Goal: Entertainment & Leisure: Consume media (video, audio)

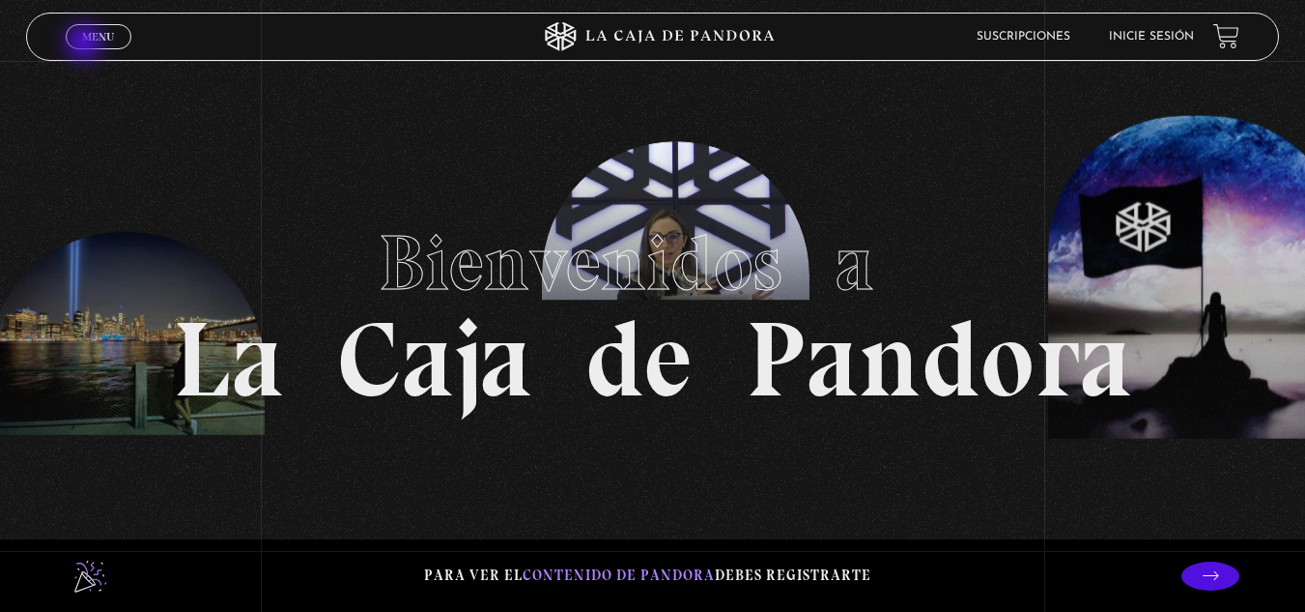
click at [87, 44] on link "Menu Cerrar" at bounding box center [99, 36] width 66 height 25
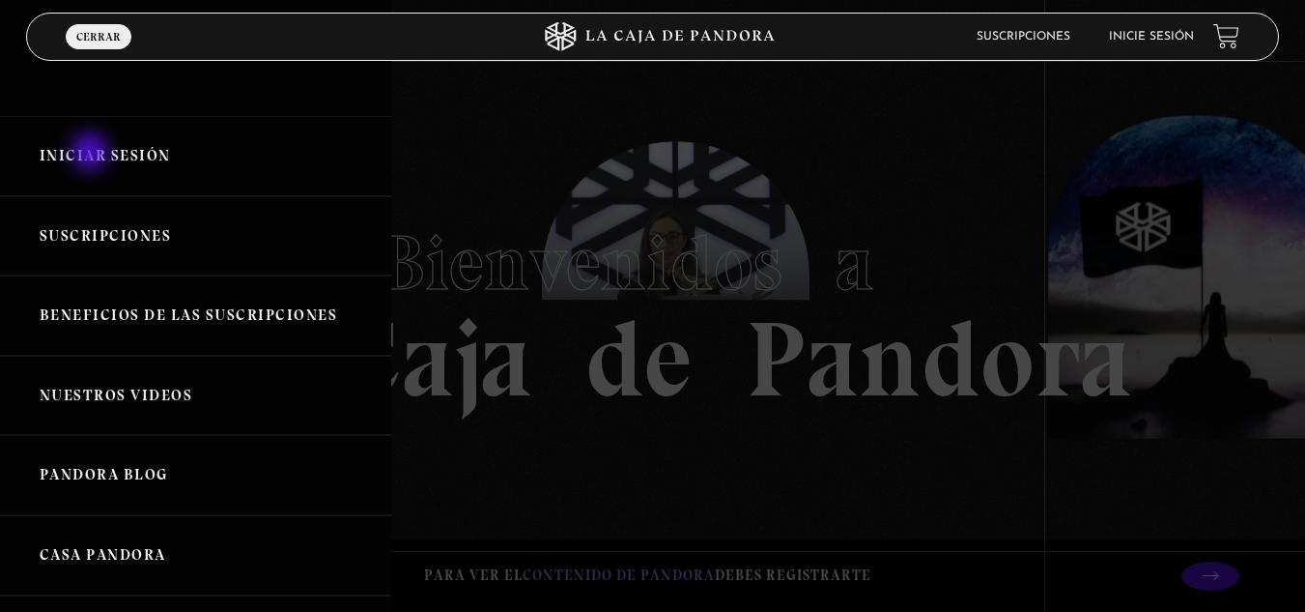
click at [92, 154] on link "Iniciar Sesión" at bounding box center [195, 156] width 391 height 80
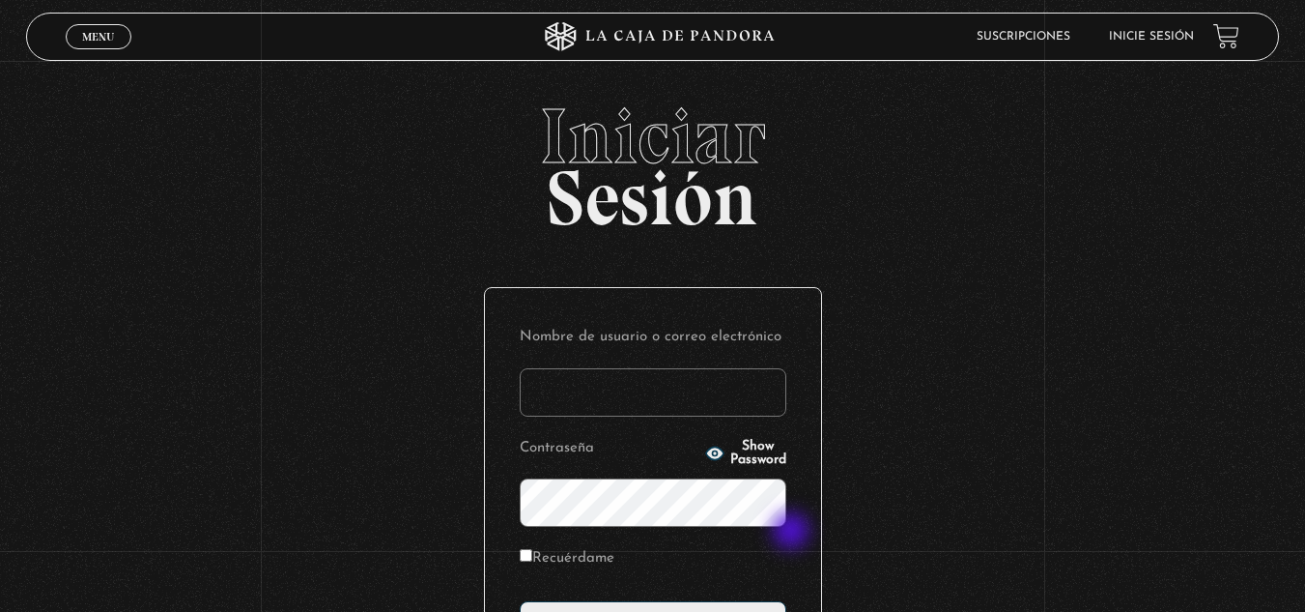
type input "aletach87@gmail.com"
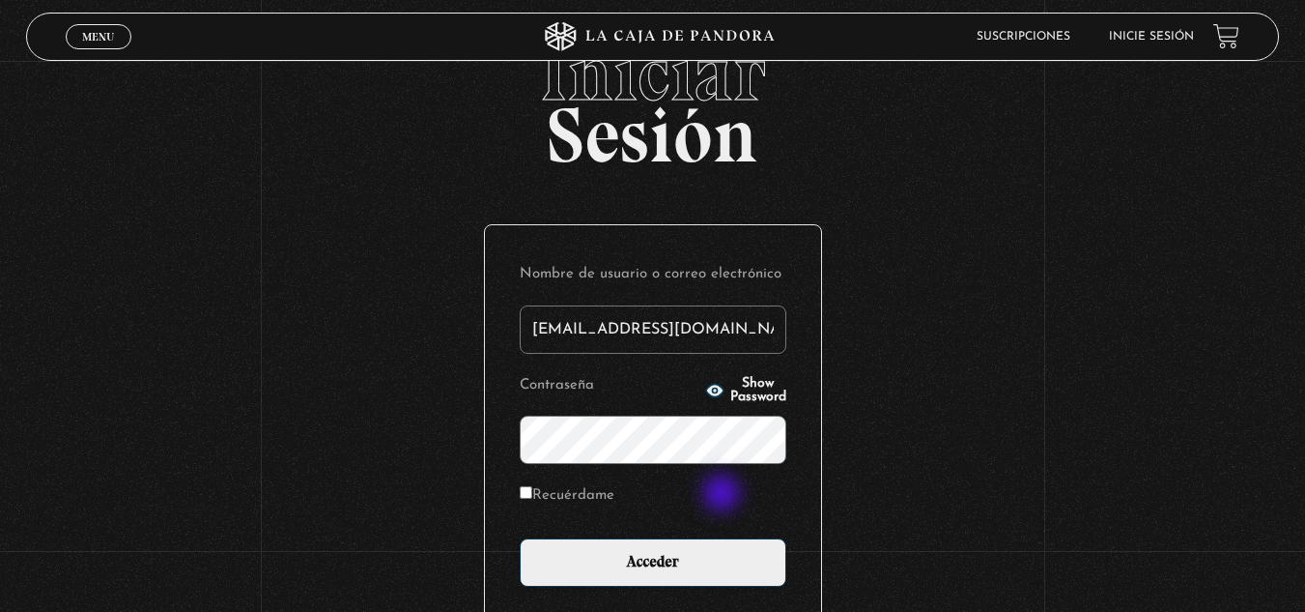
scroll to position [97, 0]
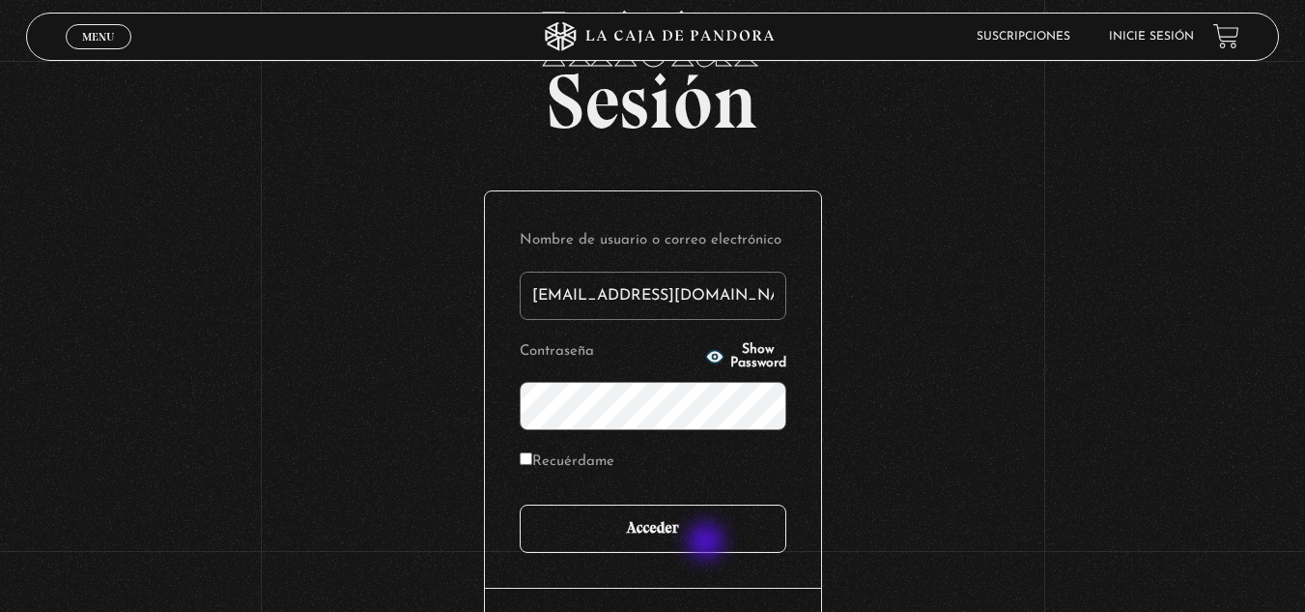
click at [705, 536] on input "Acceder" at bounding box center [653, 528] width 267 height 48
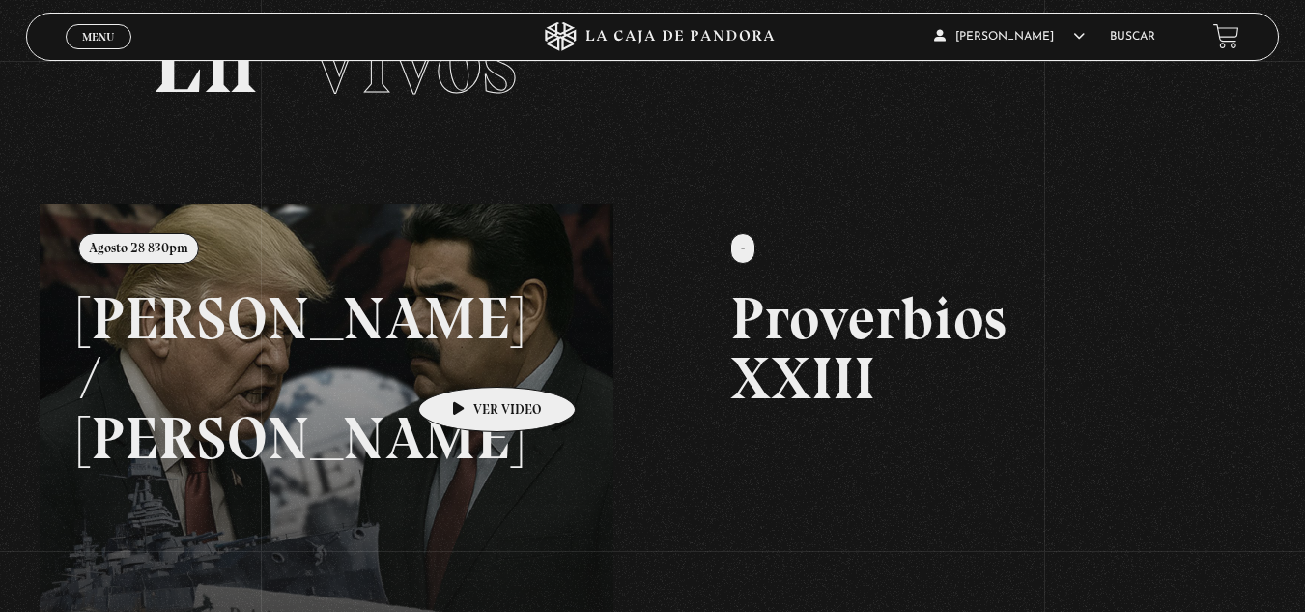
scroll to position [85, 0]
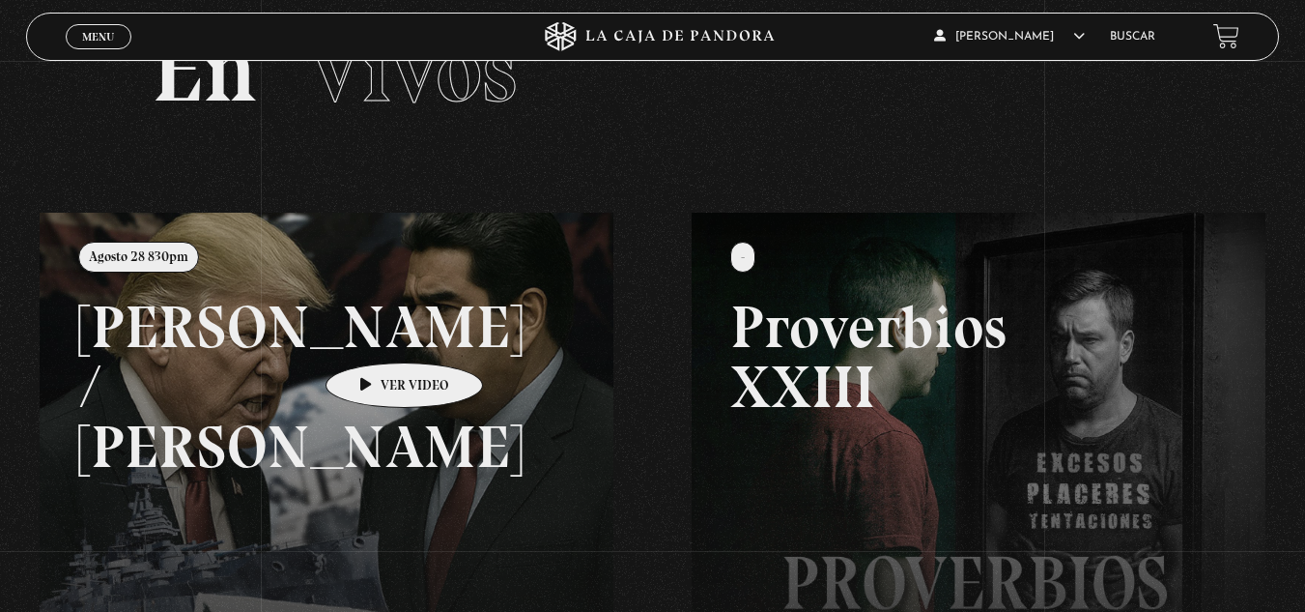
click at [374, 333] on link at bounding box center [692, 519] width 1305 height 612
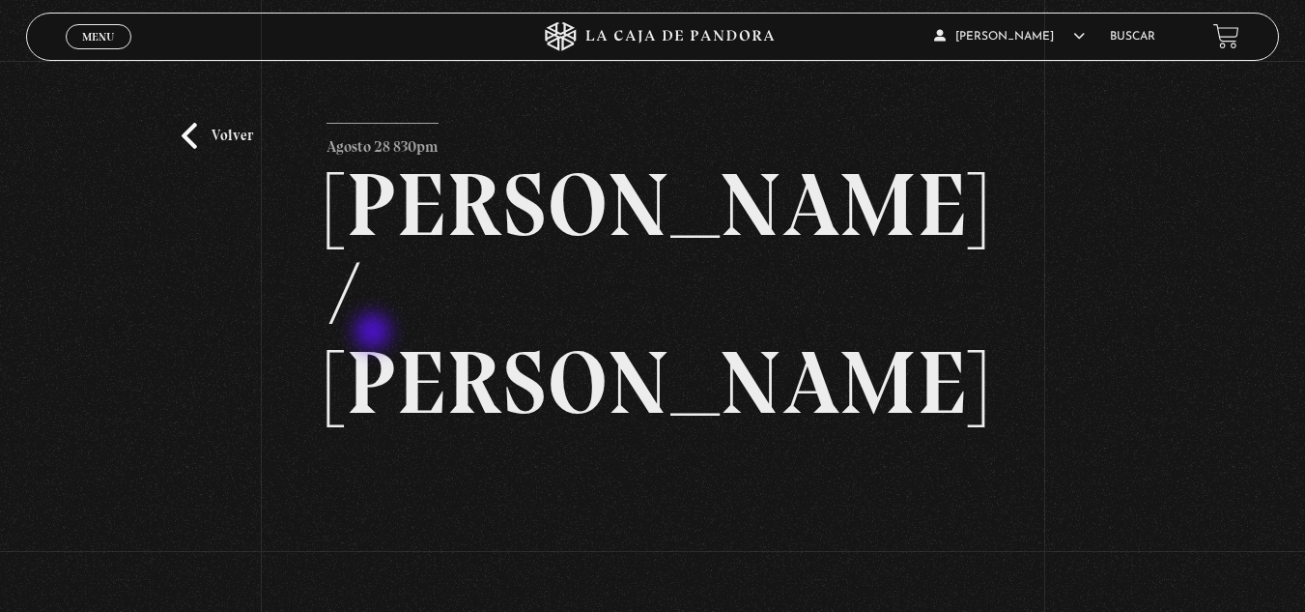
scroll to position [97, 0]
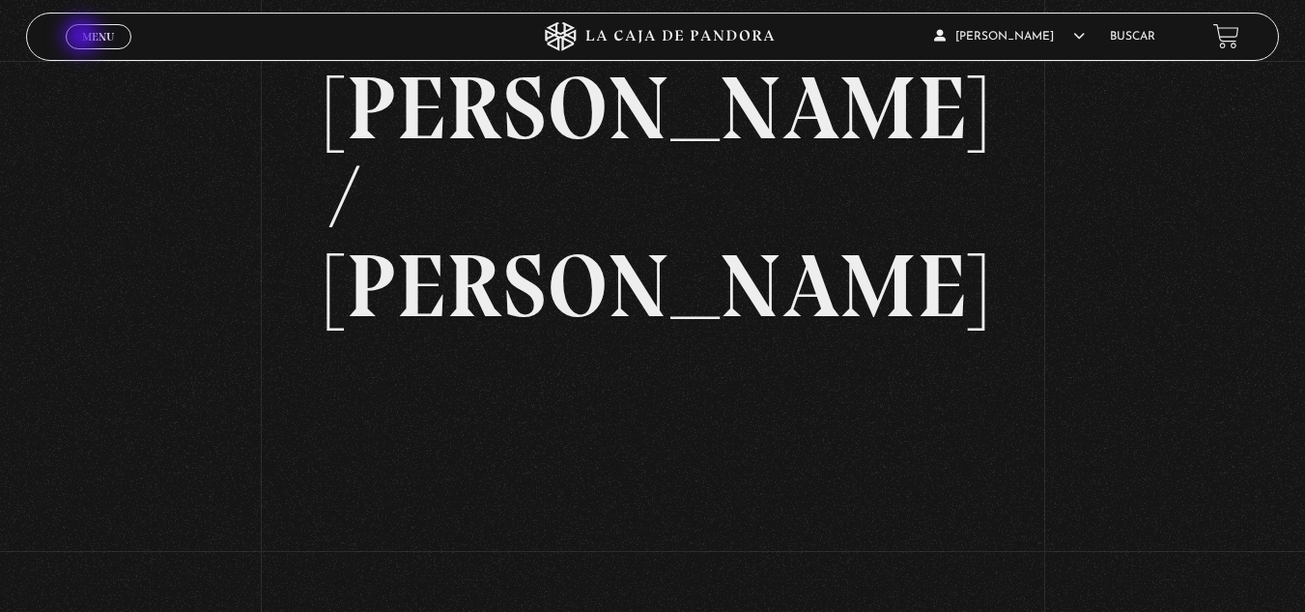
click at [84, 37] on span "Menu" at bounding box center [98, 37] width 32 height 12
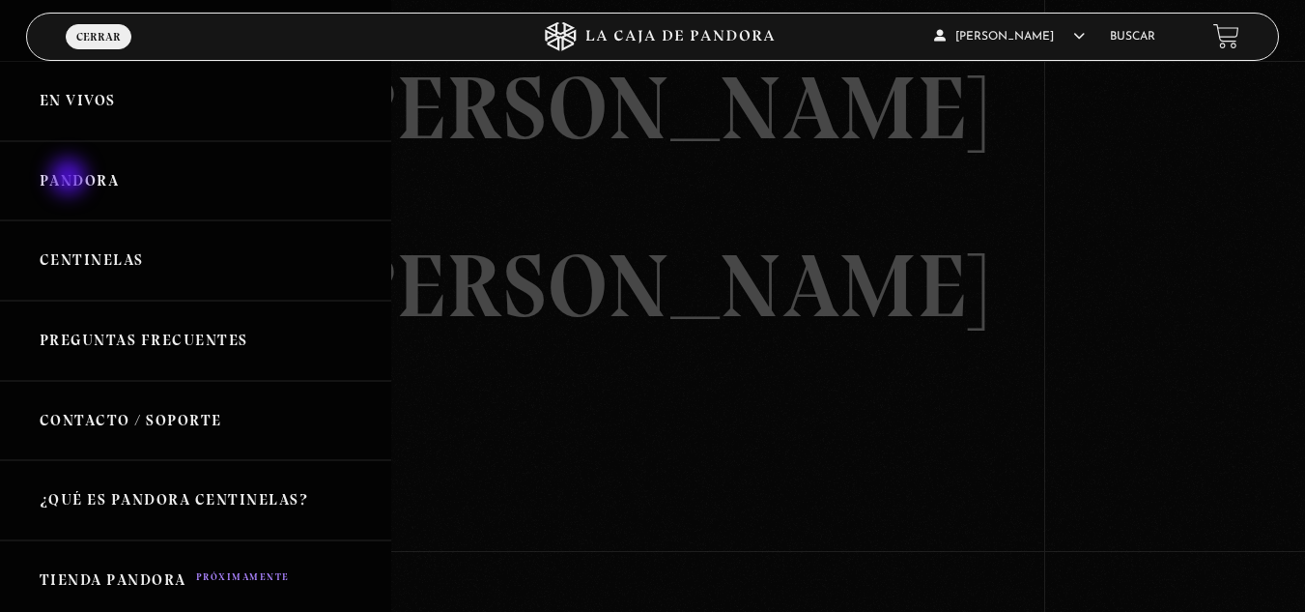
click at [71, 179] on link "Pandora" at bounding box center [195, 181] width 391 height 80
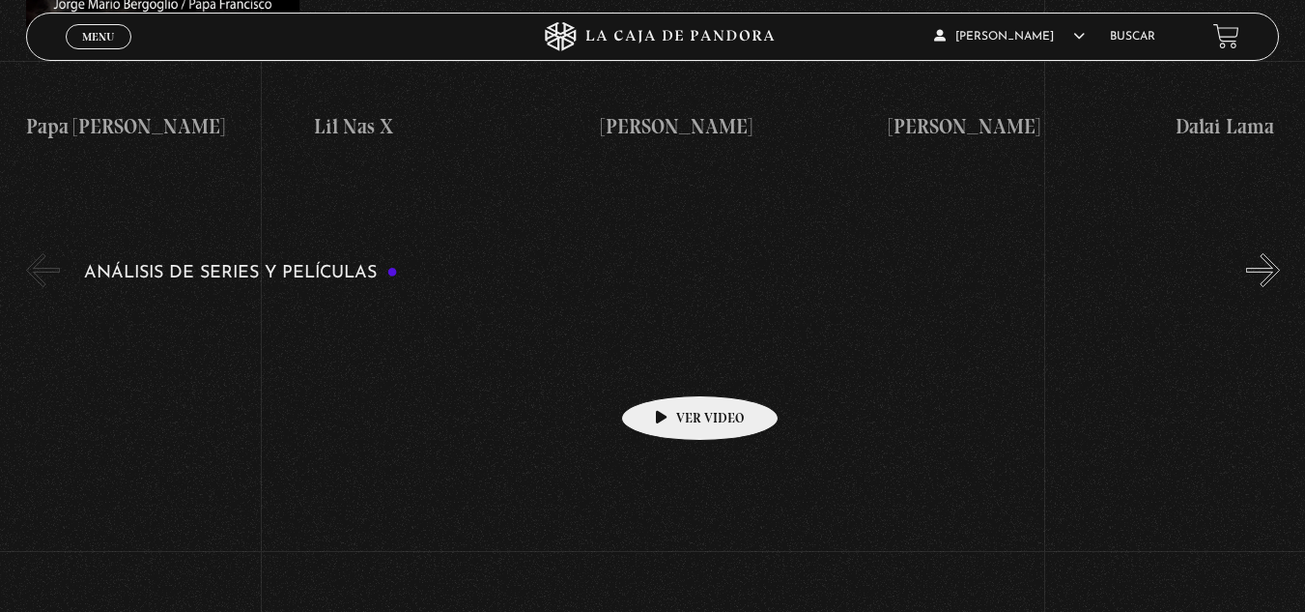
scroll to position [3478, 0]
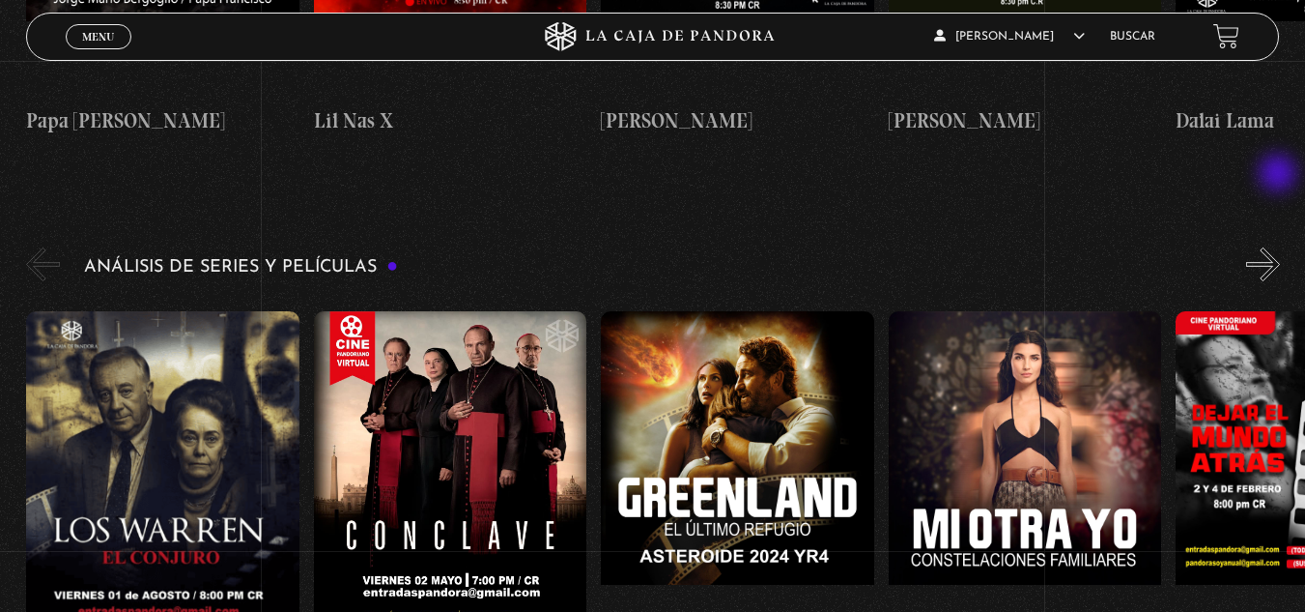
click at [1280, 247] on button "»" at bounding box center [1263, 264] width 34 height 34
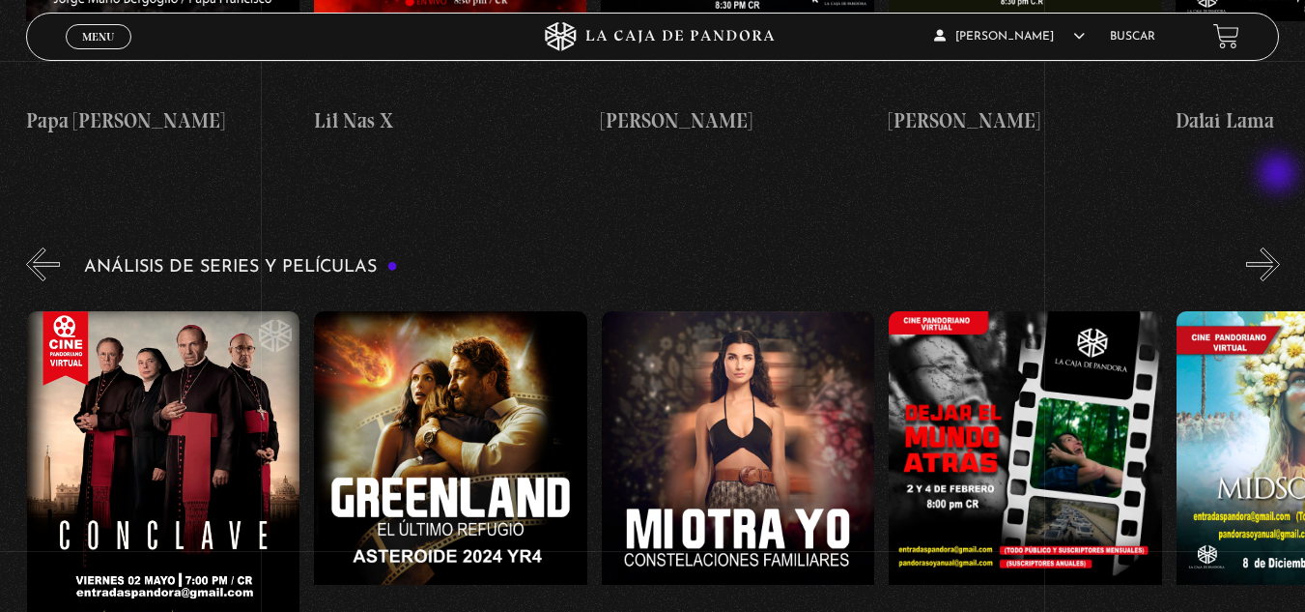
click at [1280, 247] on button "»" at bounding box center [1263, 264] width 34 height 34
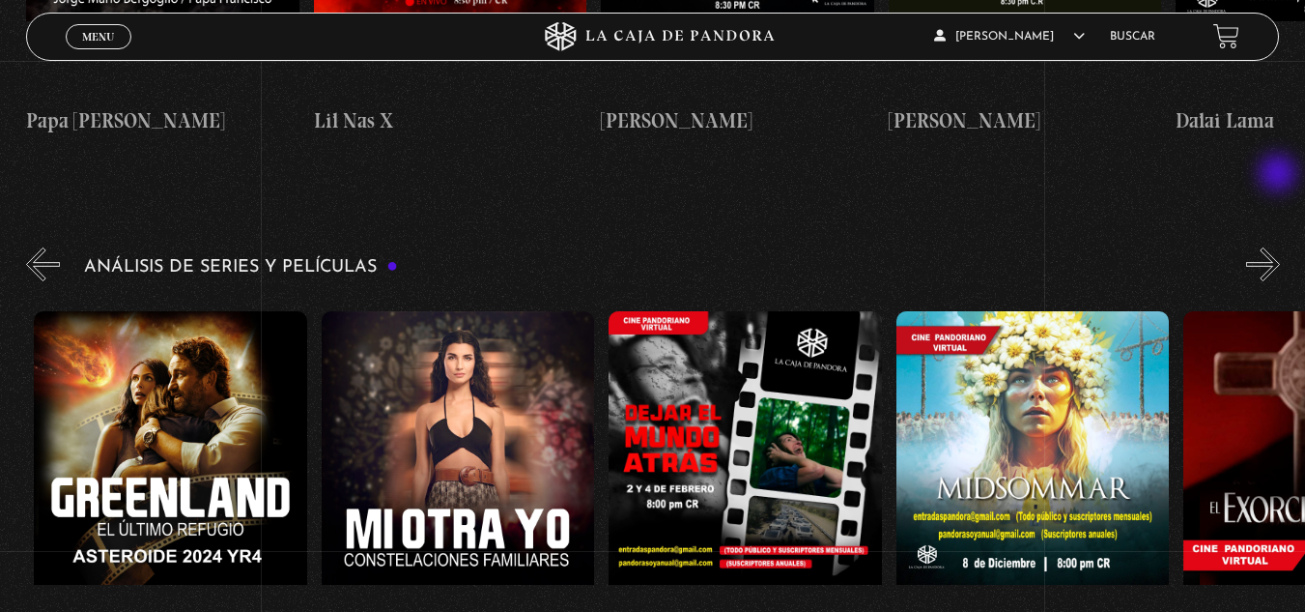
click at [1280, 247] on button "»" at bounding box center [1263, 264] width 34 height 34
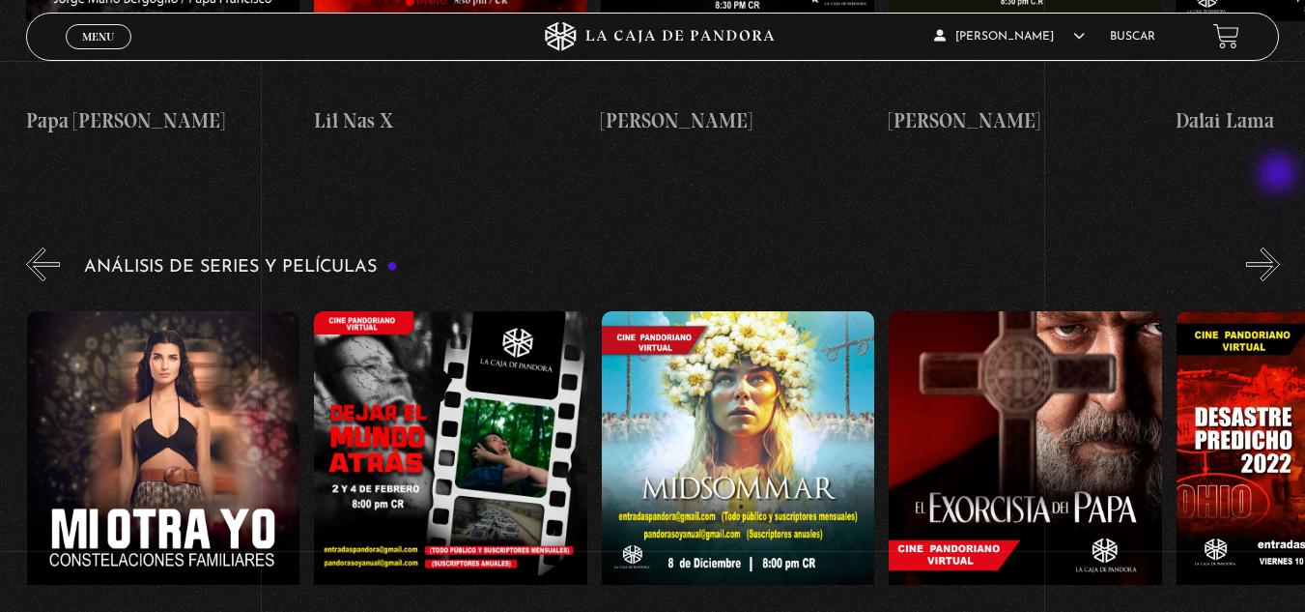
click at [1280, 247] on button "»" at bounding box center [1263, 264] width 34 height 34
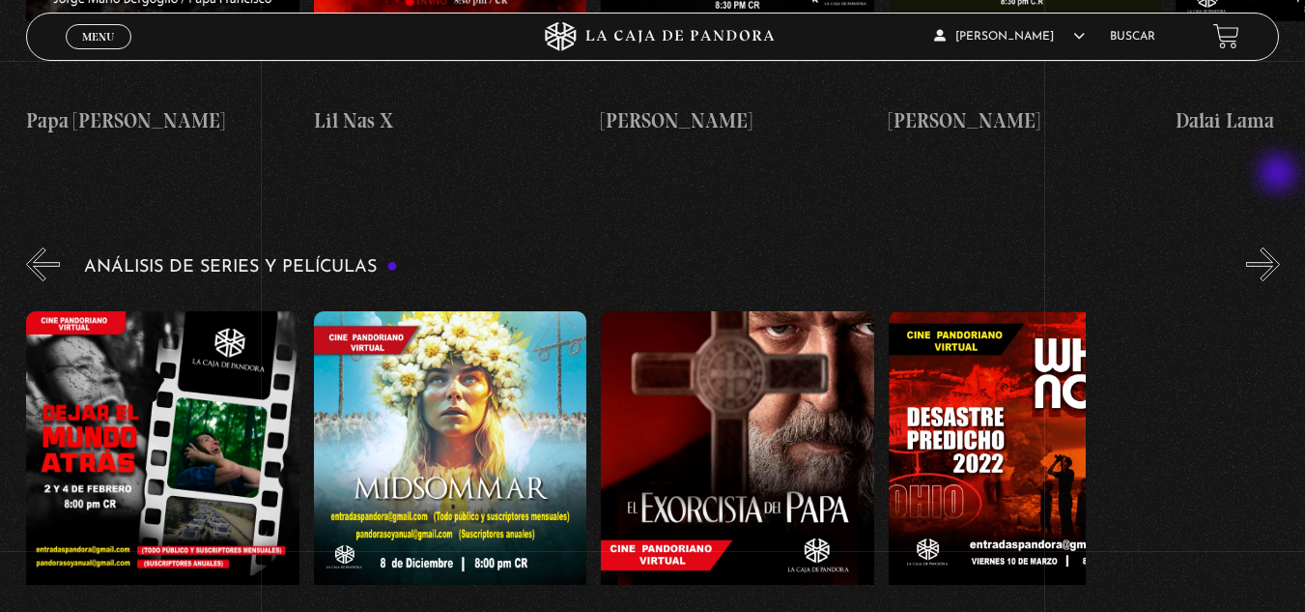
click at [1278, 247] on button "»" at bounding box center [1263, 264] width 34 height 34
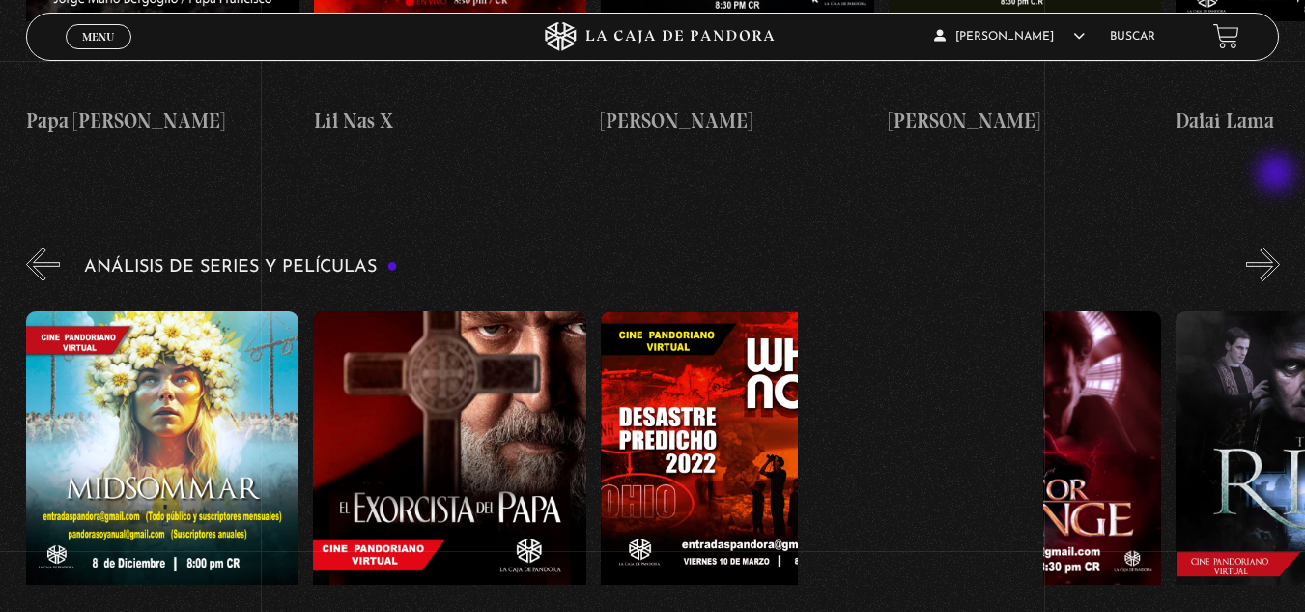
click at [1278, 247] on button "»" at bounding box center [1263, 264] width 34 height 34
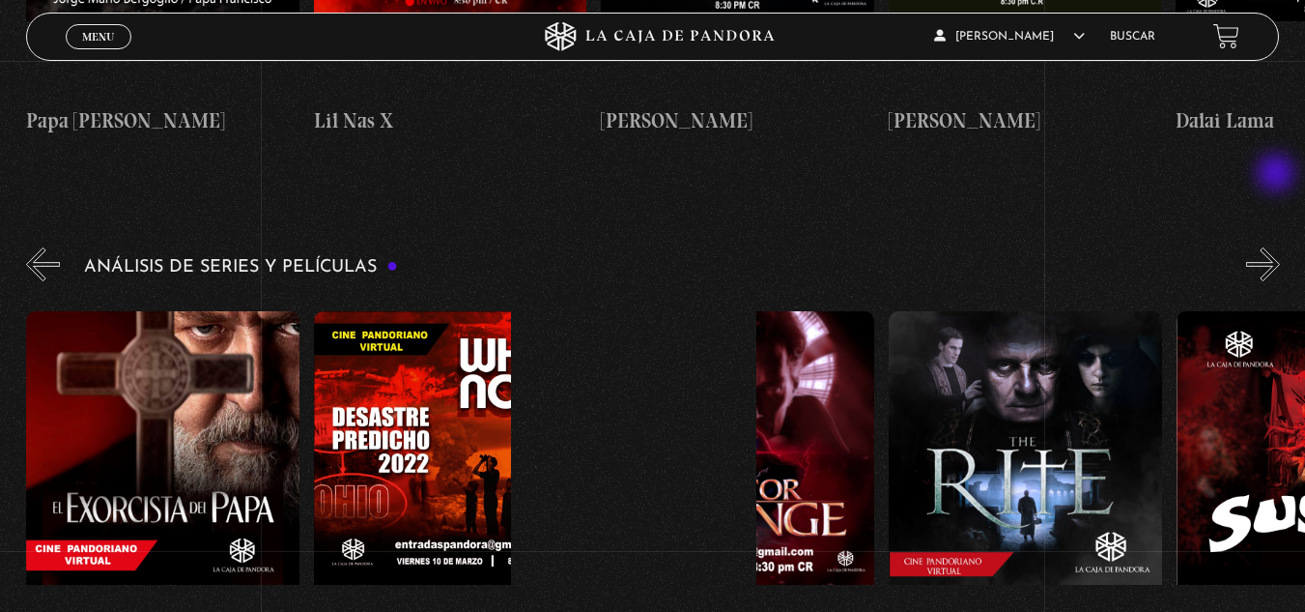
click at [1275, 247] on button "»" at bounding box center [1263, 264] width 34 height 34
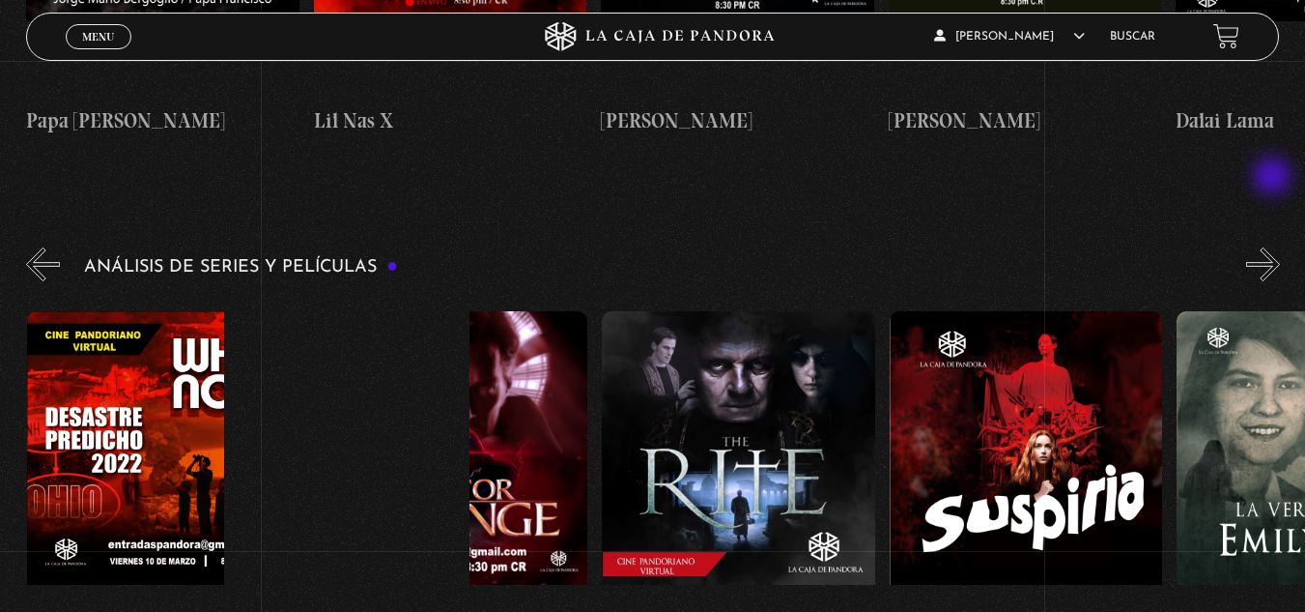
click at [1273, 247] on button "»" at bounding box center [1263, 264] width 34 height 34
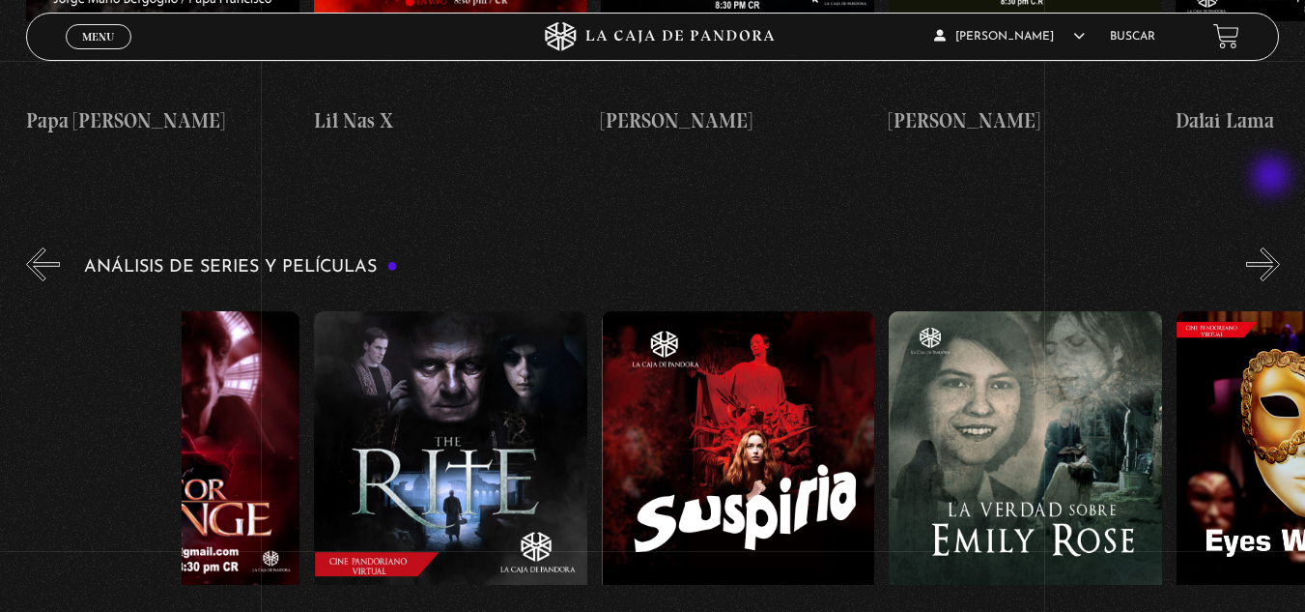
click at [1273, 247] on button "»" at bounding box center [1263, 264] width 34 height 34
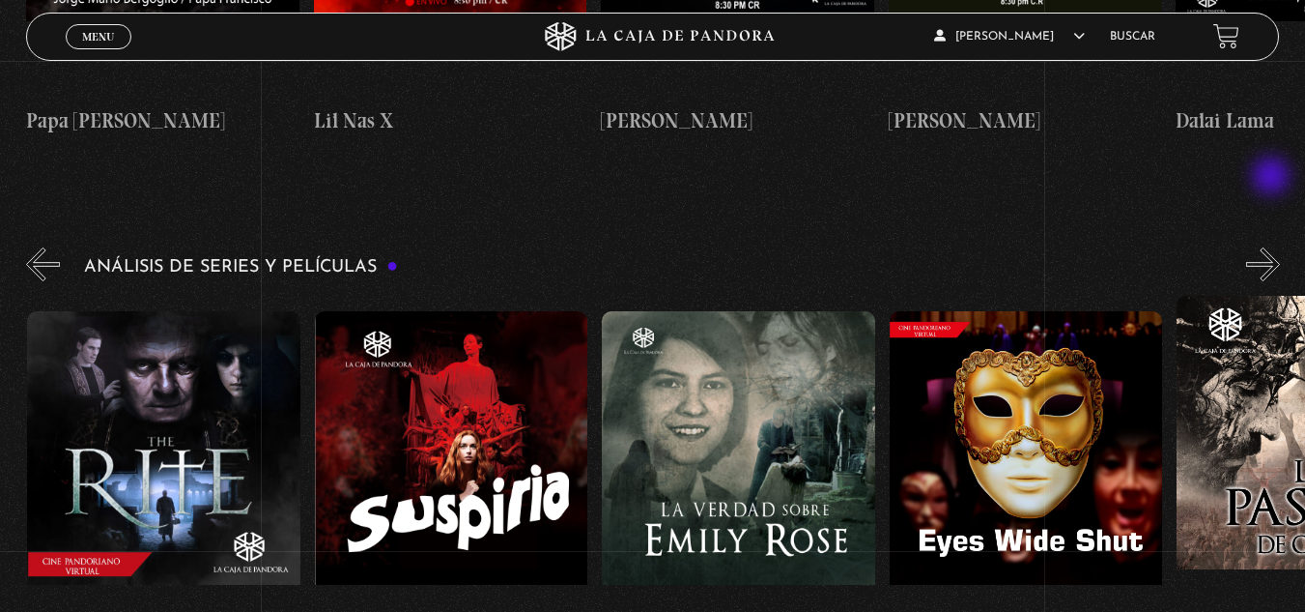
click at [1273, 247] on button "»" at bounding box center [1263, 264] width 34 height 34
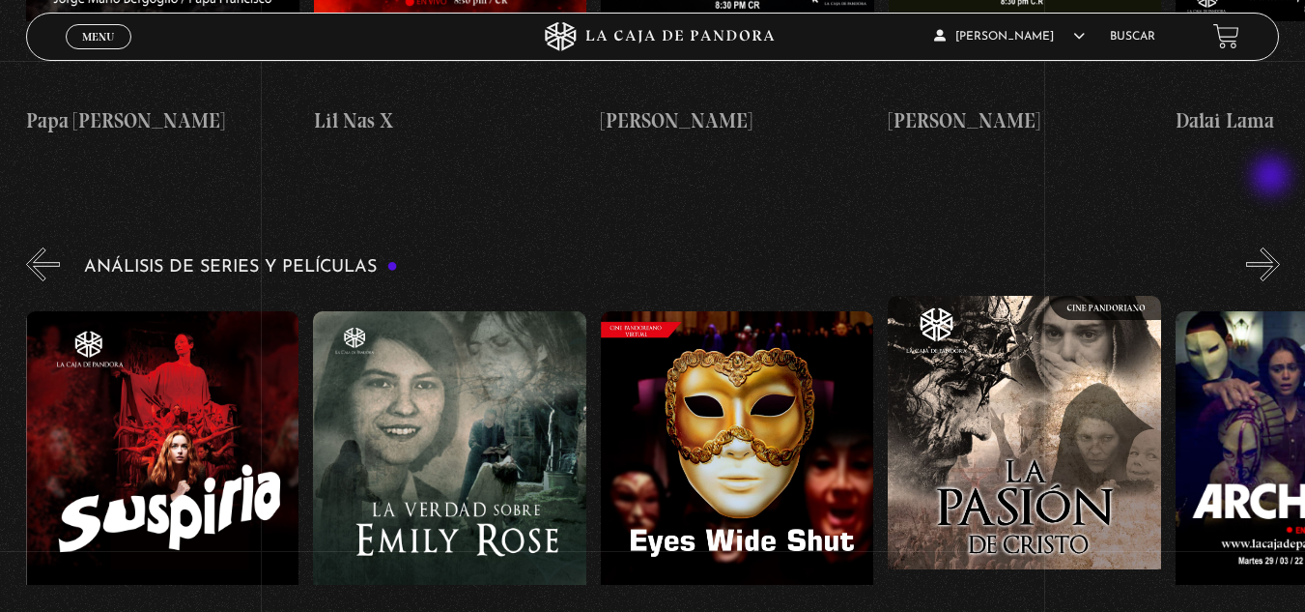
click at [1273, 247] on button "»" at bounding box center [1263, 264] width 34 height 34
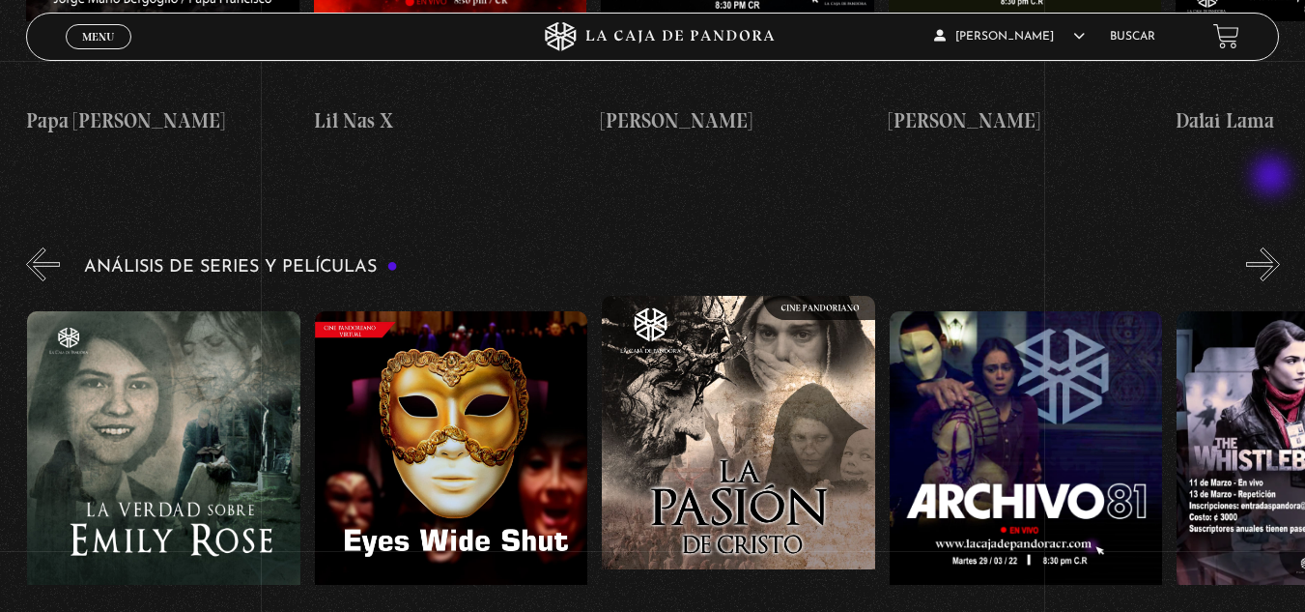
scroll to position [0, 3162]
click at [1270, 247] on button "»" at bounding box center [1263, 264] width 34 height 34
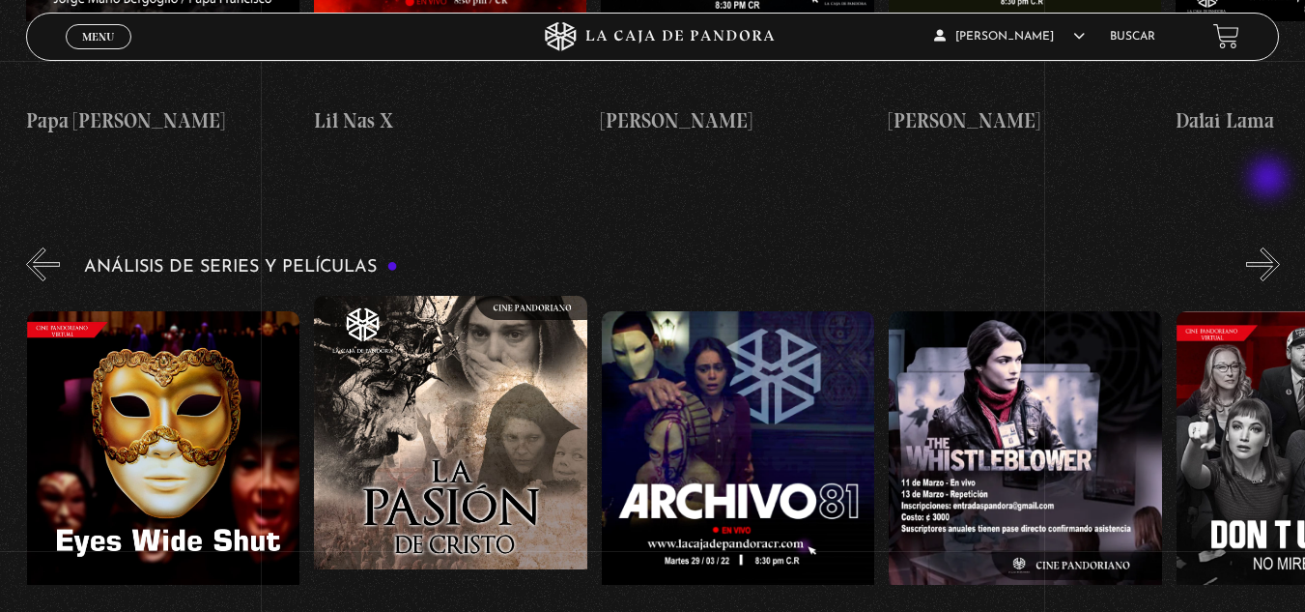
click at [1270, 247] on button "»" at bounding box center [1263, 264] width 34 height 34
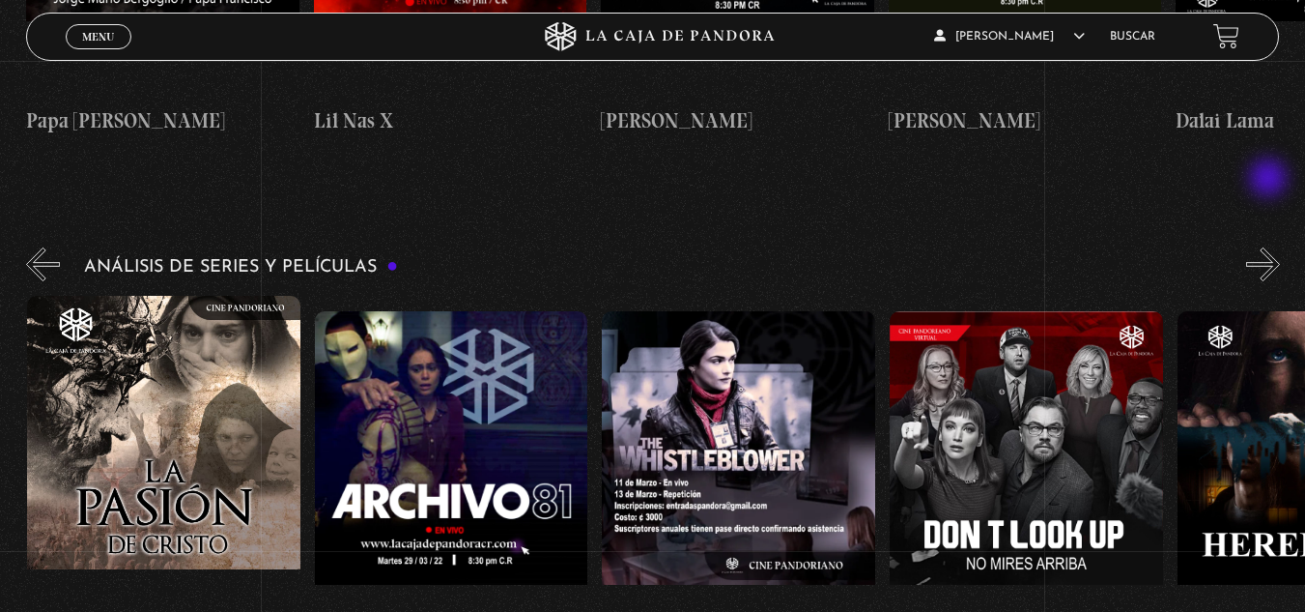
scroll to position [0, 3737]
click at [1270, 247] on button "»" at bounding box center [1263, 264] width 34 height 34
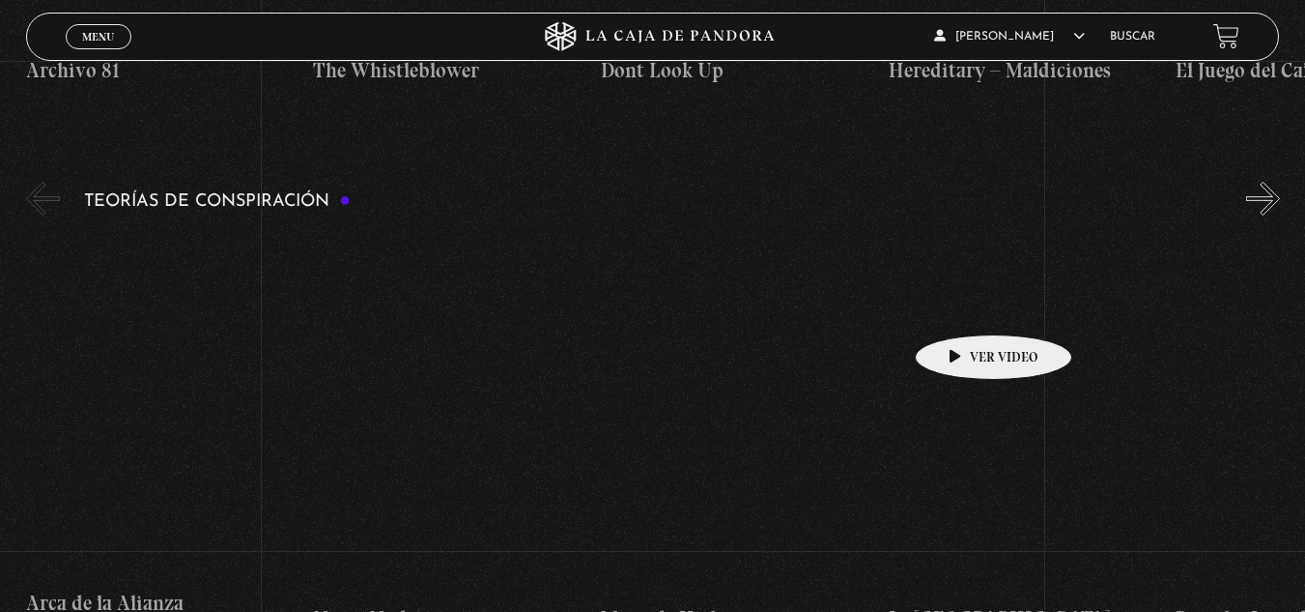
scroll to position [4057, 0]
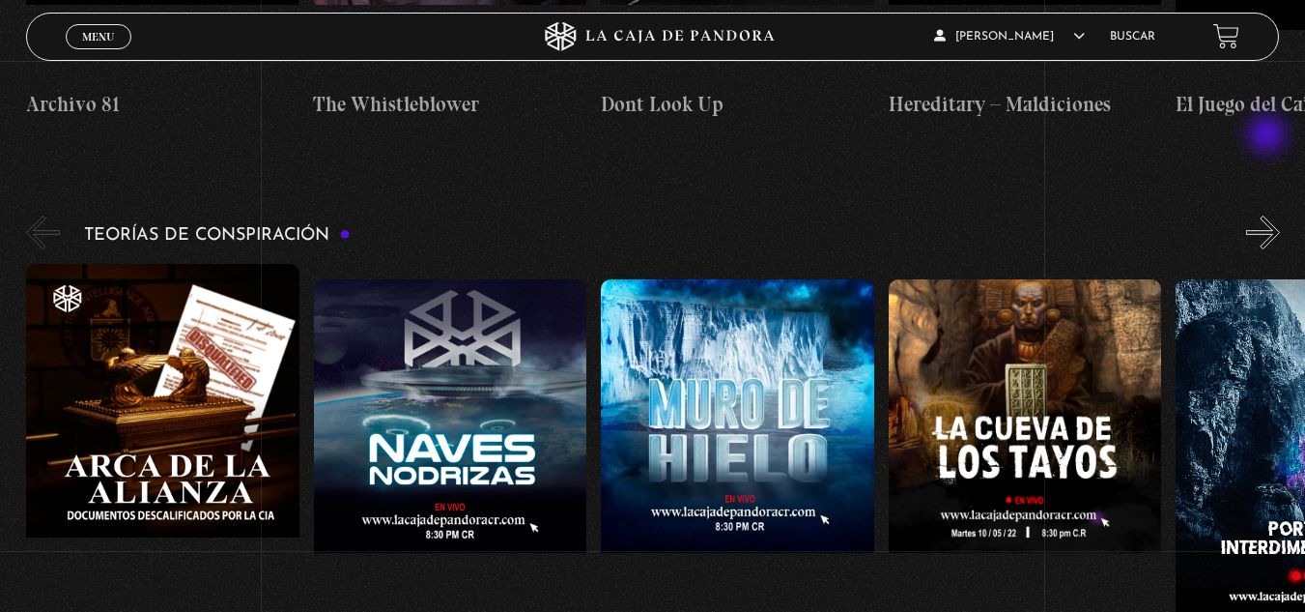
click at [1269, 215] on button "»" at bounding box center [1263, 232] width 34 height 34
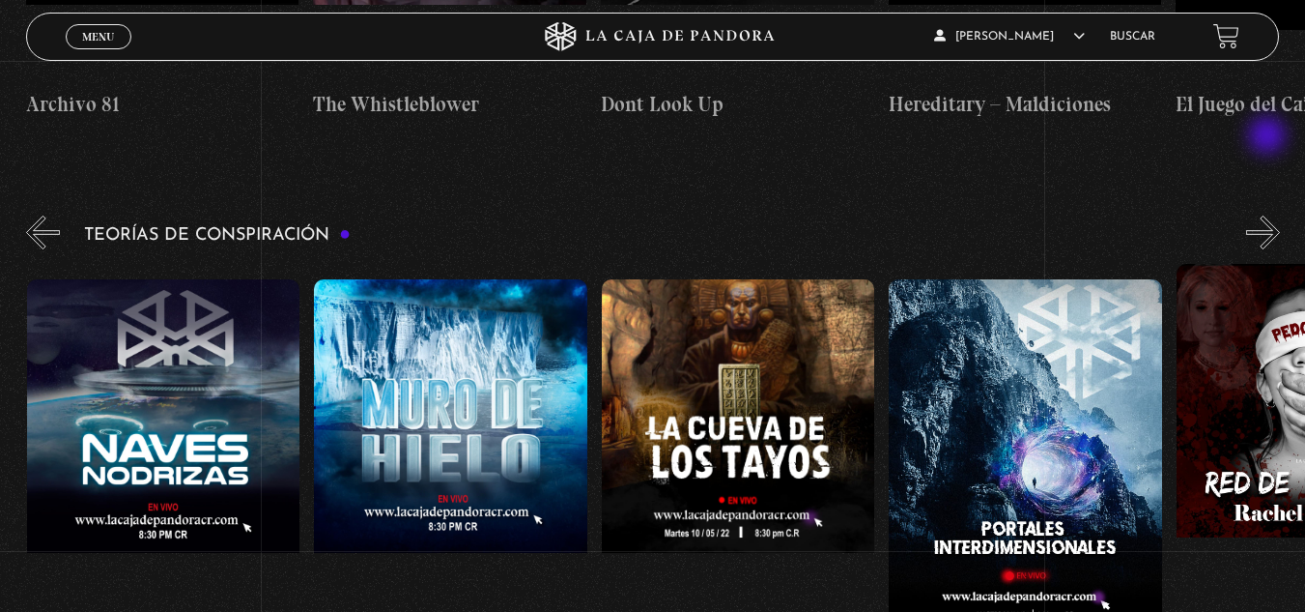
scroll to position [0, 288]
click at [1268, 215] on button "»" at bounding box center [1263, 232] width 34 height 34
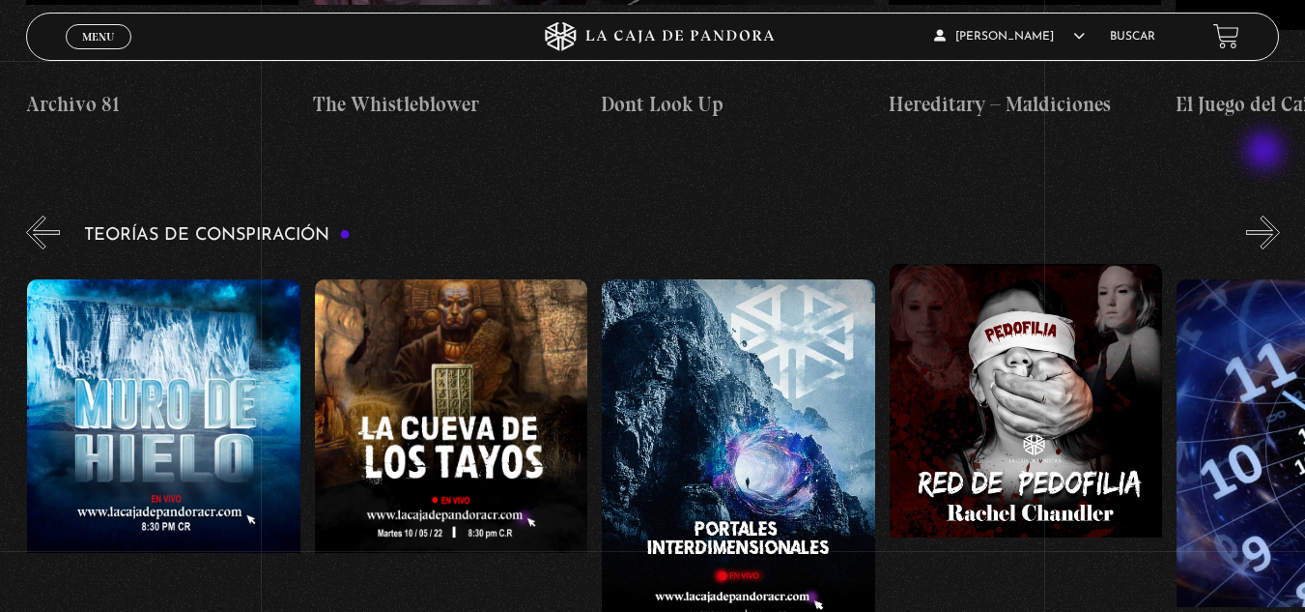
scroll to position [0, 575]
click at [1274, 215] on button "»" at bounding box center [1263, 232] width 34 height 34
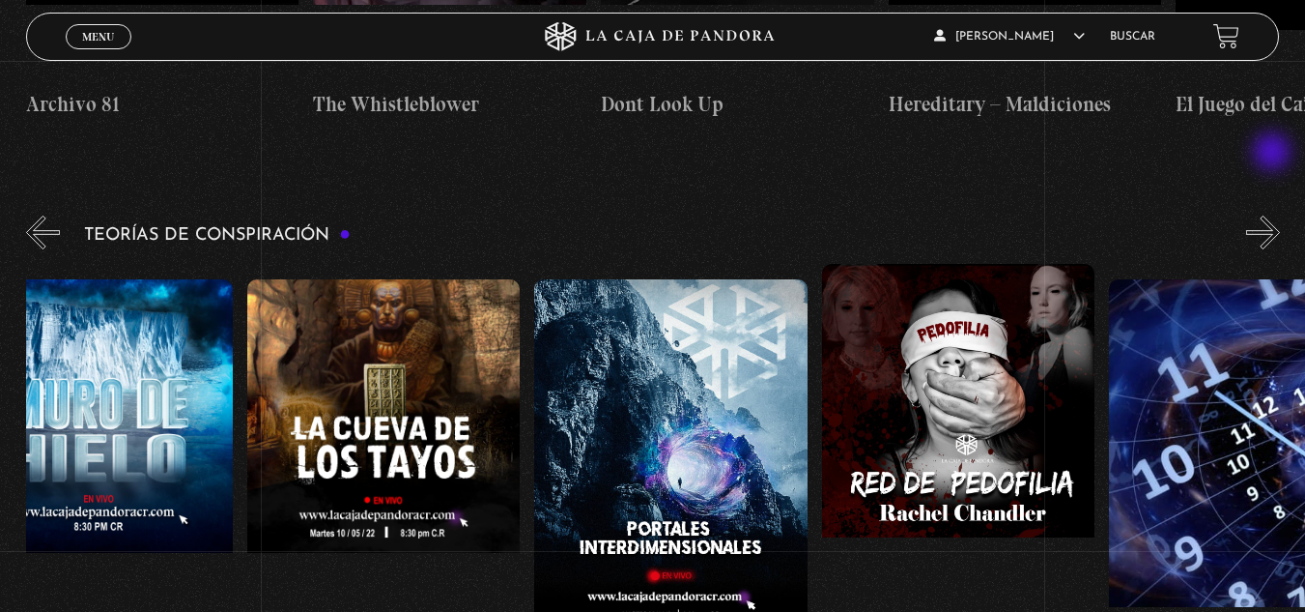
scroll to position [0, 719]
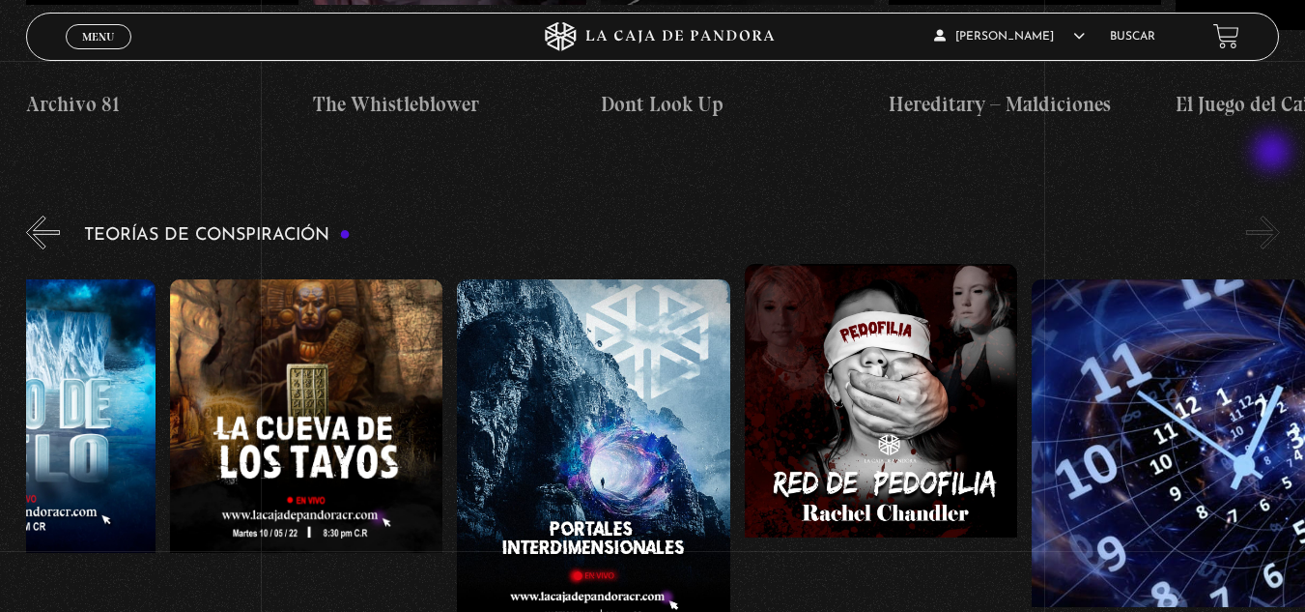
click at [1274, 215] on button "»" at bounding box center [1263, 232] width 34 height 34
click at [1280, 215] on button "»" at bounding box center [1263, 232] width 34 height 34
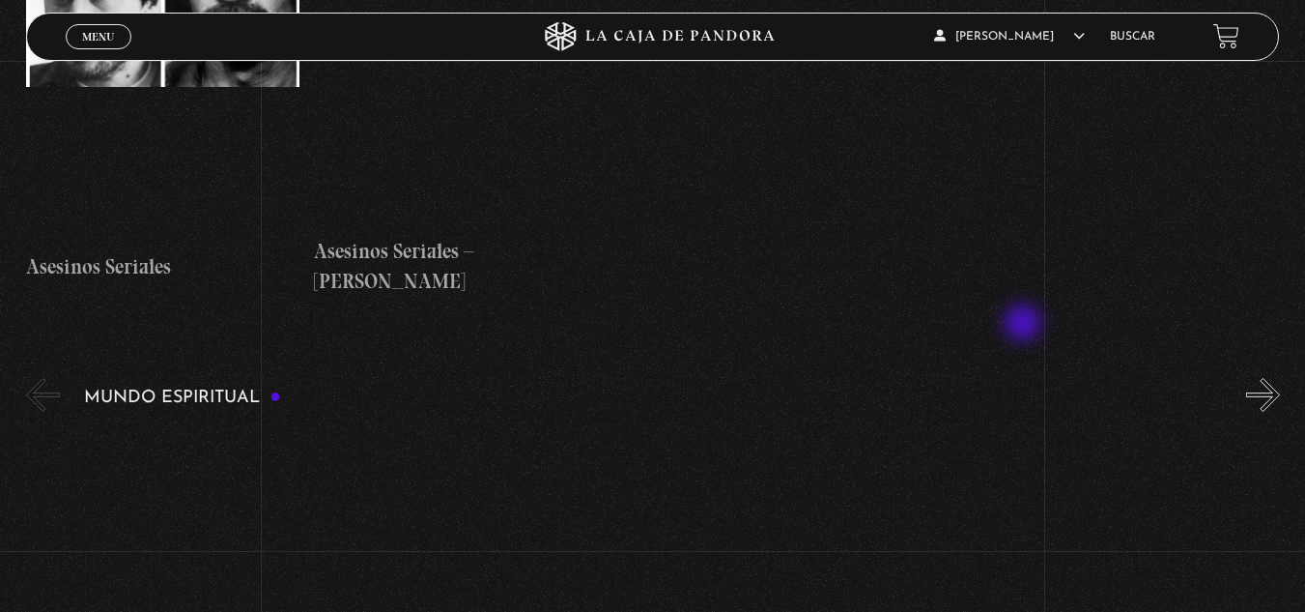
scroll to position [6666, 0]
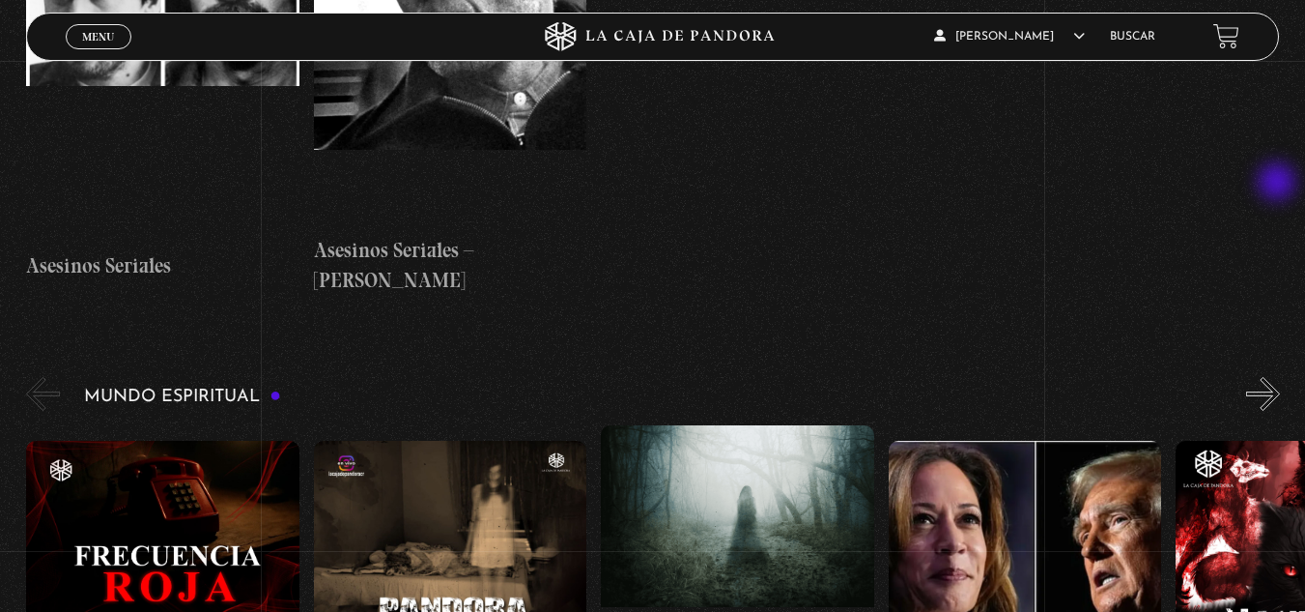
click at [1278, 377] on button "»" at bounding box center [1263, 394] width 34 height 34
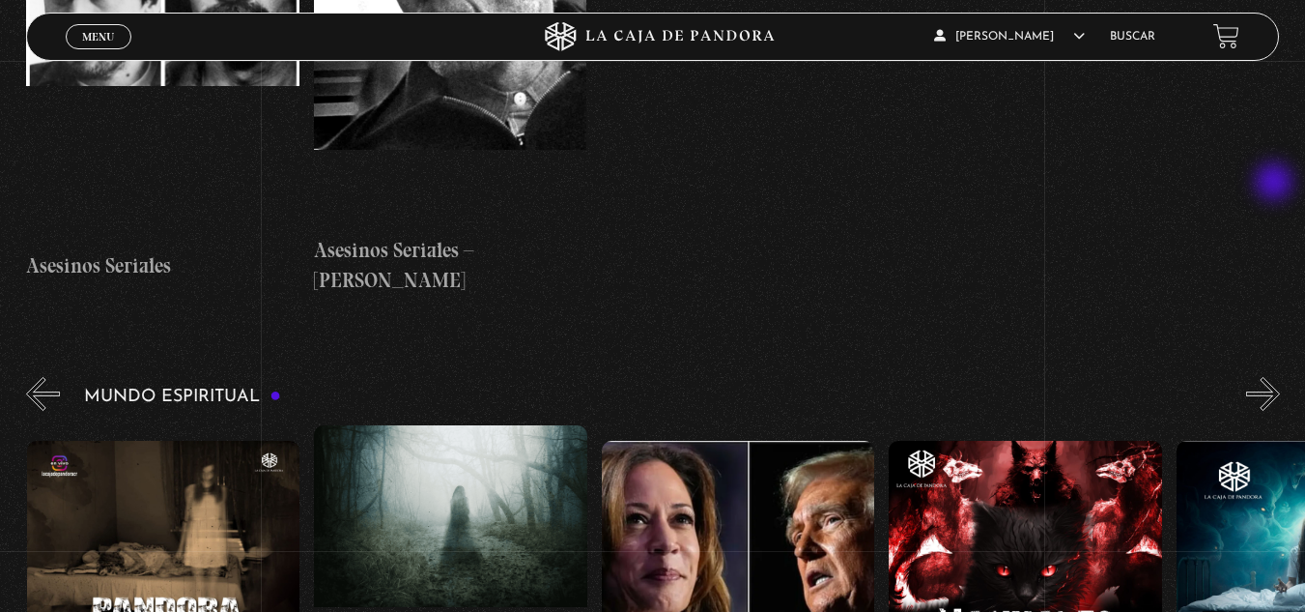
click at [1276, 377] on button "»" at bounding box center [1263, 394] width 34 height 34
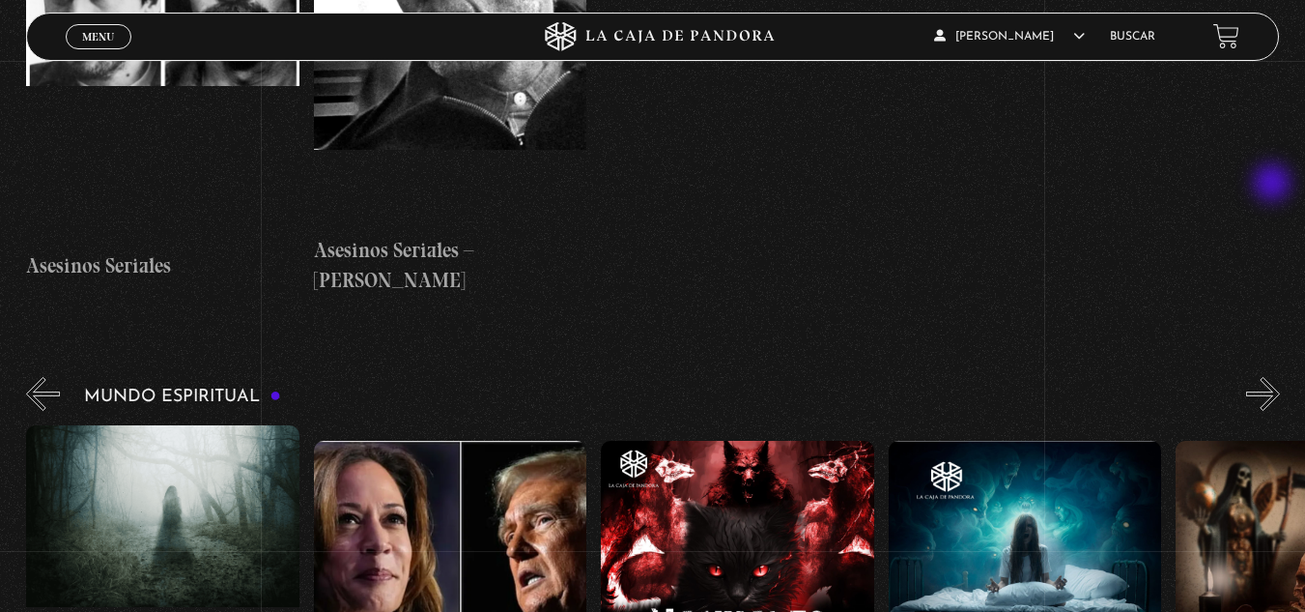
click at [1274, 377] on button "»" at bounding box center [1263, 394] width 34 height 34
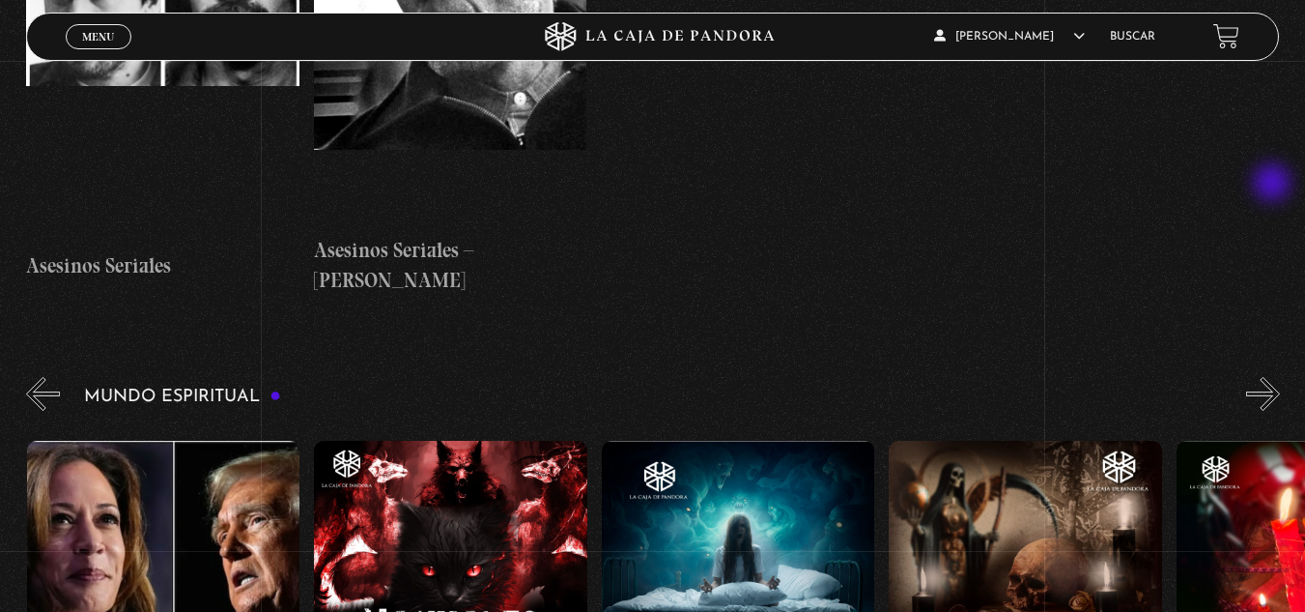
click at [1273, 377] on button "»" at bounding box center [1263, 394] width 34 height 34
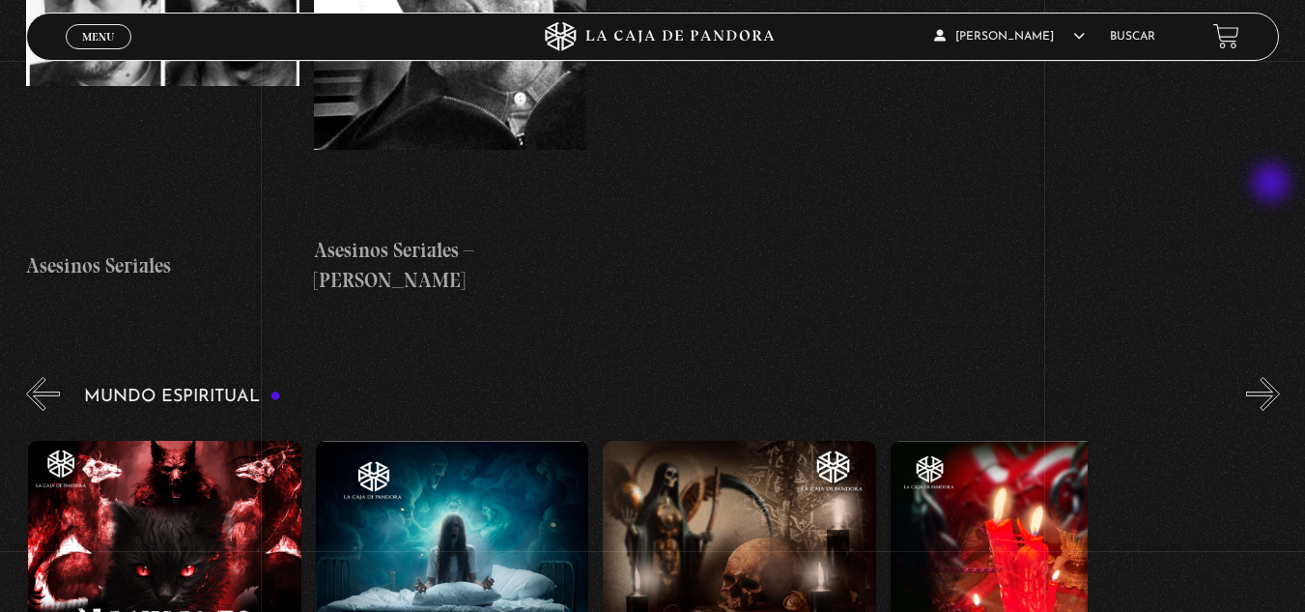
click at [1272, 377] on button "»" at bounding box center [1263, 394] width 34 height 34
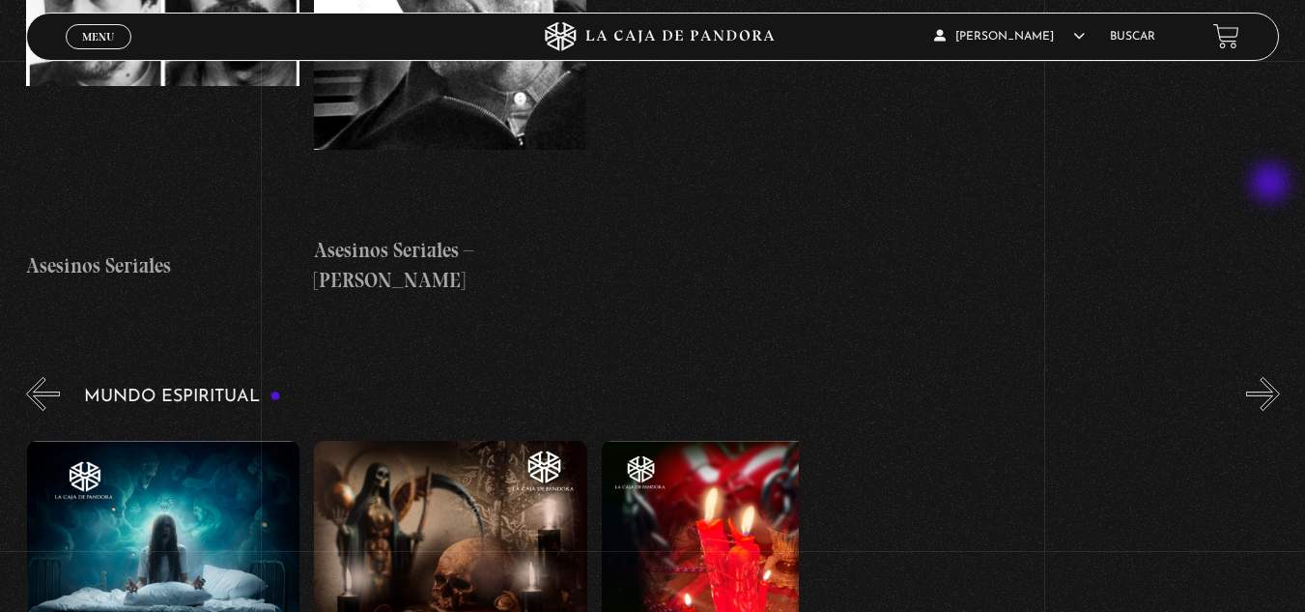
click at [1272, 377] on button "»" at bounding box center [1263, 394] width 34 height 34
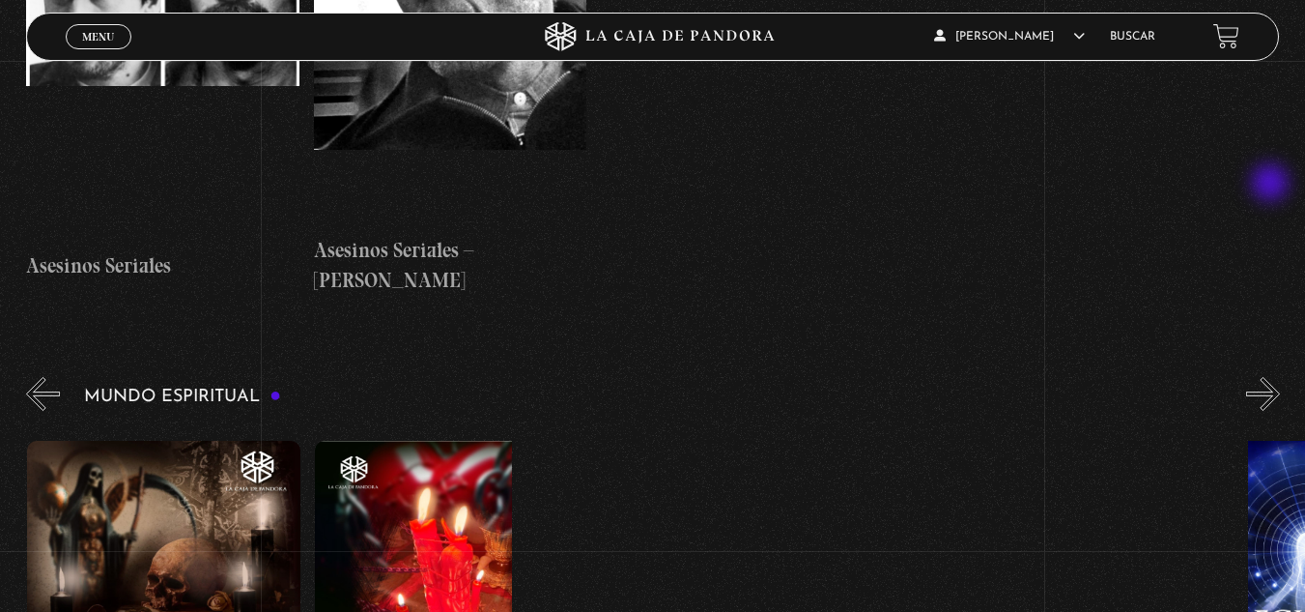
click at [1272, 377] on button "»" at bounding box center [1263, 394] width 34 height 34
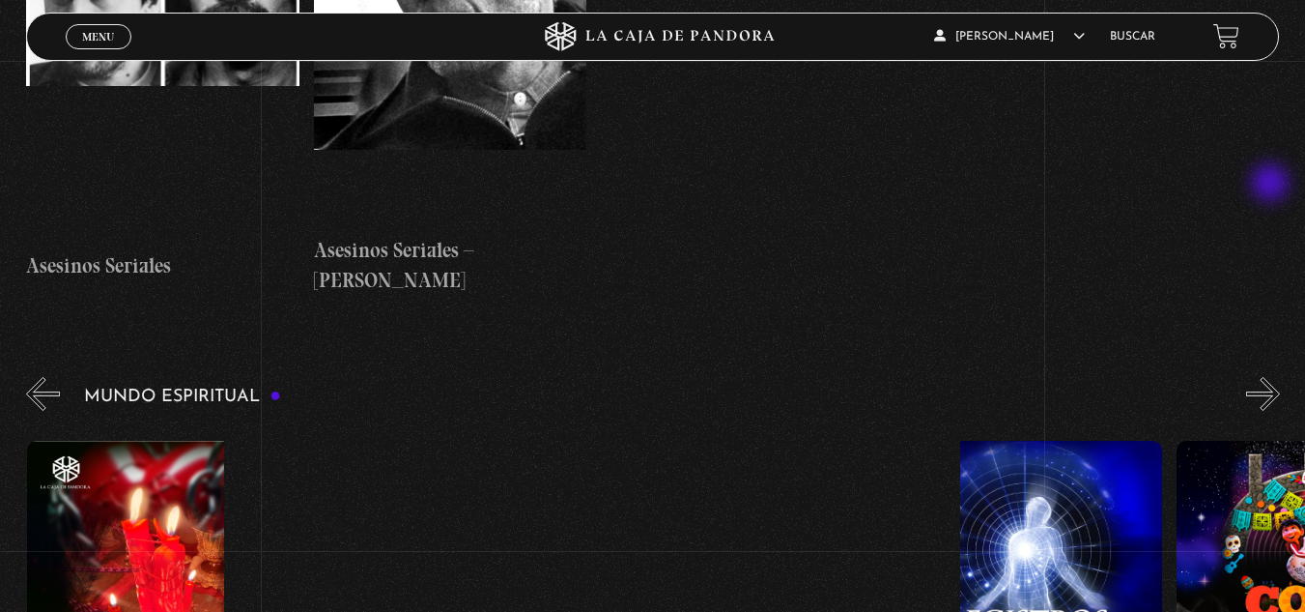
click at [1272, 377] on button "»" at bounding box center [1263, 394] width 34 height 34
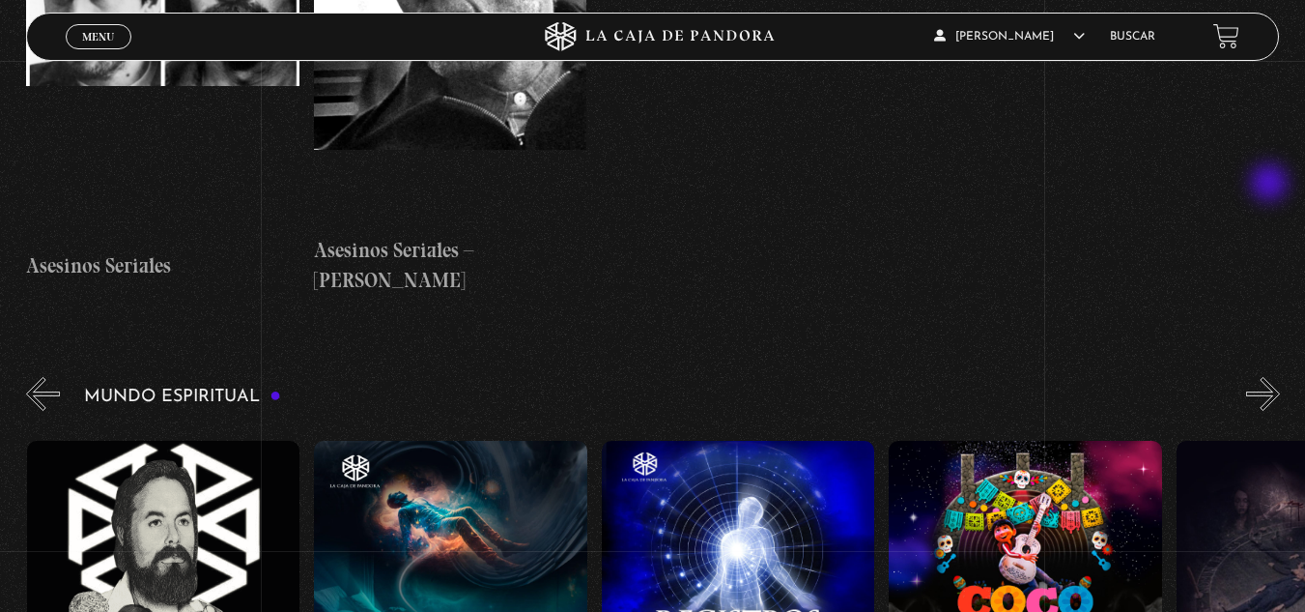
click at [1271, 377] on button "»" at bounding box center [1263, 394] width 34 height 34
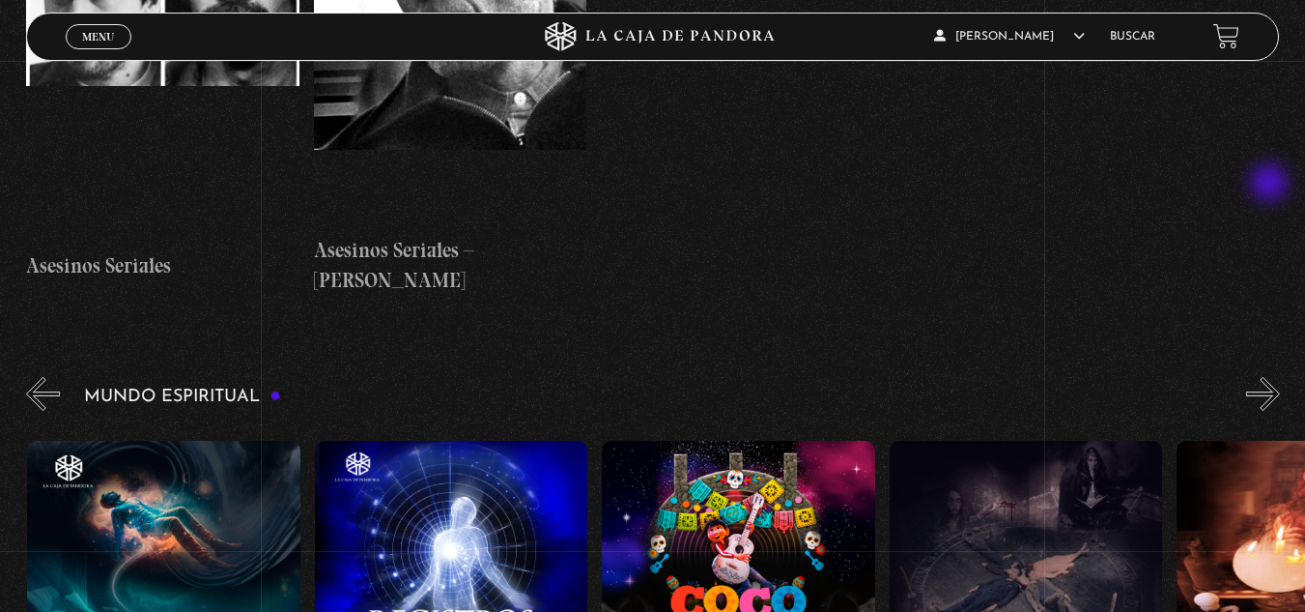
click at [1271, 377] on button "»" at bounding box center [1263, 394] width 34 height 34
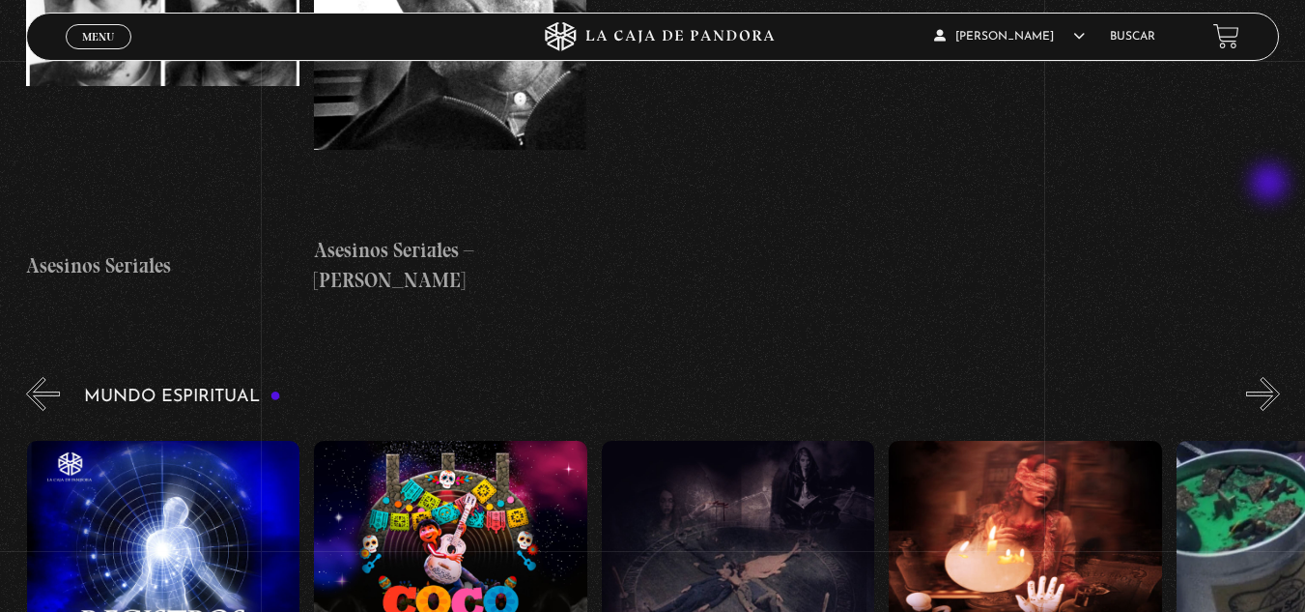
click at [1271, 377] on button "»" at bounding box center [1263, 394] width 34 height 34
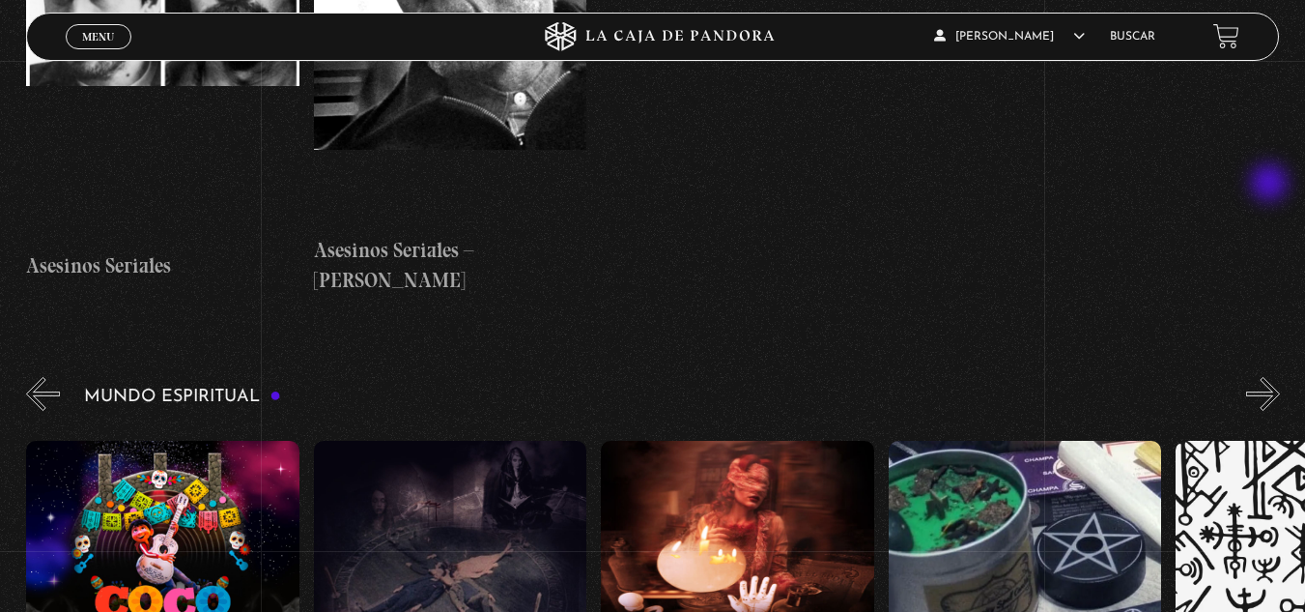
click at [1271, 377] on button "»" at bounding box center [1263, 394] width 34 height 34
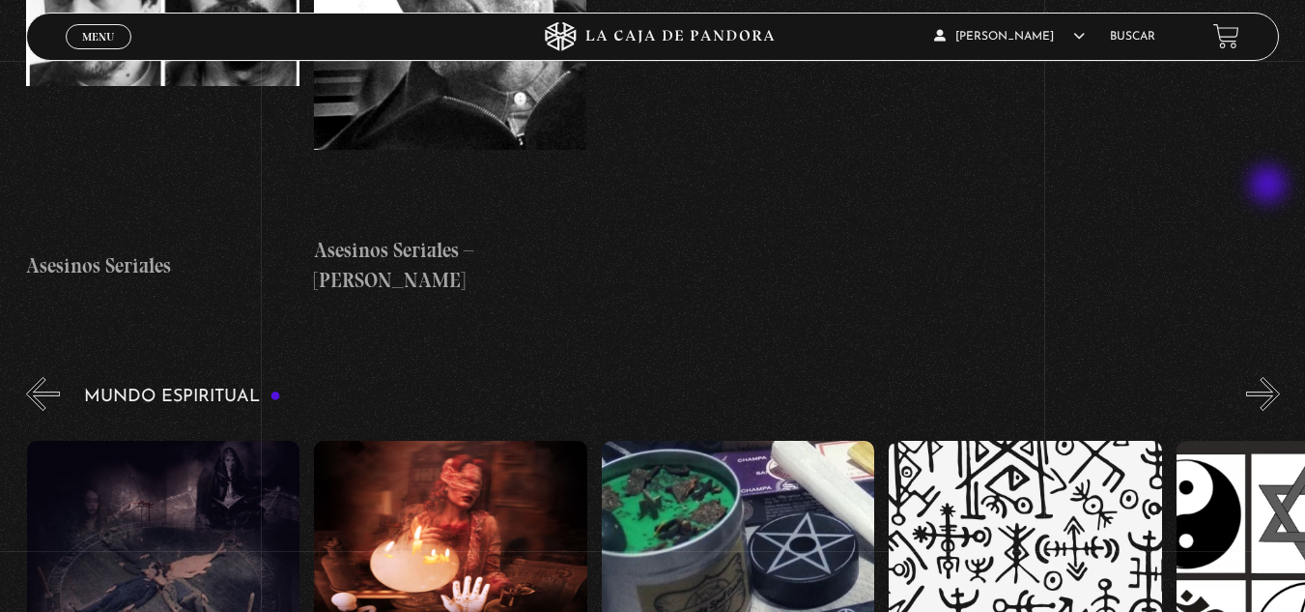
scroll to position [0, 3450]
click at [1270, 377] on button "»" at bounding box center [1263, 394] width 34 height 34
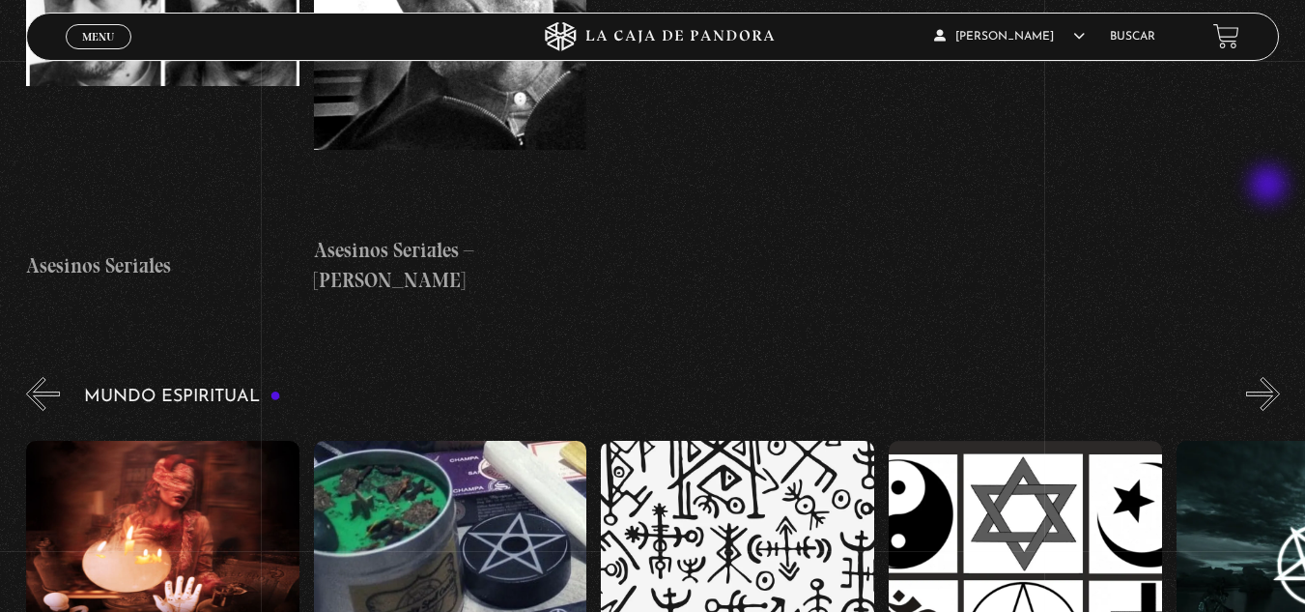
click at [1270, 377] on button "»" at bounding box center [1263, 394] width 34 height 34
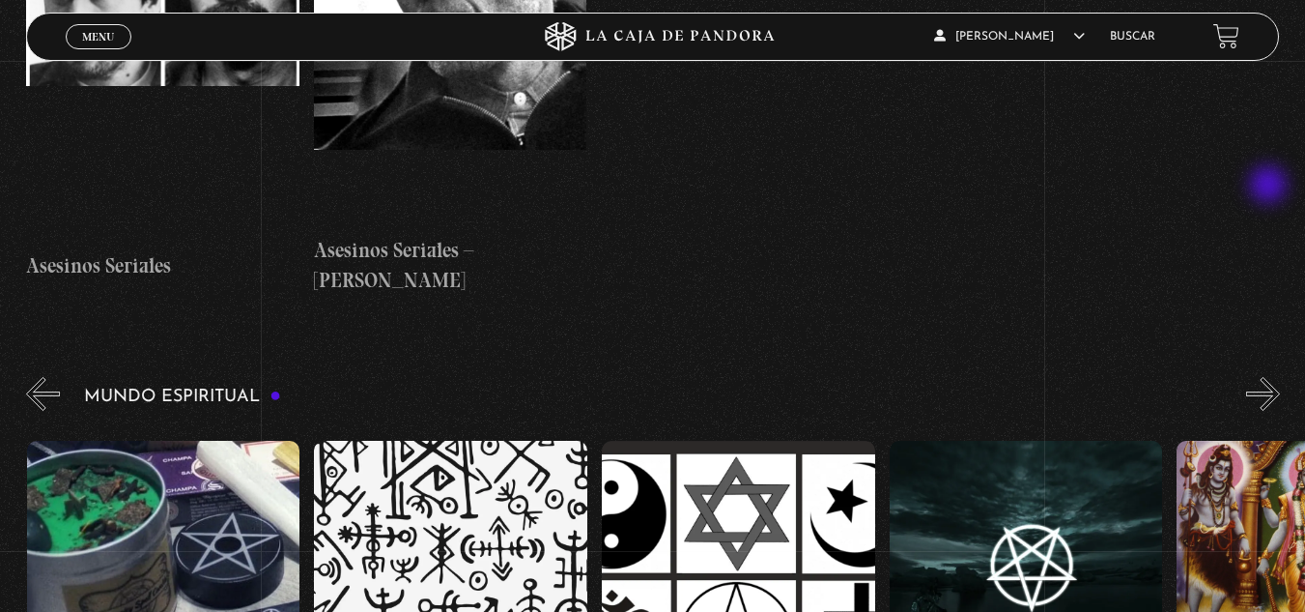
click at [1270, 377] on button "»" at bounding box center [1263, 394] width 34 height 34
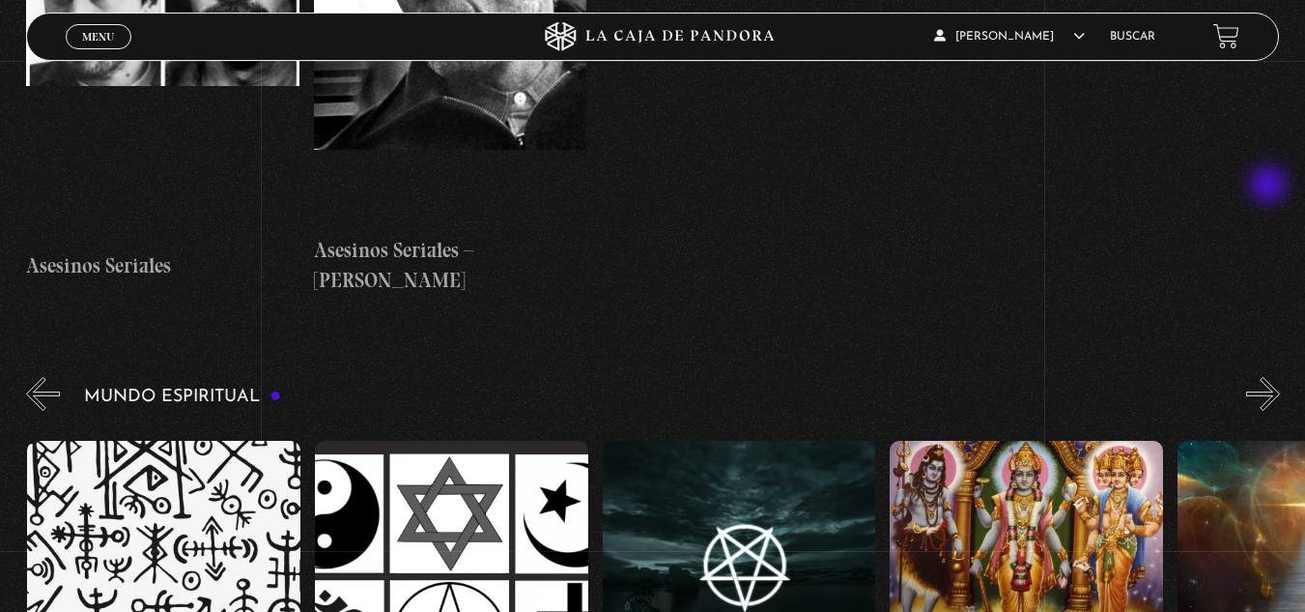
scroll to position [0, 4312]
click at [1270, 377] on button "»" at bounding box center [1263, 394] width 34 height 34
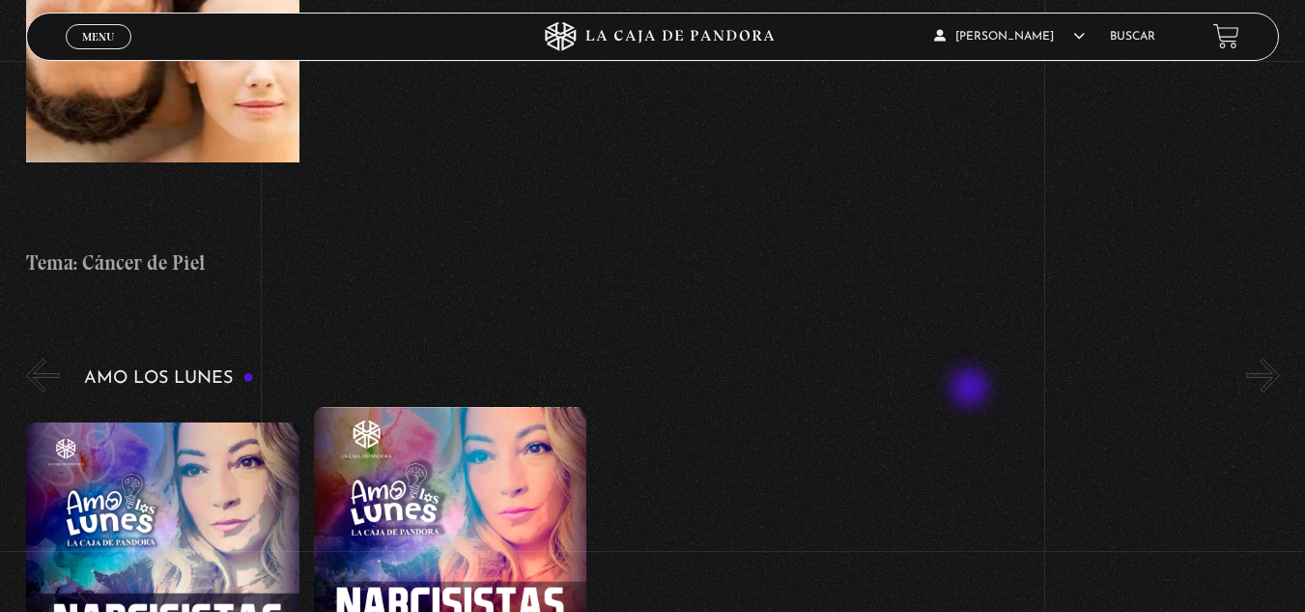
scroll to position [8308, 0]
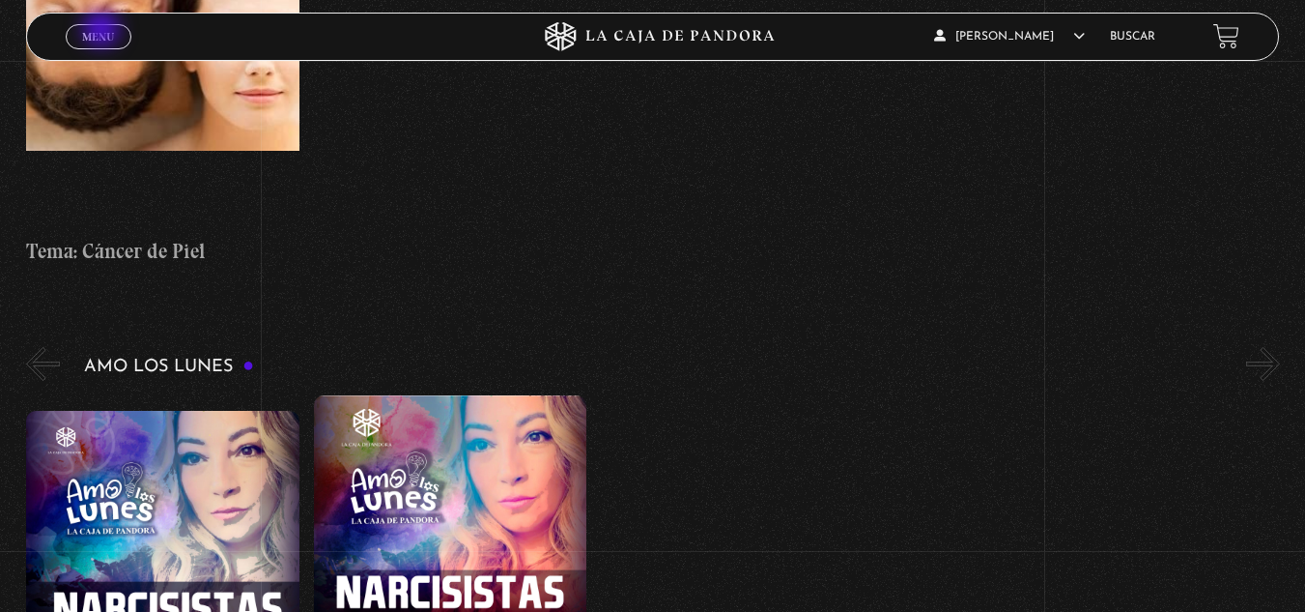
click at [103, 31] on span "Menu" at bounding box center [98, 37] width 32 height 12
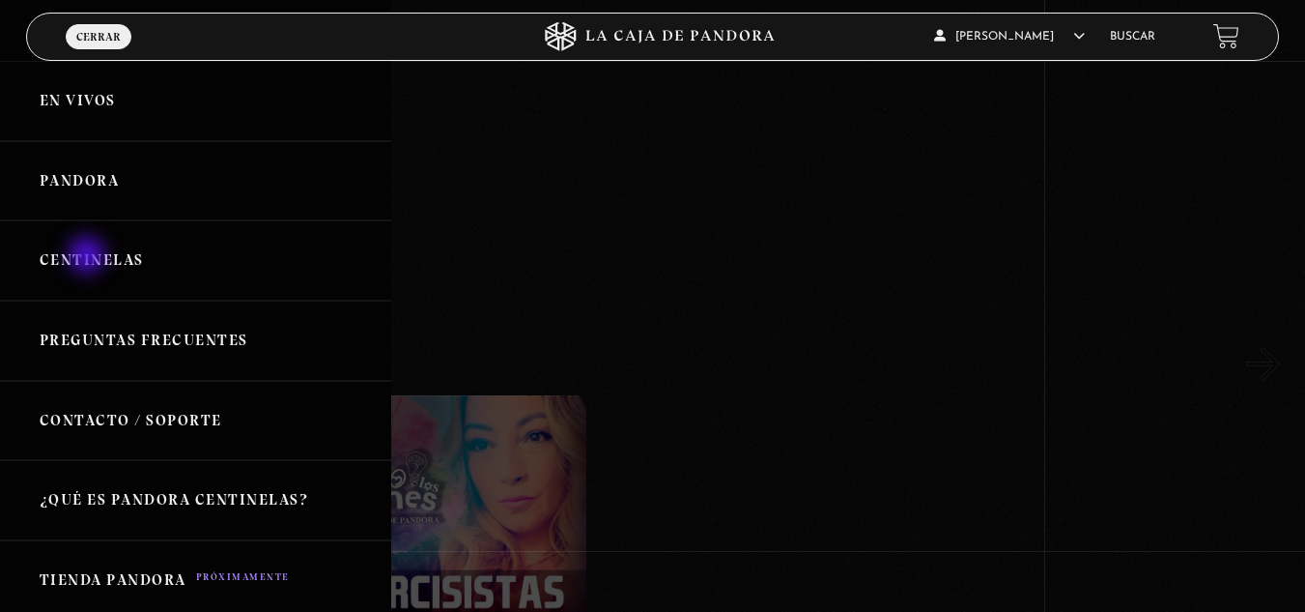
click at [89, 257] on link "Centinelas" at bounding box center [195, 260] width 391 height 80
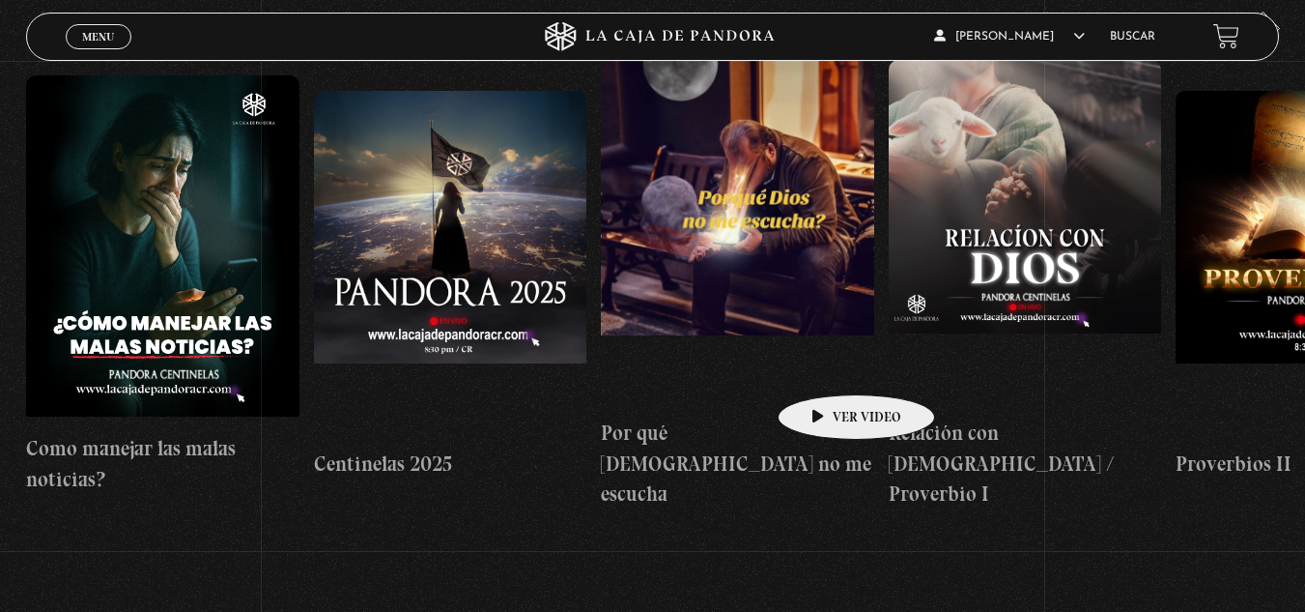
scroll to position [193, 0]
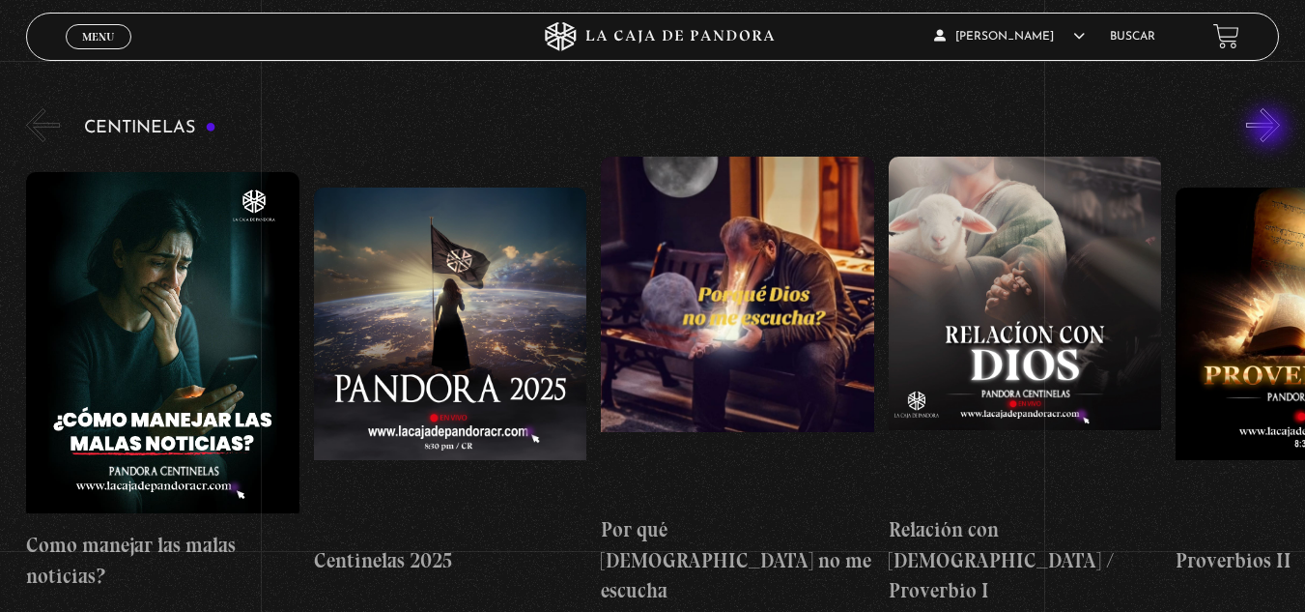
click at [1270, 129] on button "»" at bounding box center [1263, 125] width 34 height 34
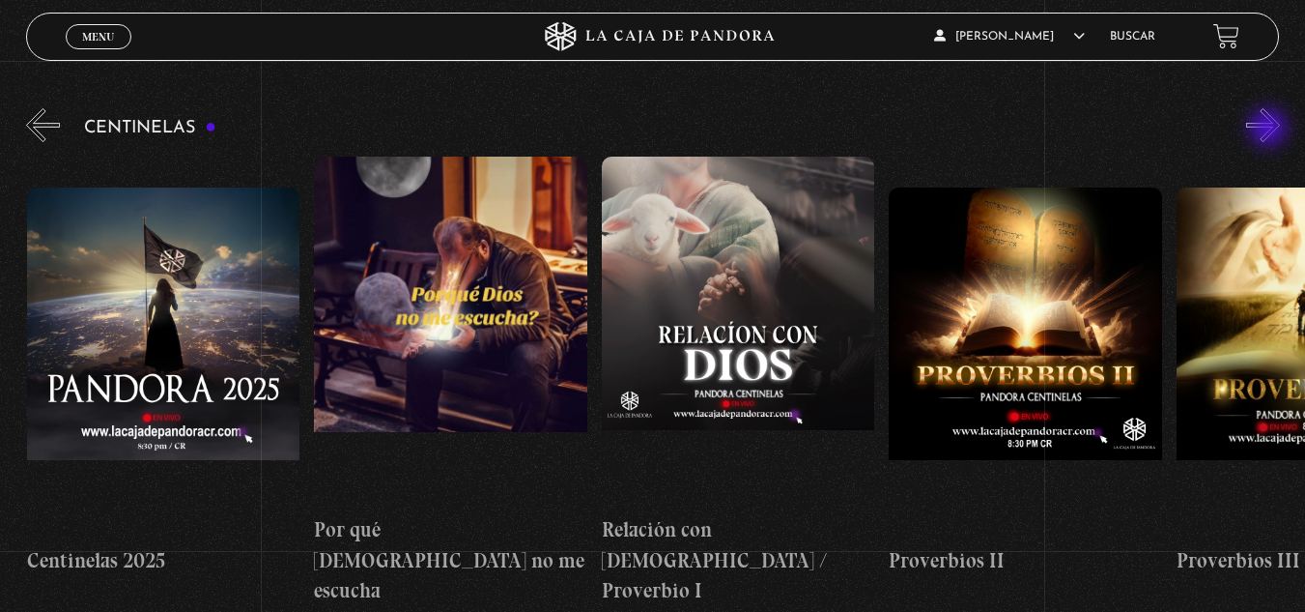
click at [1270, 129] on button "»" at bounding box center [1263, 125] width 34 height 34
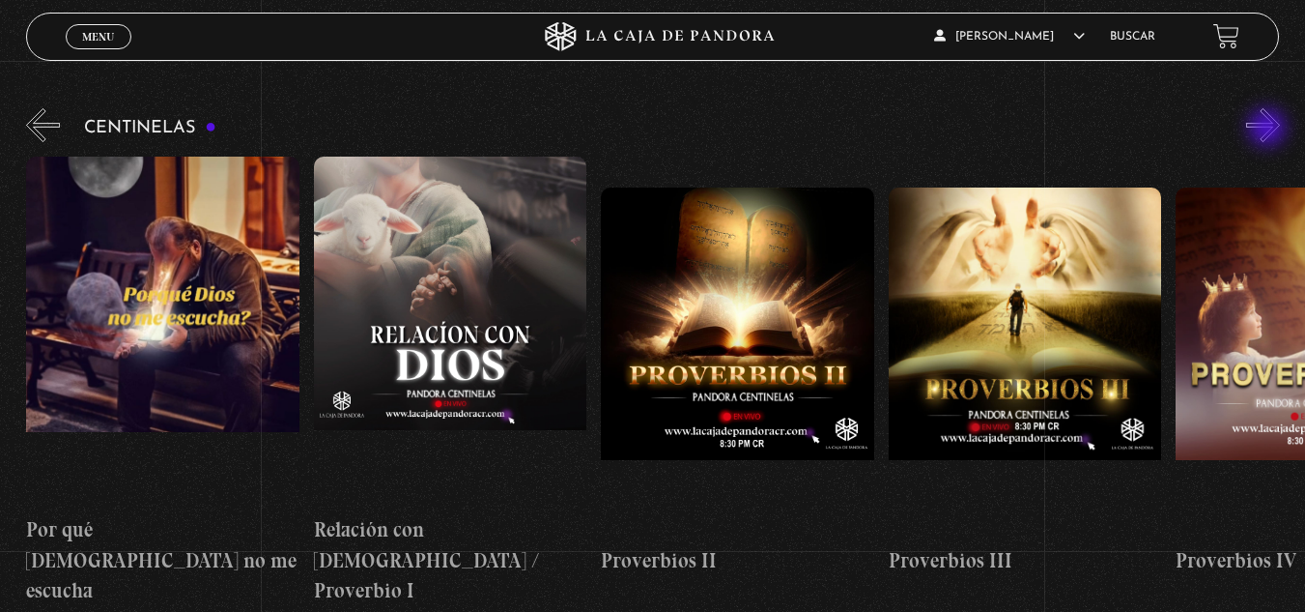
click at [1268, 129] on button "»" at bounding box center [1263, 125] width 34 height 34
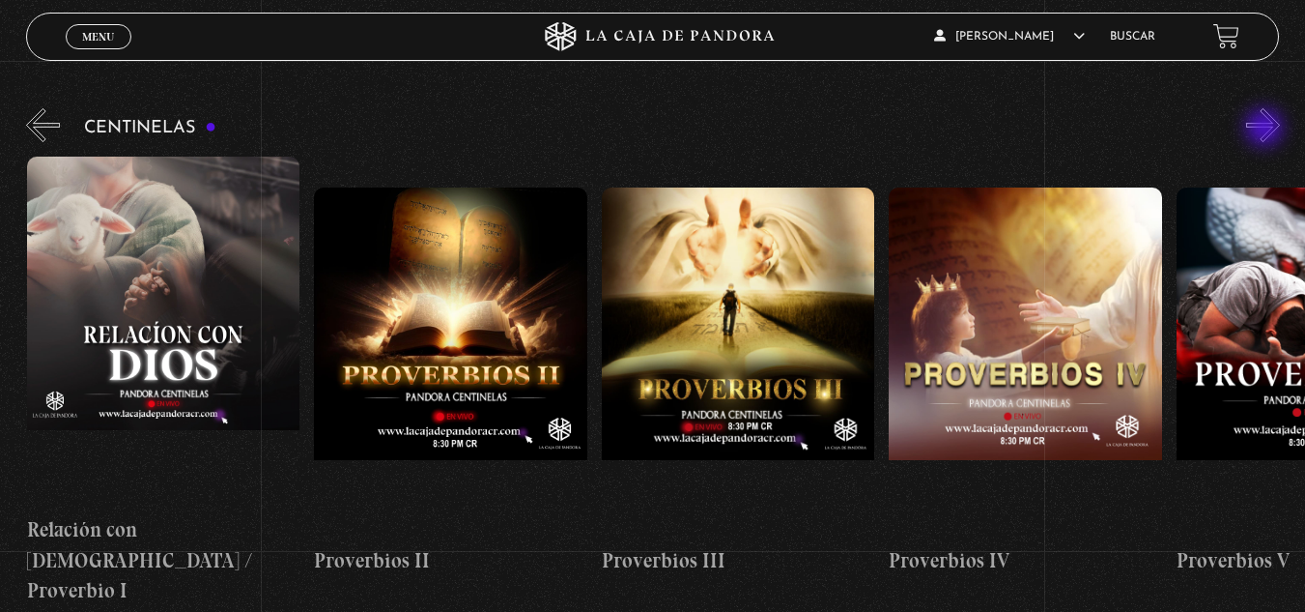
click at [1267, 129] on button "»" at bounding box center [1263, 125] width 34 height 34
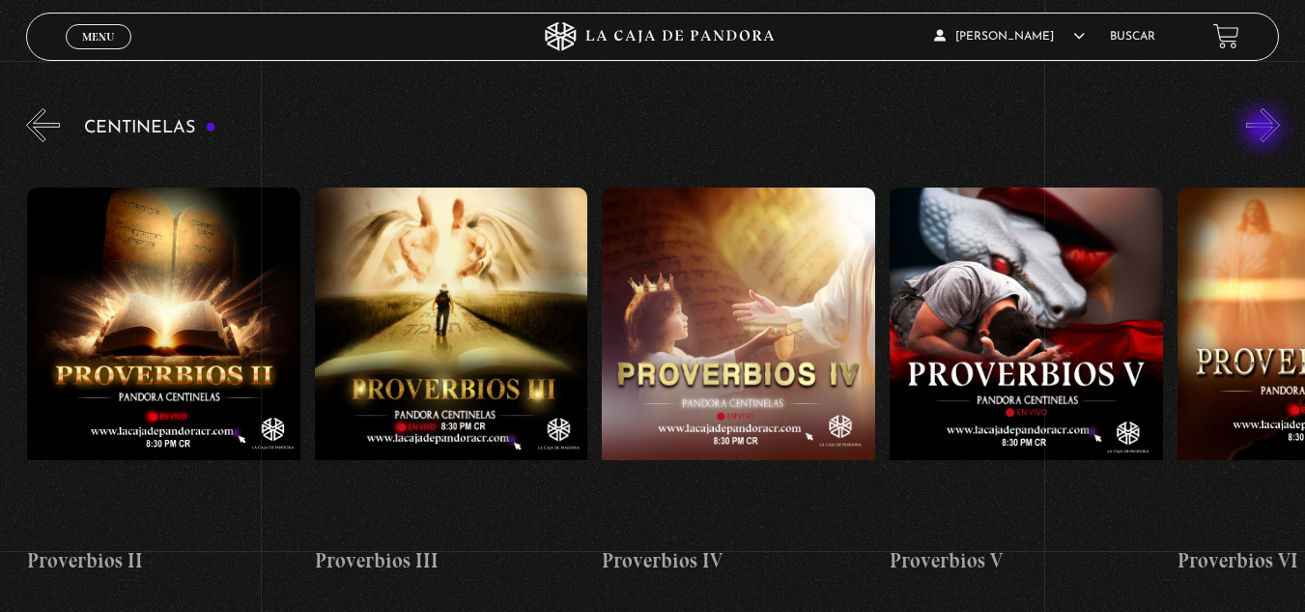
click at [1265, 129] on button "»" at bounding box center [1263, 125] width 34 height 34
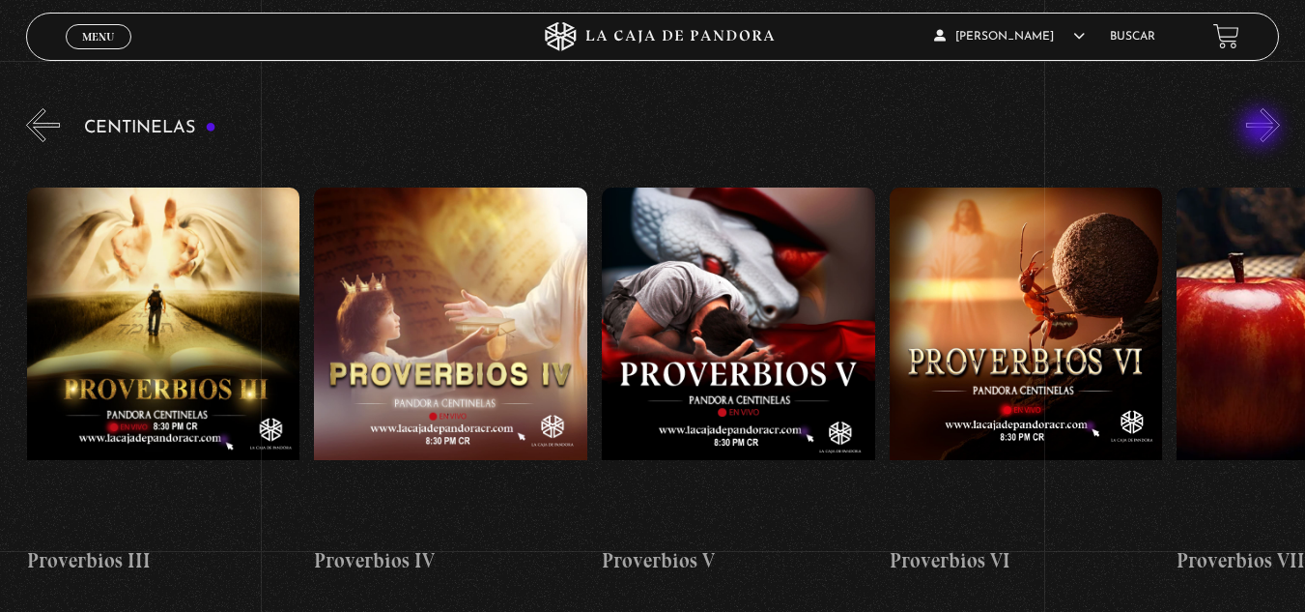
click at [1263, 129] on button "»" at bounding box center [1263, 125] width 34 height 34
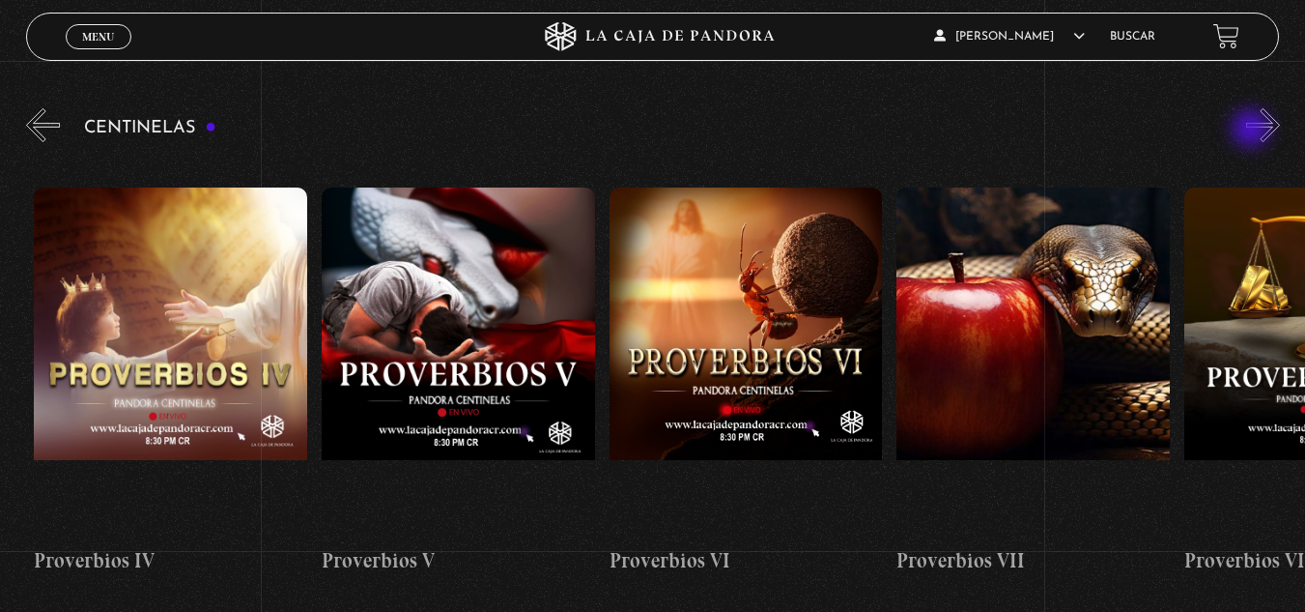
scroll to position [0, 1724]
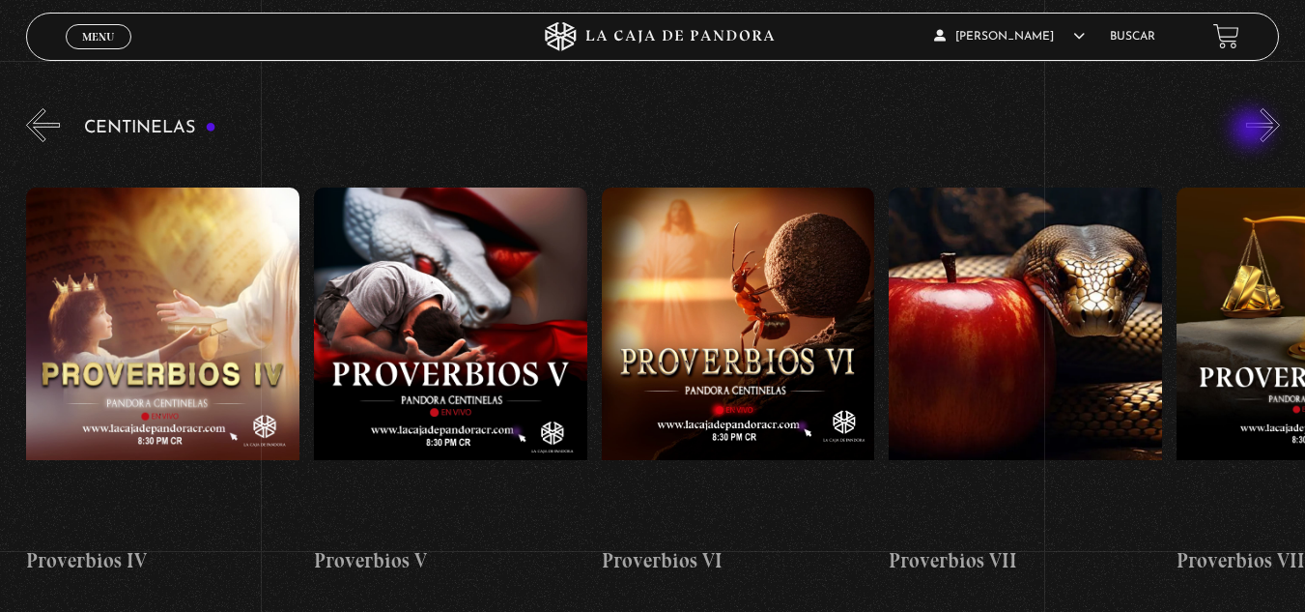
click at [1253, 130] on div "Centinelas" at bounding box center [665, 354] width 1279 height 501
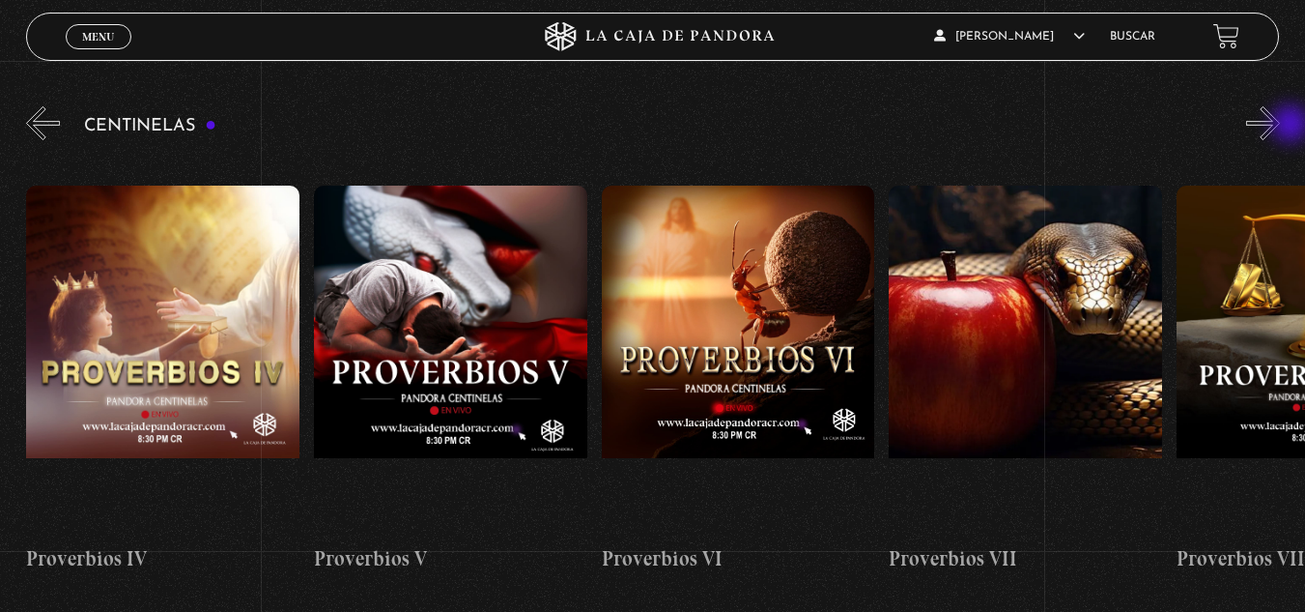
click at [1280, 126] on button "»" at bounding box center [1263, 123] width 34 height 34
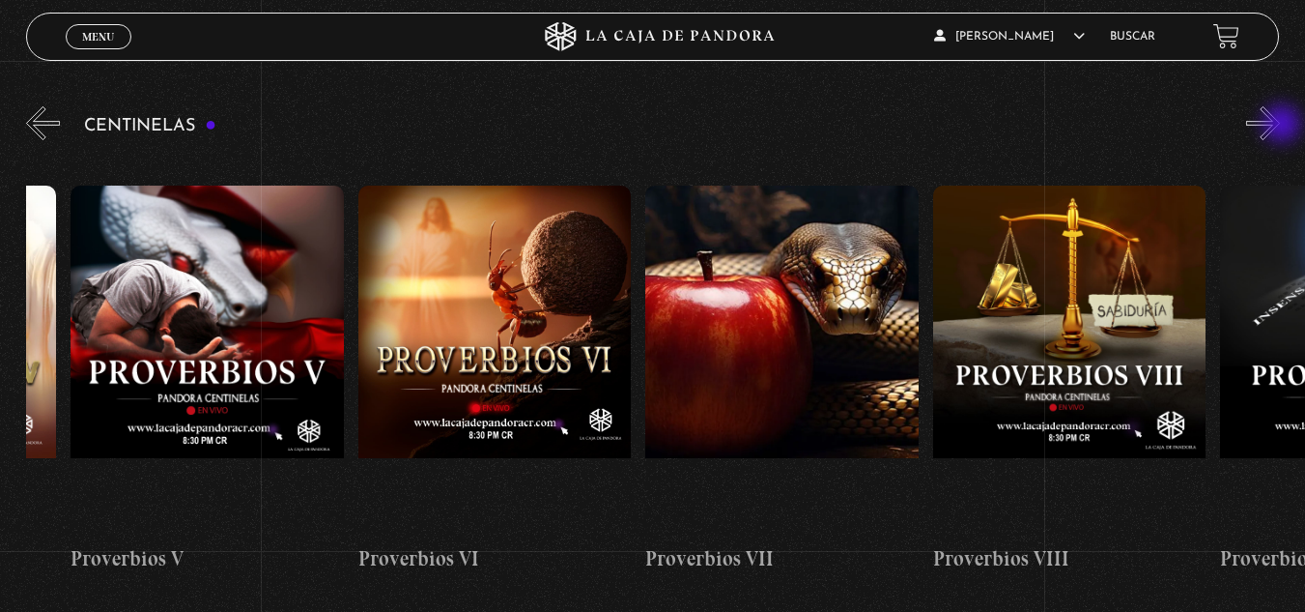
click at [1280, 126] on button "»" at bounding box center [1263, 123] width 34 height 34
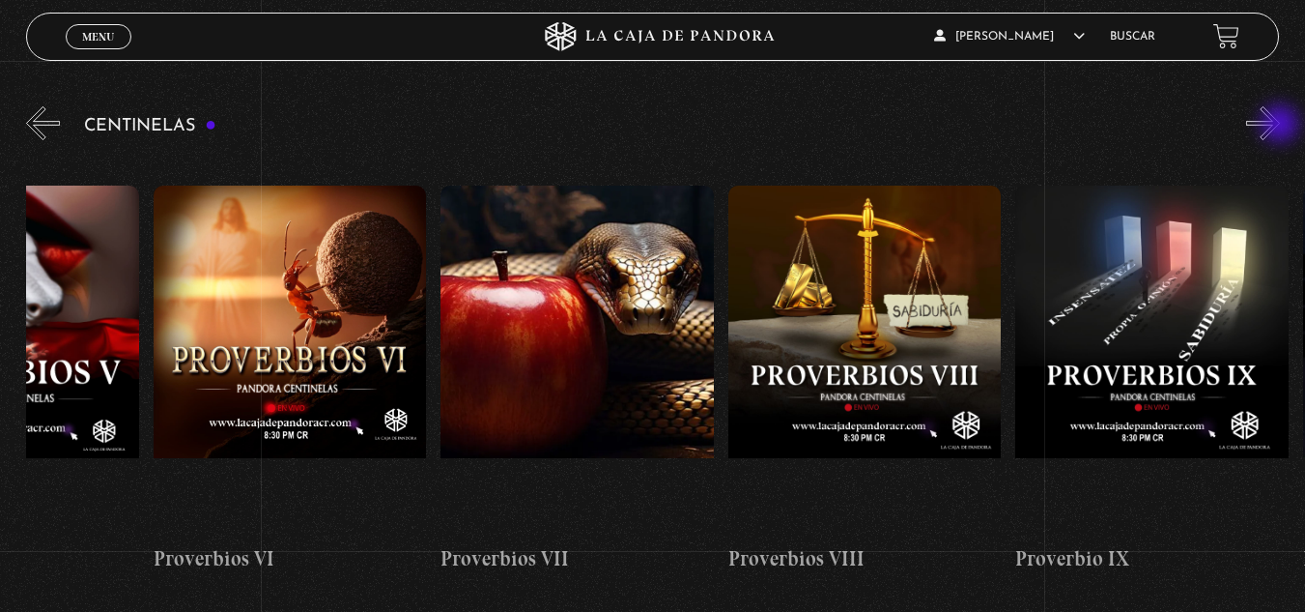
click at [1280, 126] on button "»" at bounding box center [1263, 123] width 34 height 34
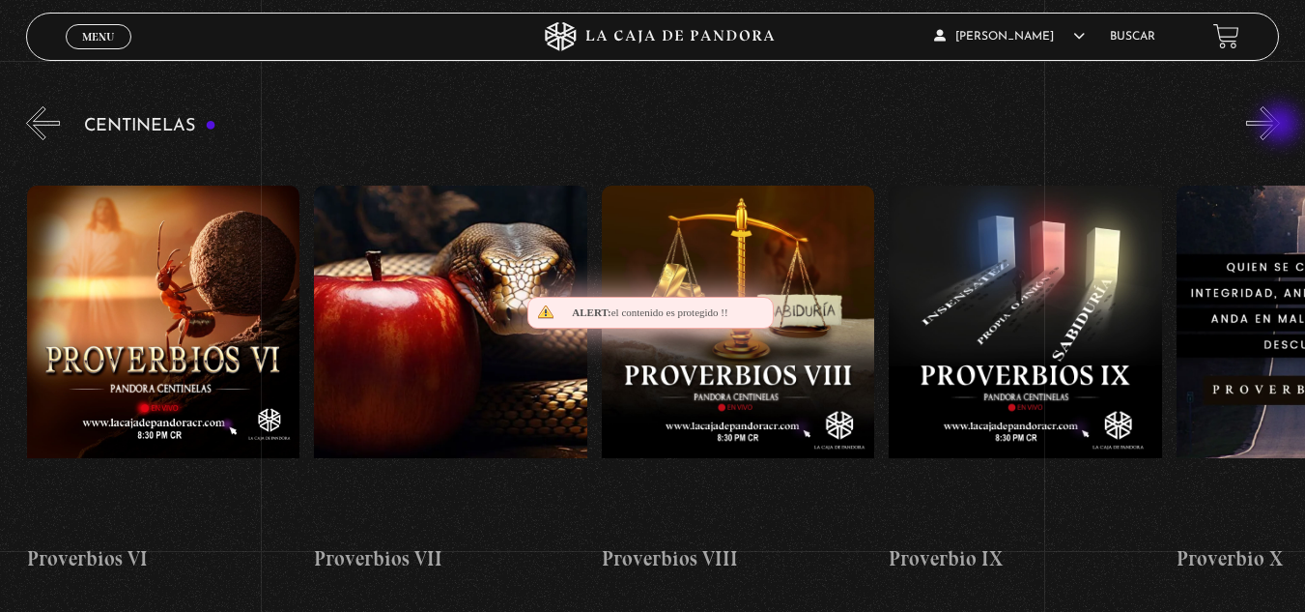
click at [1280, 126] on button "»" at bounding box center [1263, 123] width 34 height 34
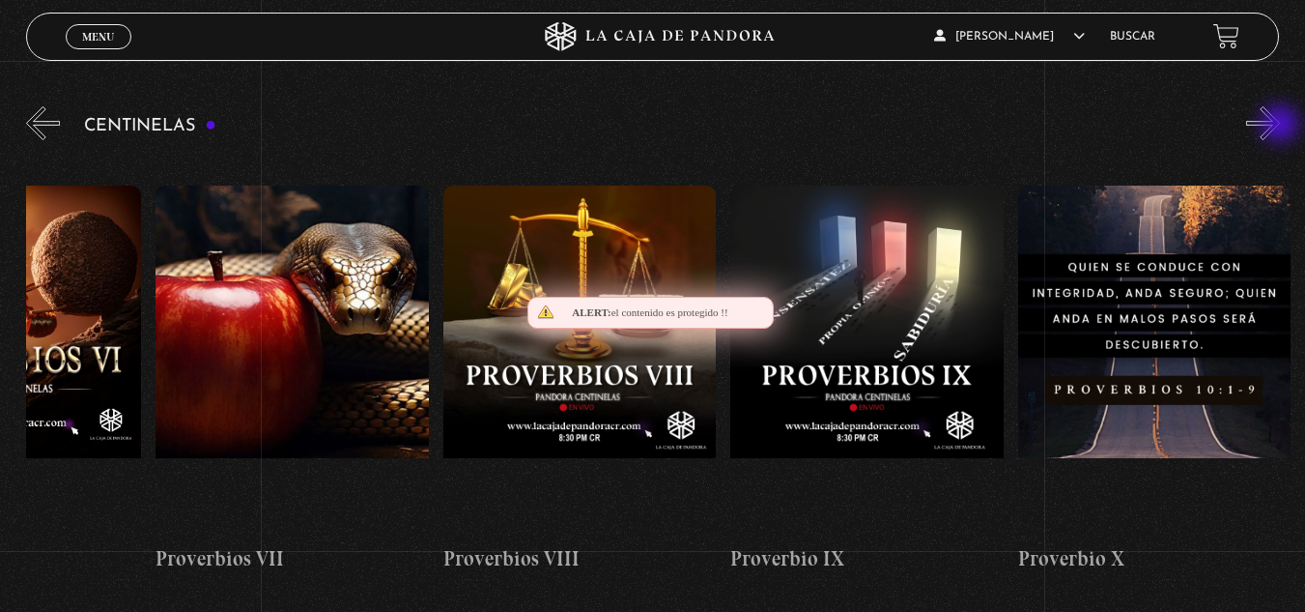
click at [1280, 126] on button "»" at bounding box center [1263, 123] width 34 height 34
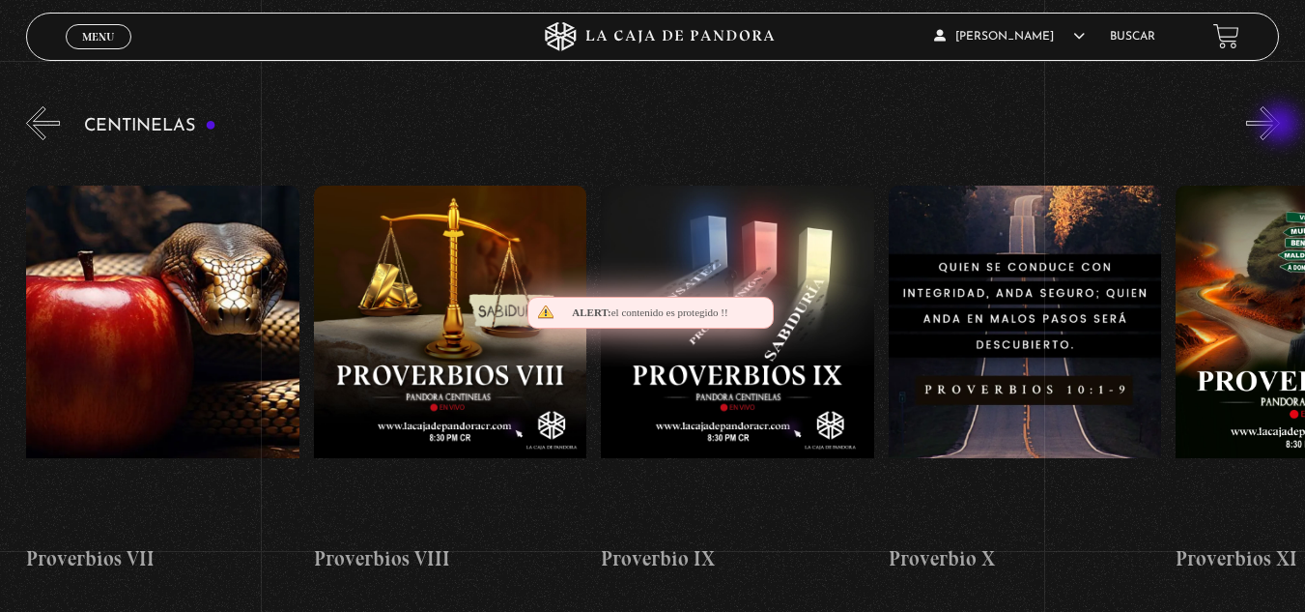
click at [1280, 126] on button "»" at bounding box center [1263, 123] width 34 height 34
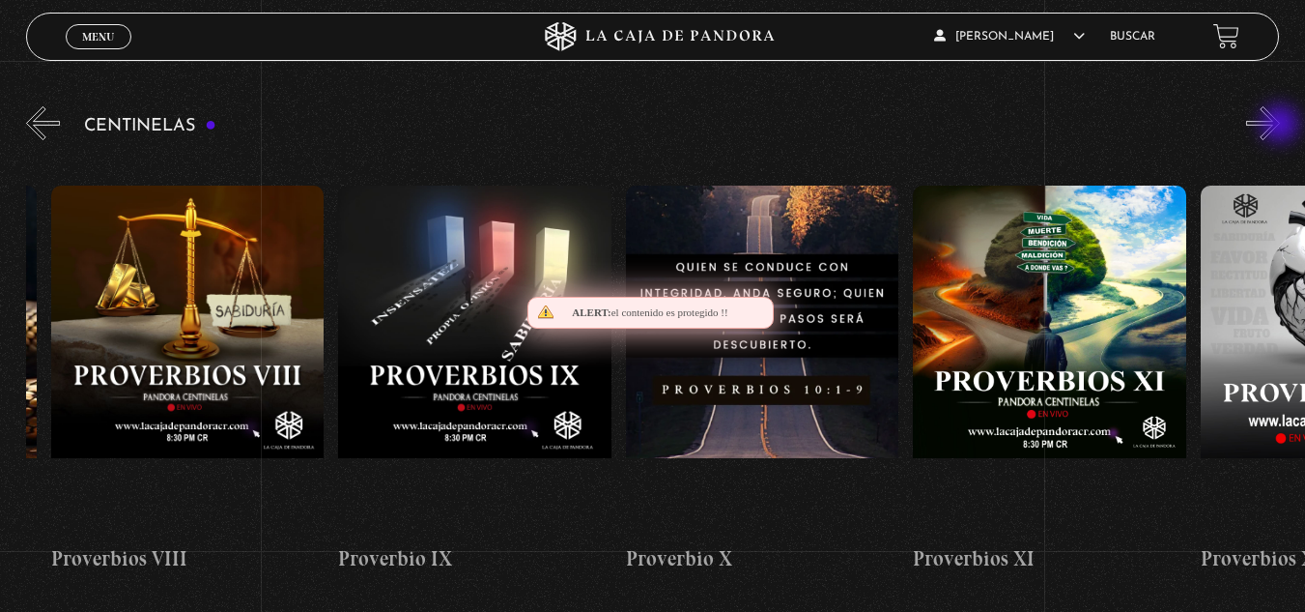
click at [1280, 126] on button "»" at bounding box center [1263, 123] width 34 height 34
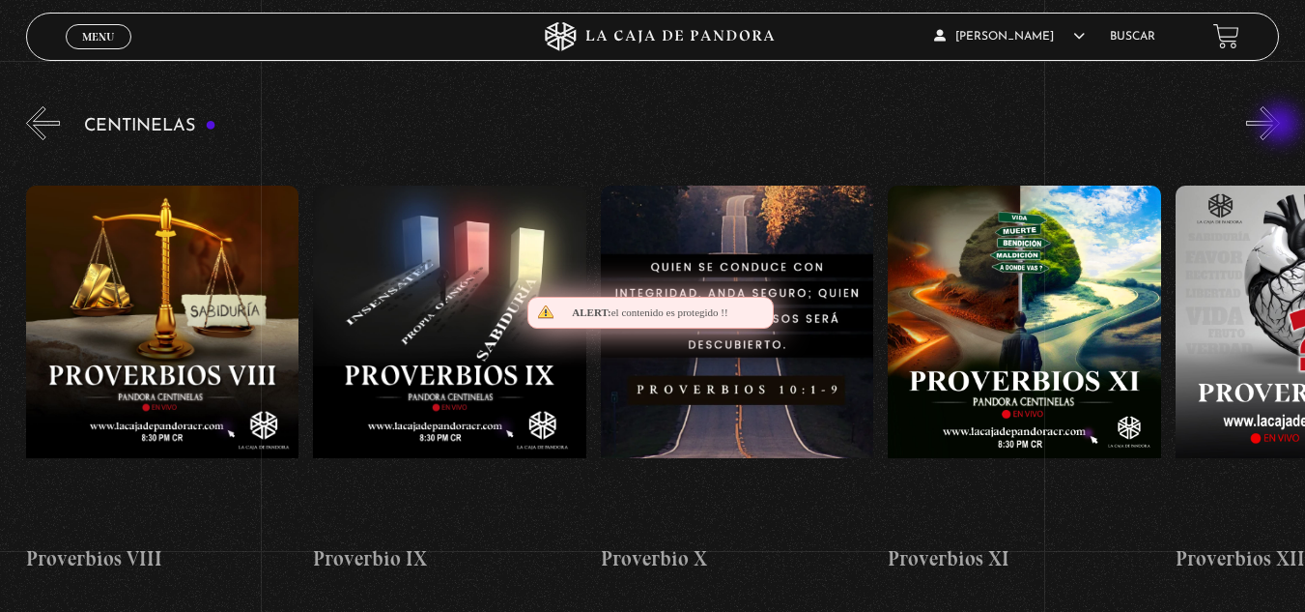
click at [1280, 126] on button "»" at bounding box center [1263, 123] width 34 height 34
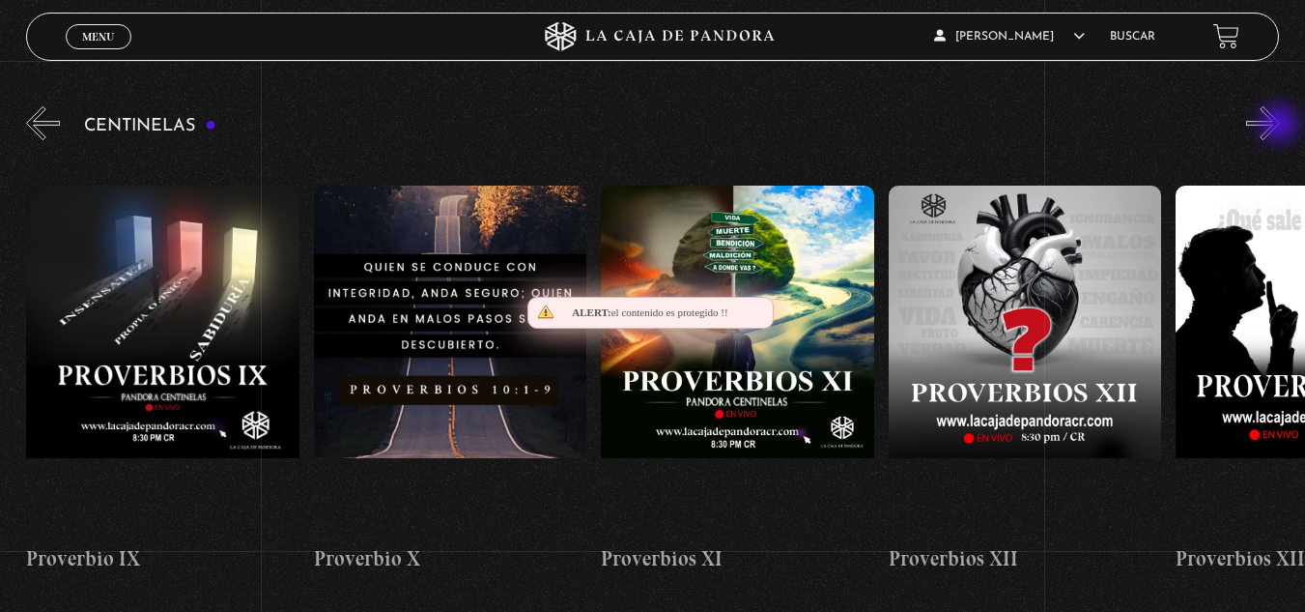
click at [1280, 126] on button "»" at bounding box center [1263, 123] width 34 height 34
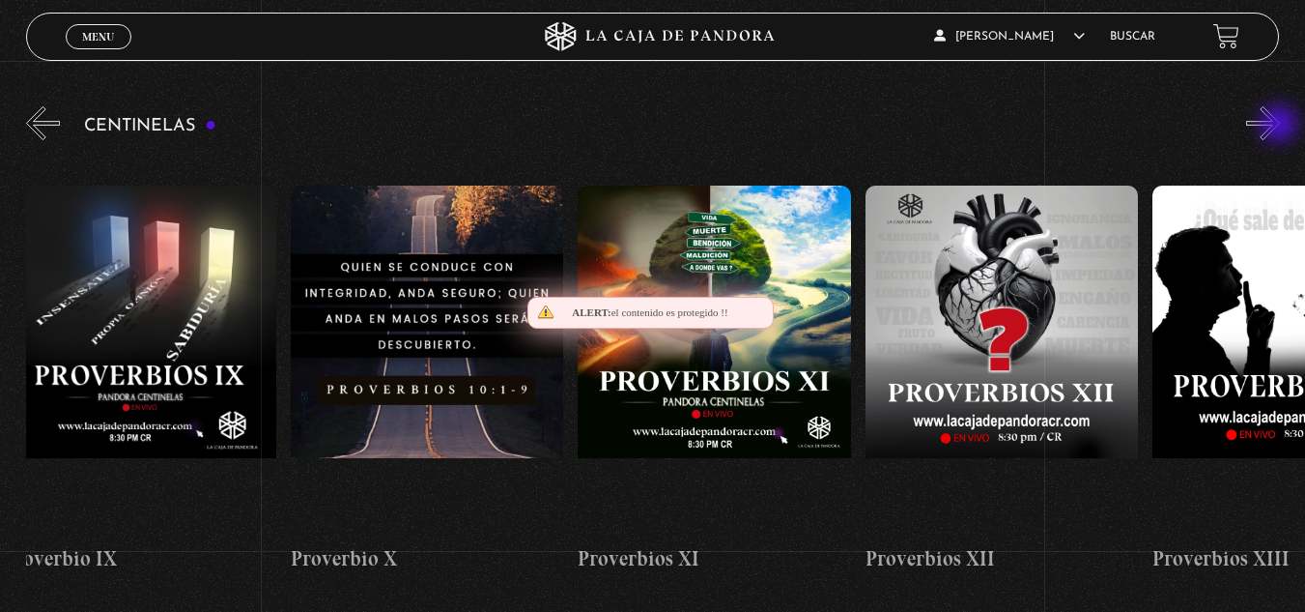
click at [1280, 126] on button "»" at bounding box center [1263, 123] width 34 height 34
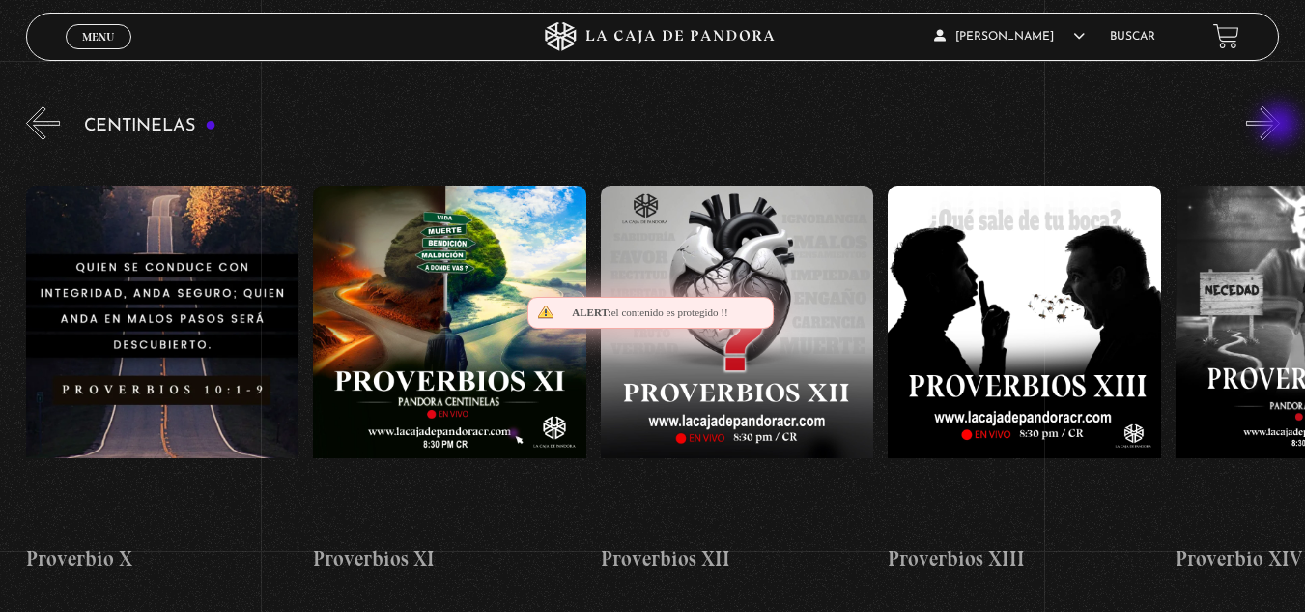
click at [1280, 126] on button "»" at bounding box center [1263, 123] width 34 height 34
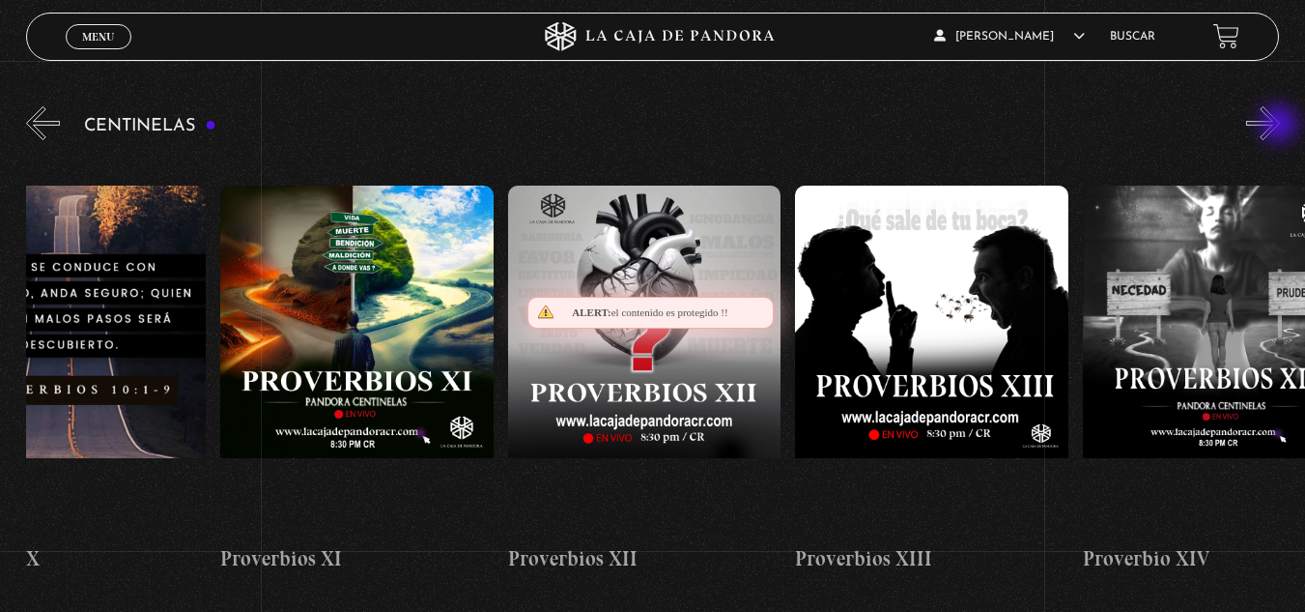
click at [1280, 126] on button "»" at bounding box center [1263, 123] width 34 height 34
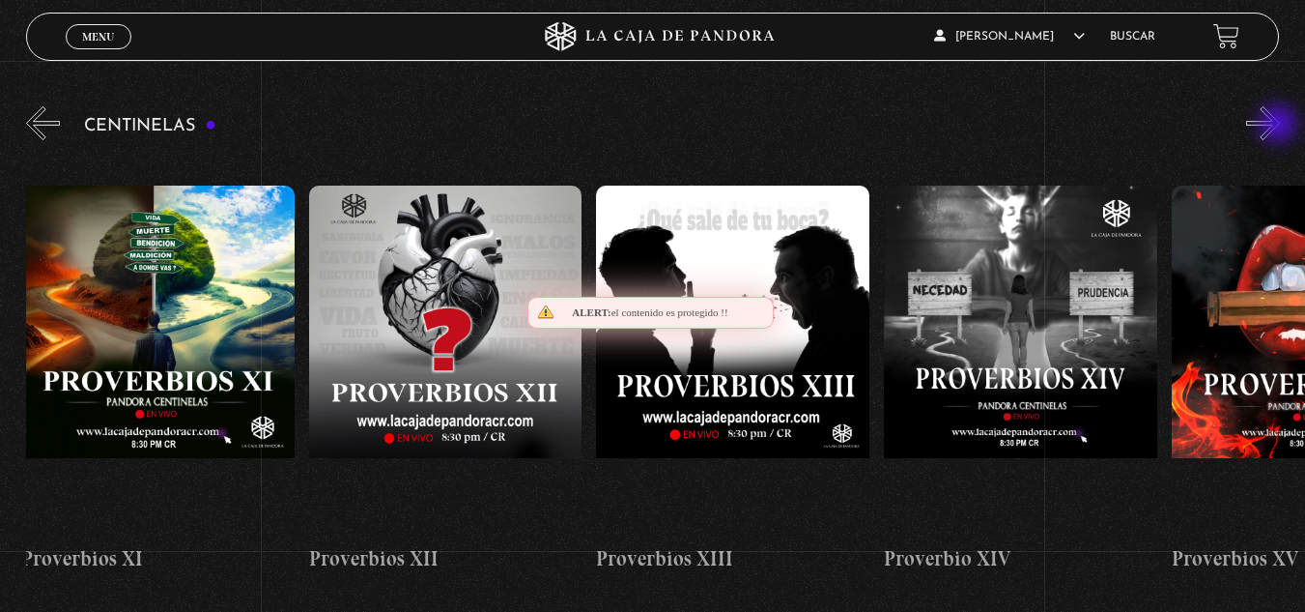
click at [1279, 126] on button "»" at bounding box center [1263, 123] width 34 height 34
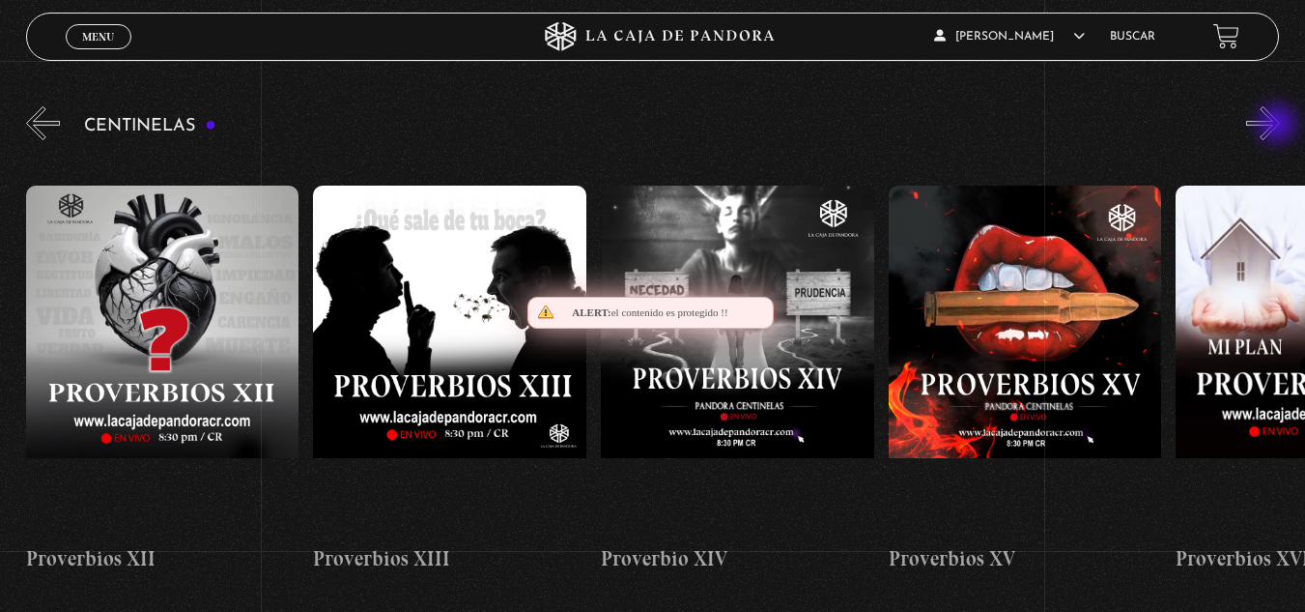
click at [1279, 126] on button "»" at bounding box center [1263, 123] width 34 height 34
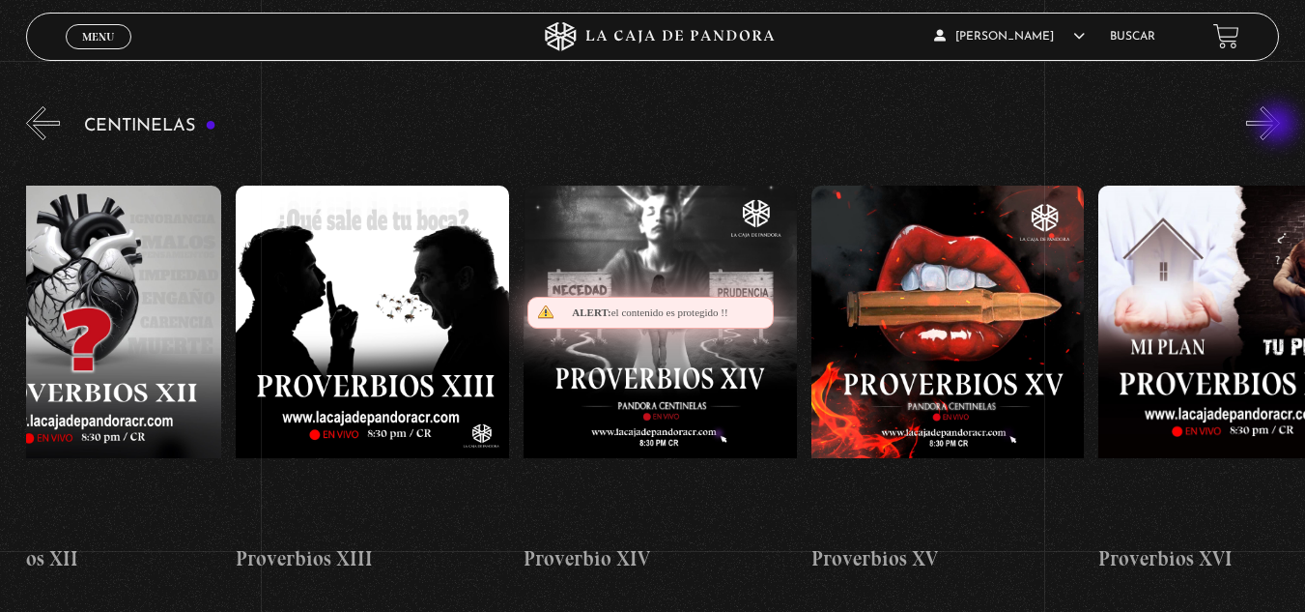
click at [1278, 126] on button "»" at bounding box center [1263, 123] width 34 height 34
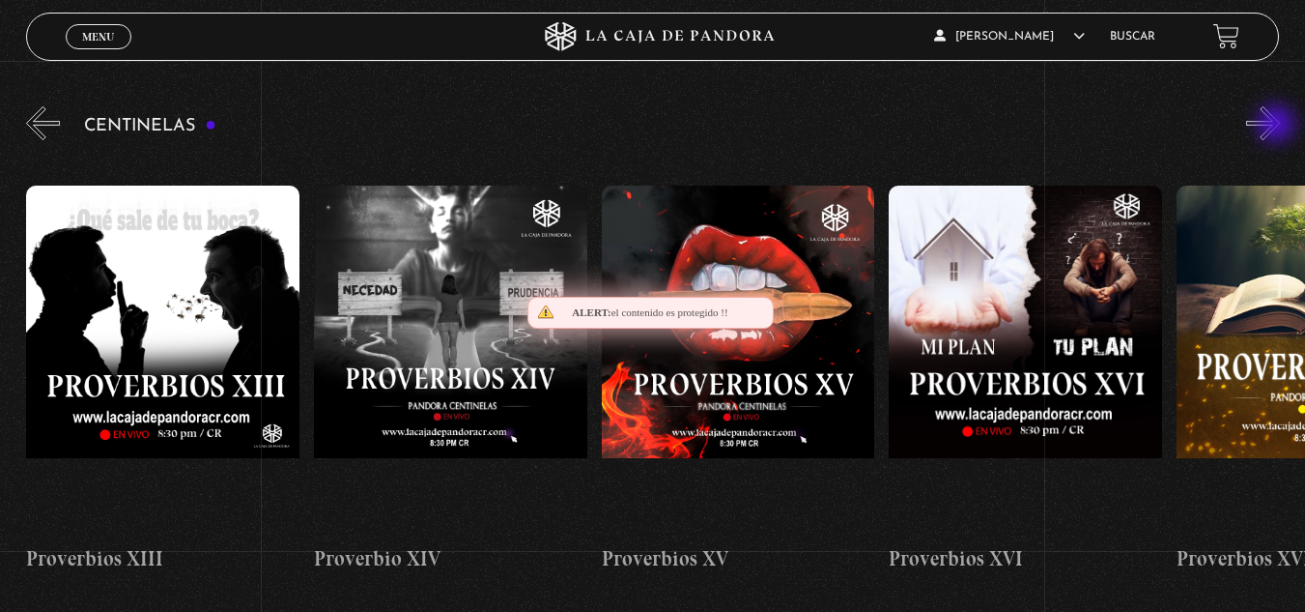
click at [1277, 126] on button "»" at bounding box center [1263, 123] width 34 height 34
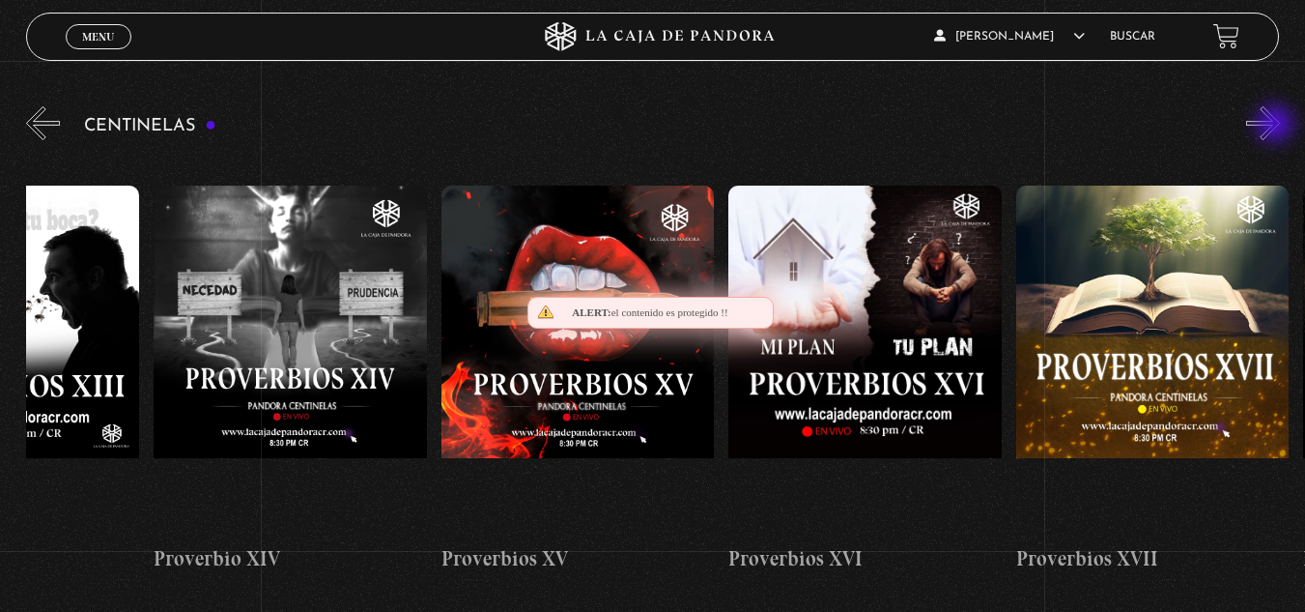
click at [1276, 126] on button "»" at bounding box center [1263, 123] width 34 height 34
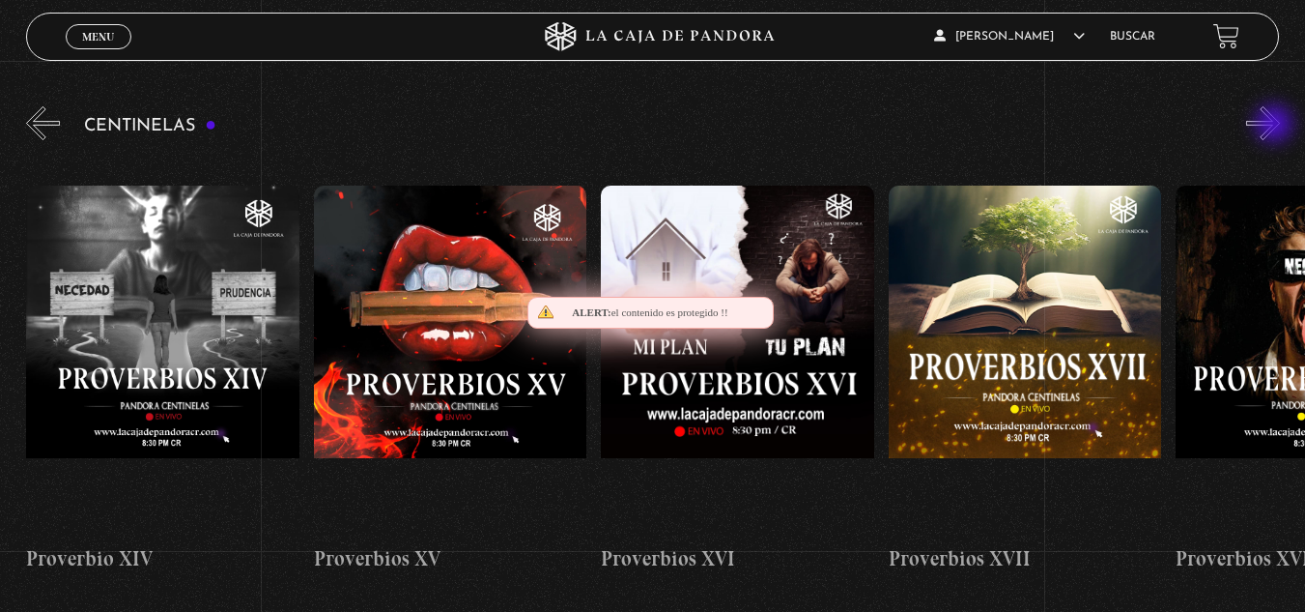
click at [1276, 126] on button "»" at bounding box center [1263, 123] width 34 height 34
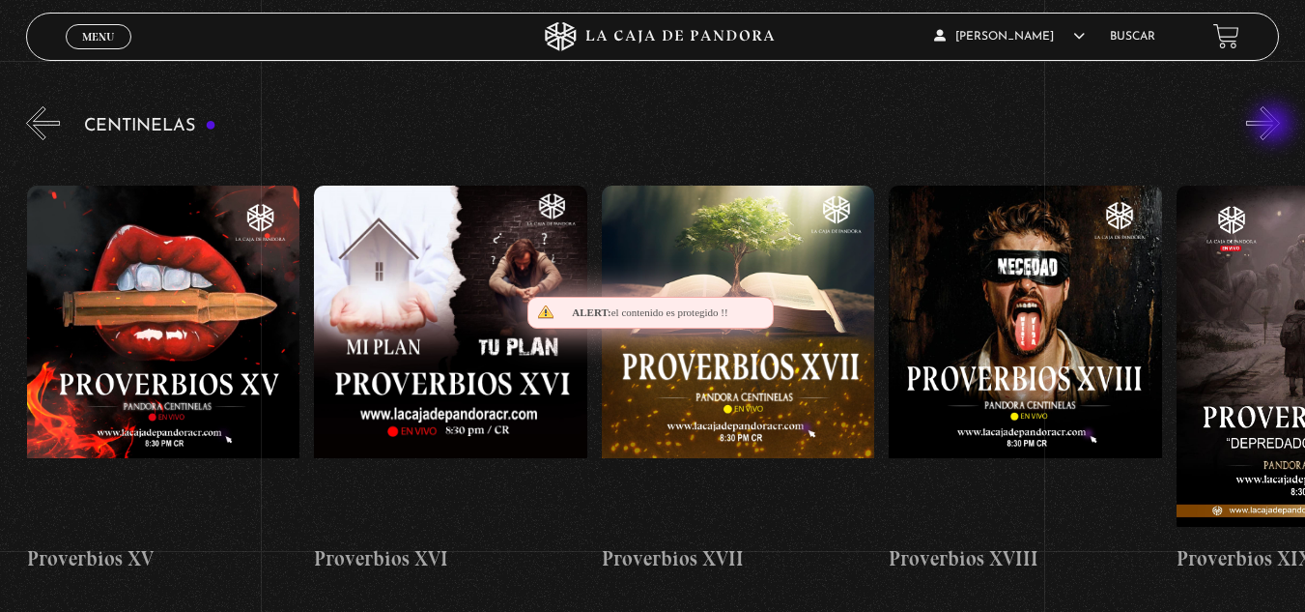
click at [1275, 126] on button "»" at bounding box center [1263, 123] width 34 height 34
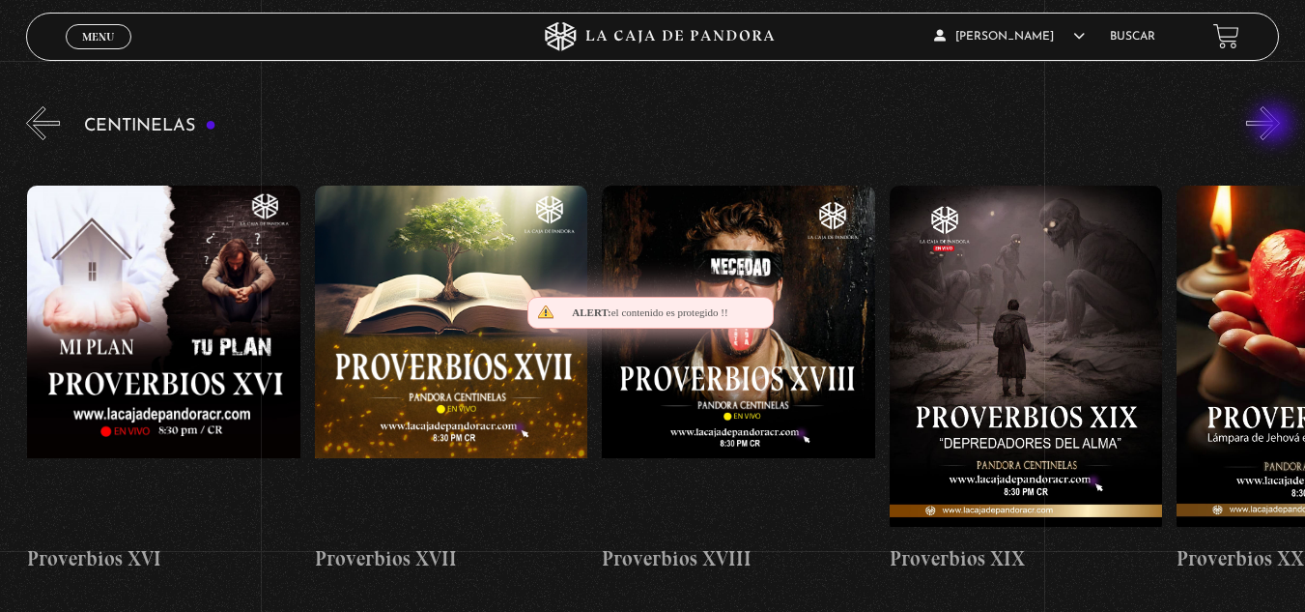
click at [1275, 126] on button "»" at bounding box center [1263, 123] width 34 height 34
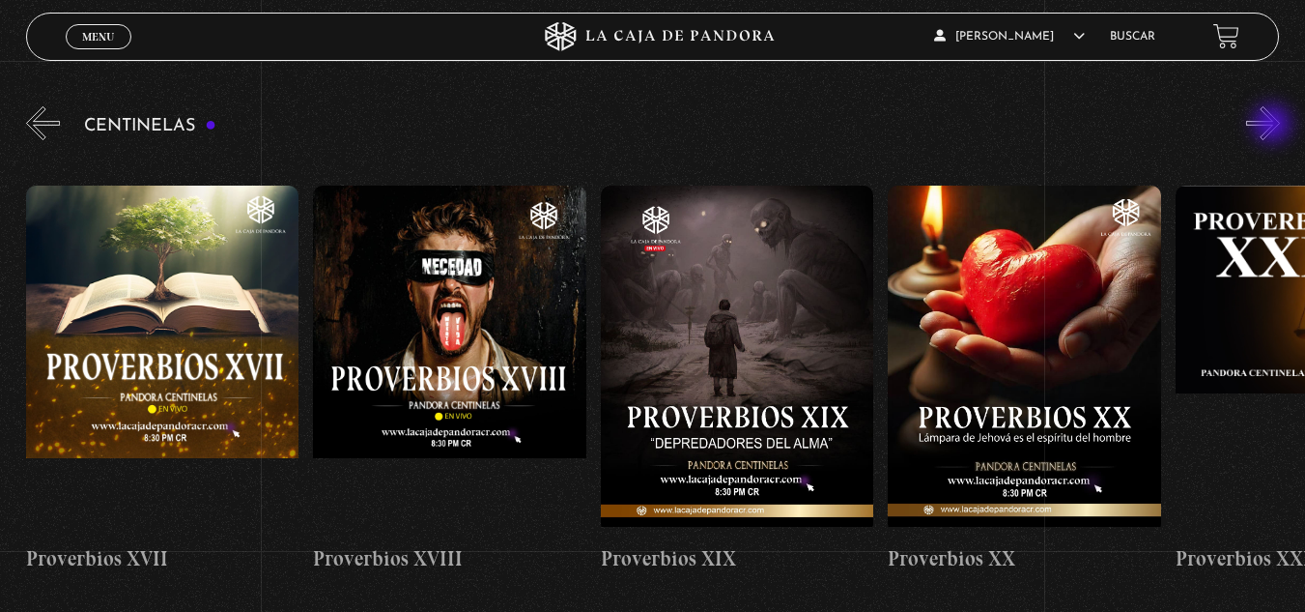
click at [1274, 126] on button "»" at bounding box center [1263, 123] width 34 height 34
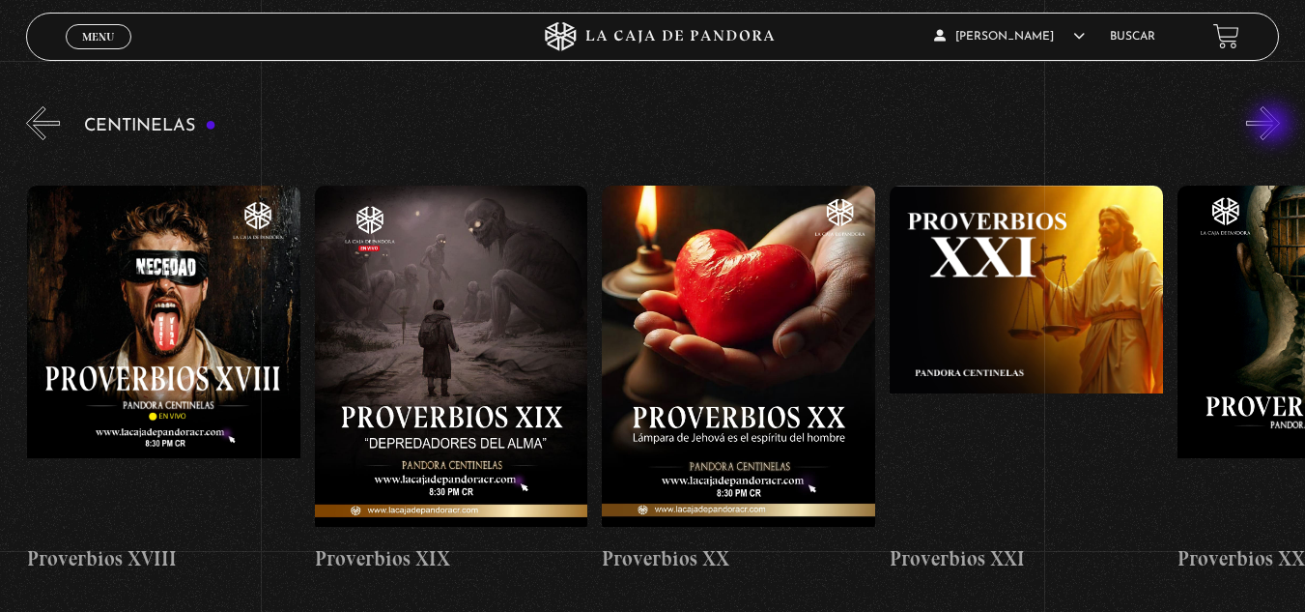
click at [1274, 126] on button "»" at bounding box center [1263, 123] width 34 height 34
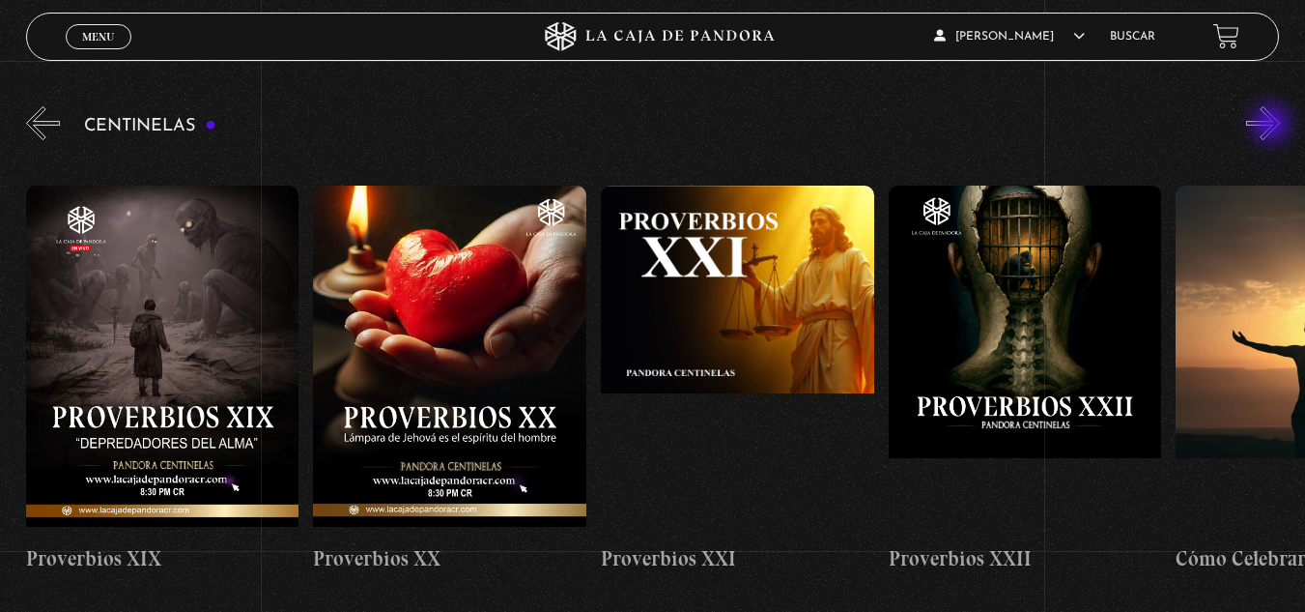
click at [1273, 126] on button "»" at bounding box center [1263, 123] width 34 height 34
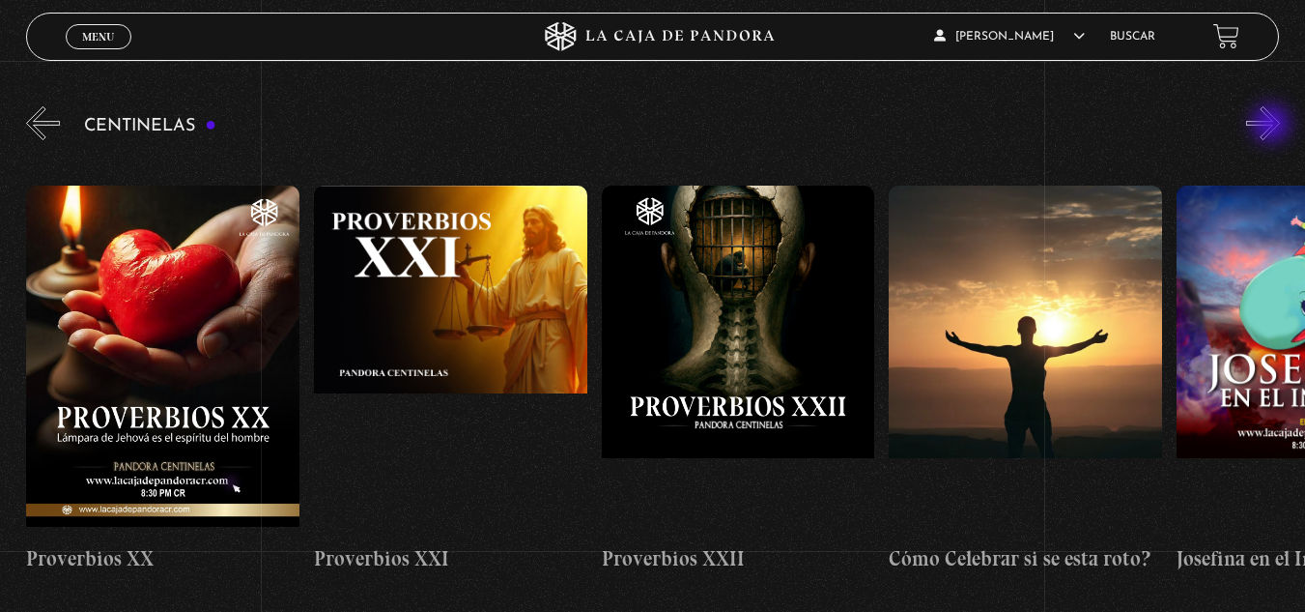
click at [1273, 126] on button "»" at bounding box center [1263, 123] width 34 height 34
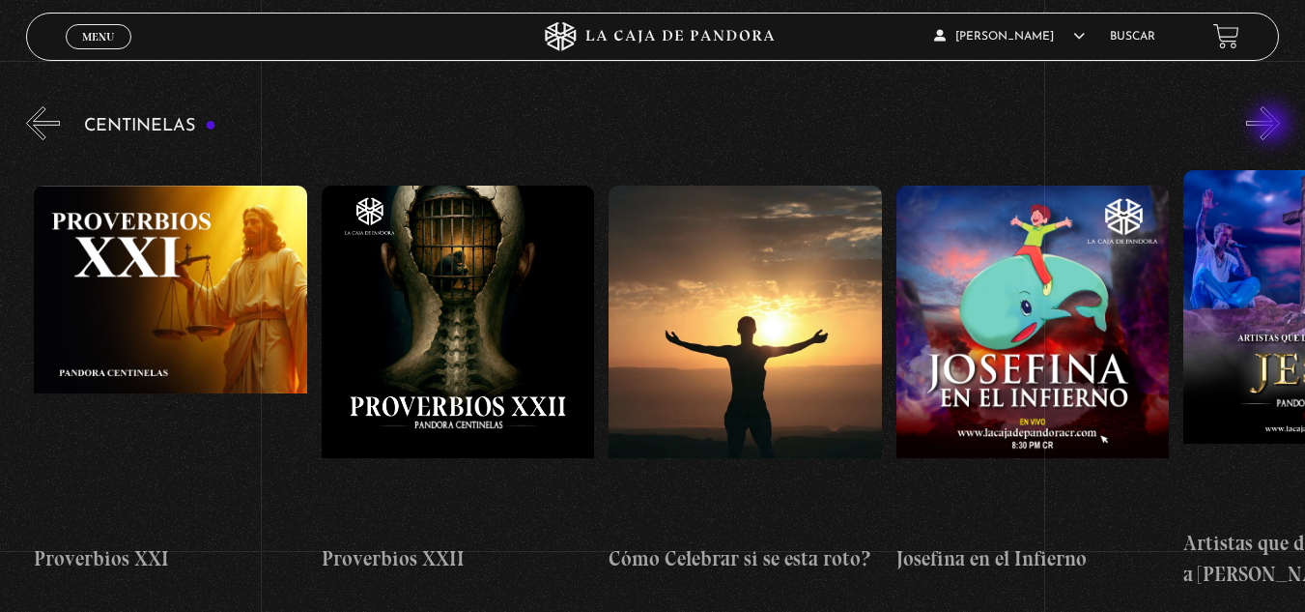
click at [1273, 126] on button "»" at bounding box center [1263, 123] width 34 height 34
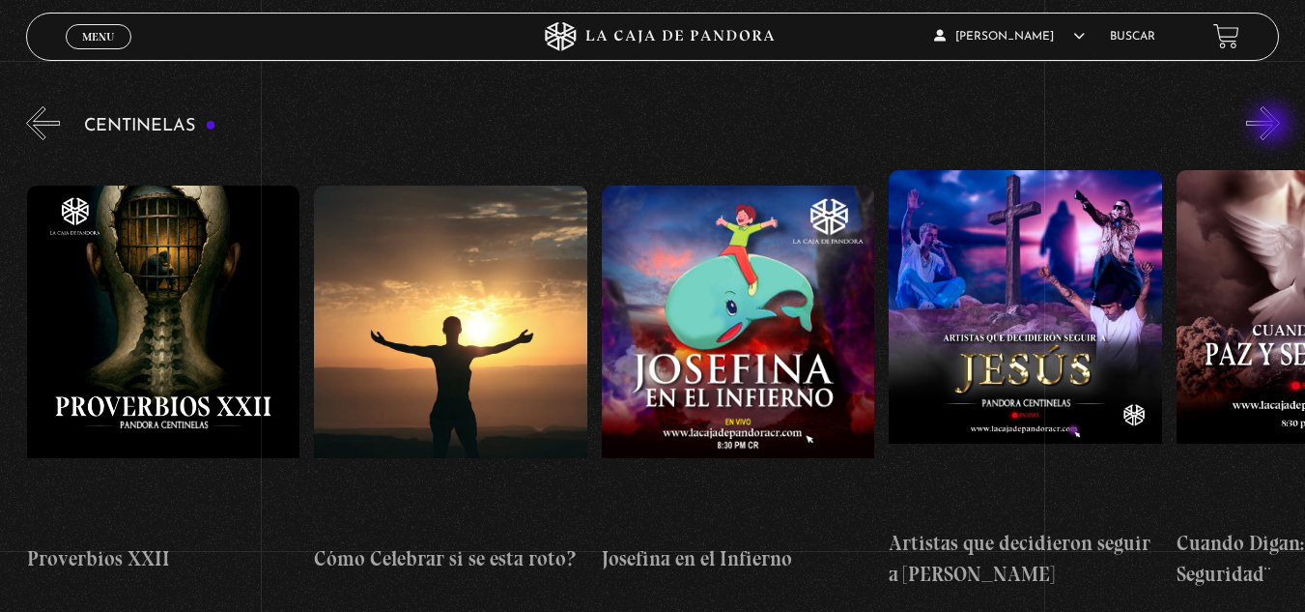
scroll to position [0, 6899]
click at [1273, 126] on button "»" at bounding box center [1263, 123] width 34 height 34
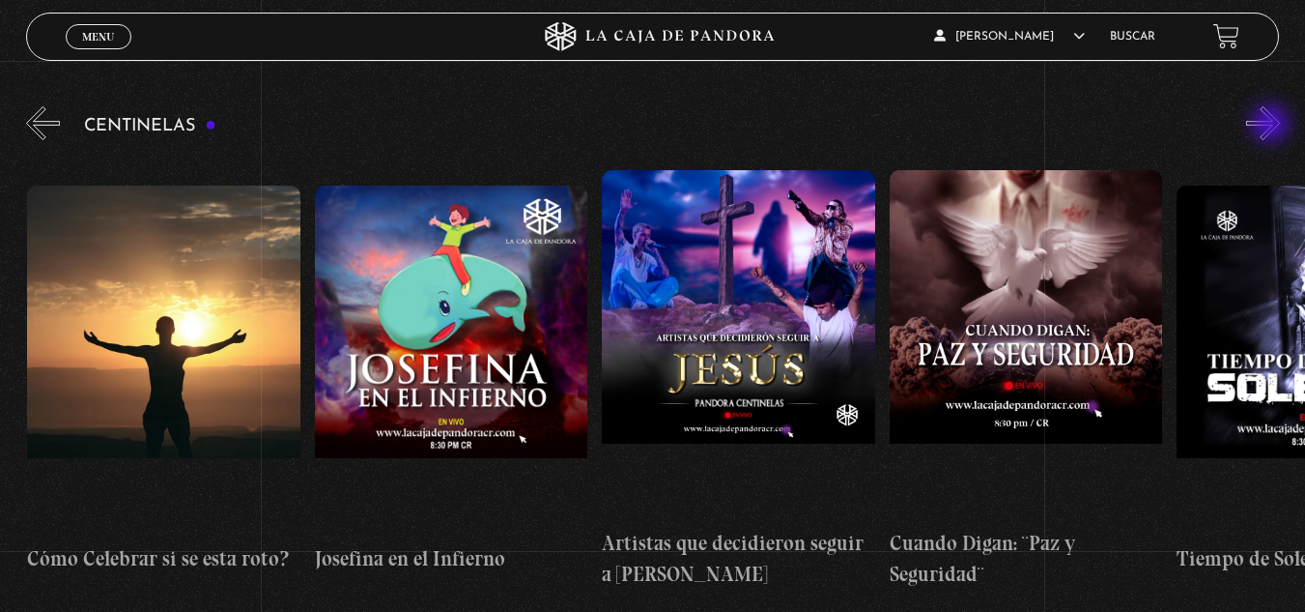
scroll to position [0, 7187]
click at [1280, 111] on button "»" at bounding box center [1263, 123] width 34 height 34
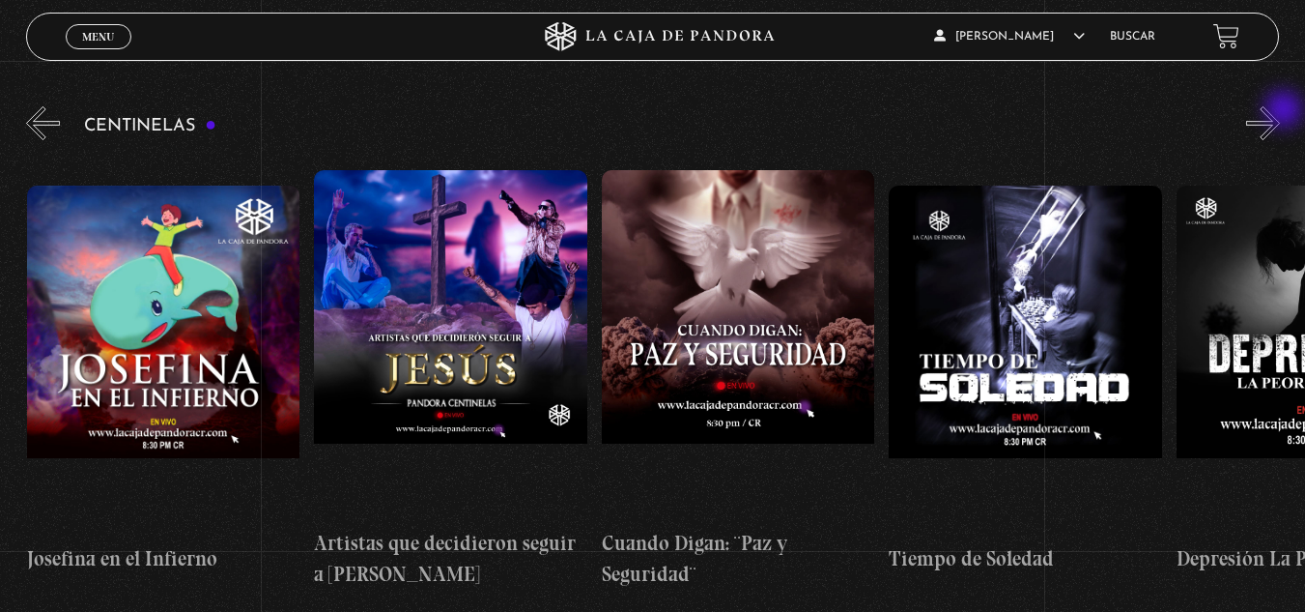
click at [1280, 111] on button "»" at bounding box center [1263, 123] width 34 height 34
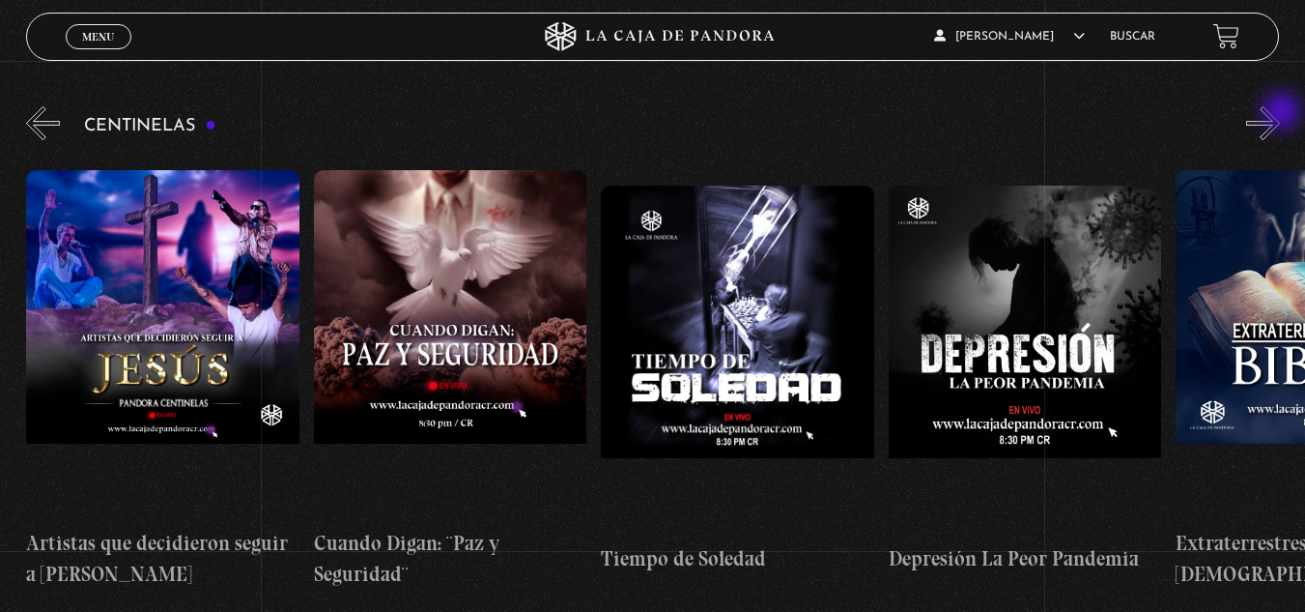
click at [1280, 113] on button "»" at bounding box center [1263, 123] width 34 height 34
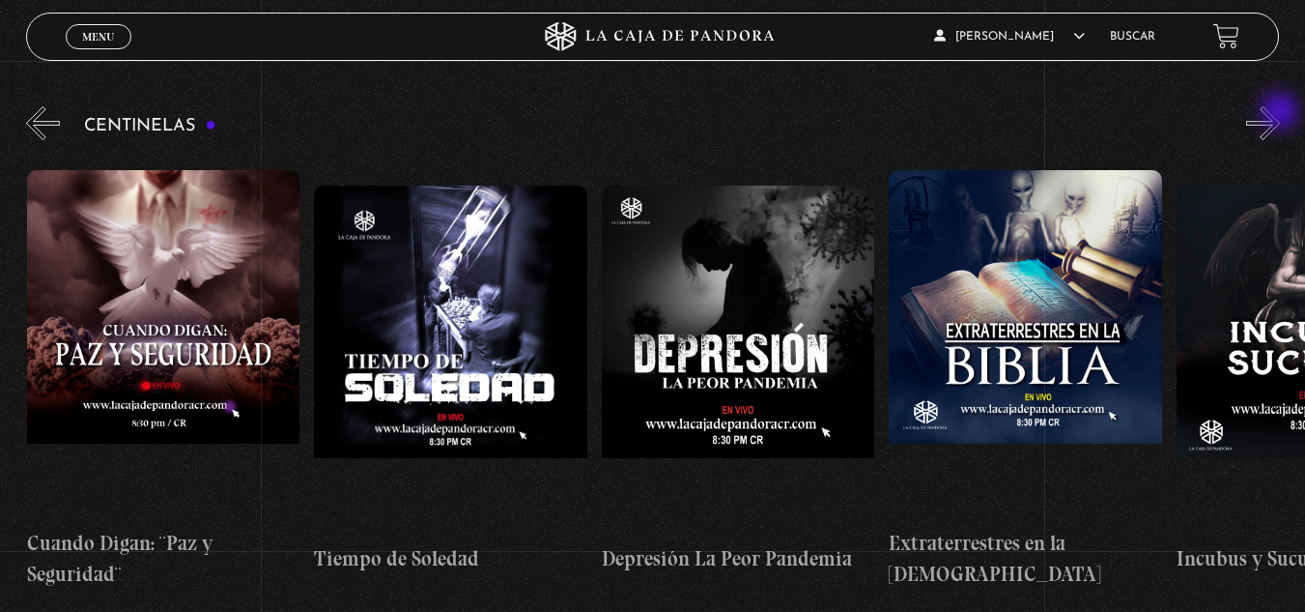
click at [1280, 113] on button "»" at bounding box center [1263, 123] width 34 height 34
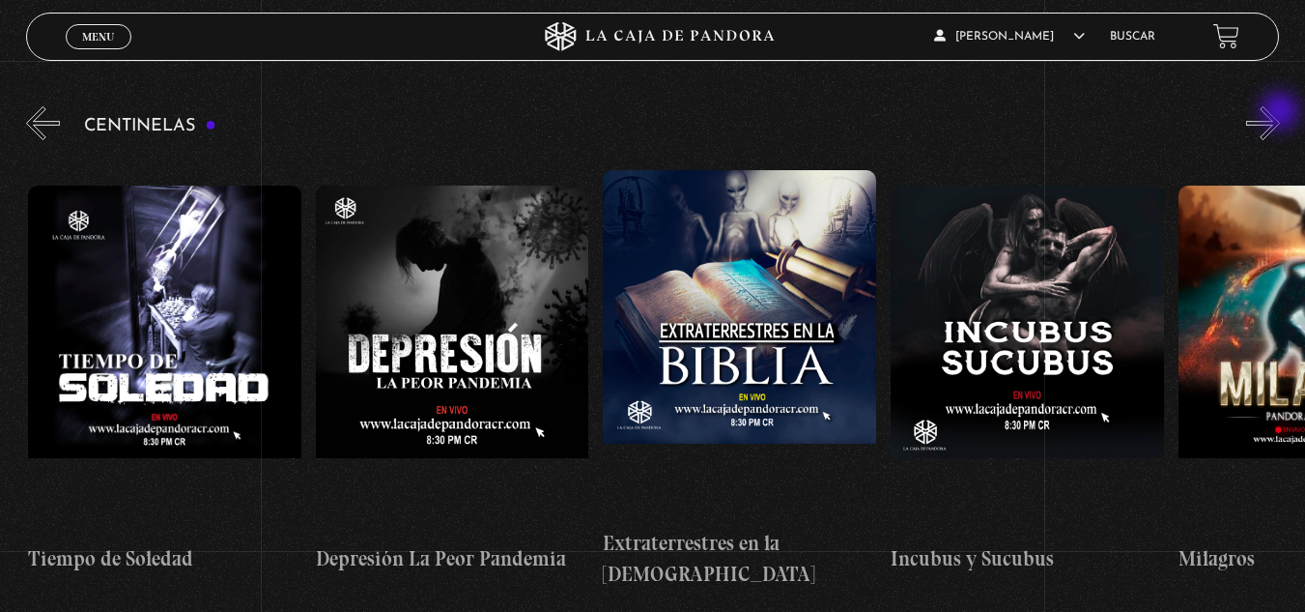
scroll to position [0, 8336]
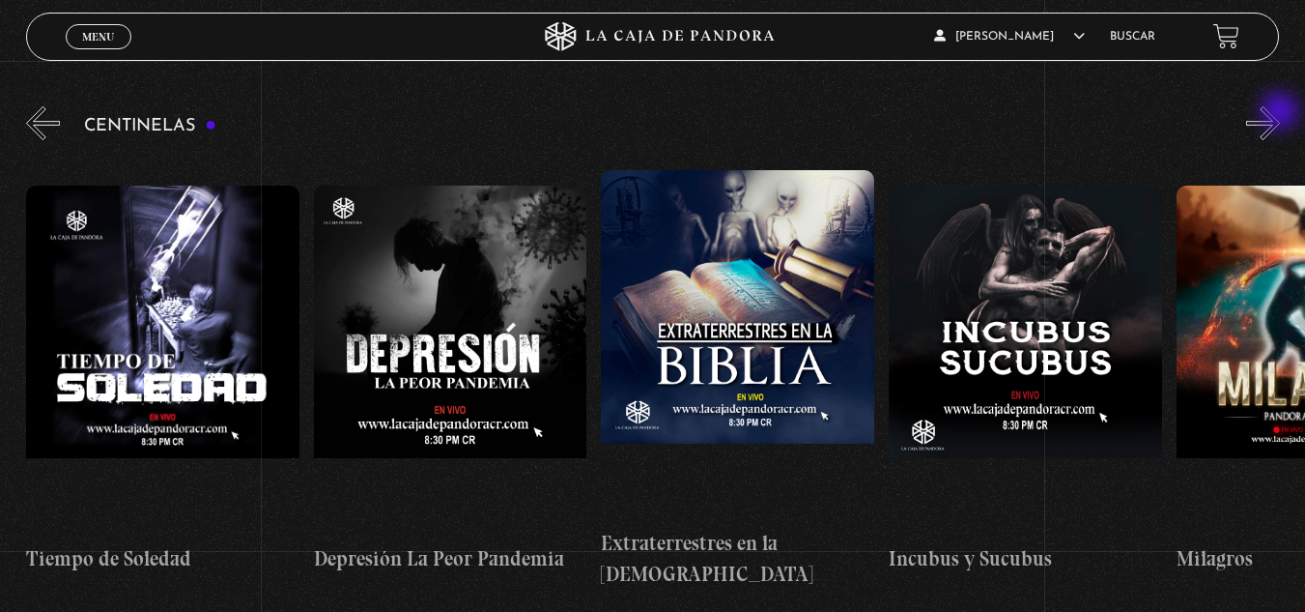
click at [1280, 113] on button "»" at bounding box center [1263, 123] width 34 height 34
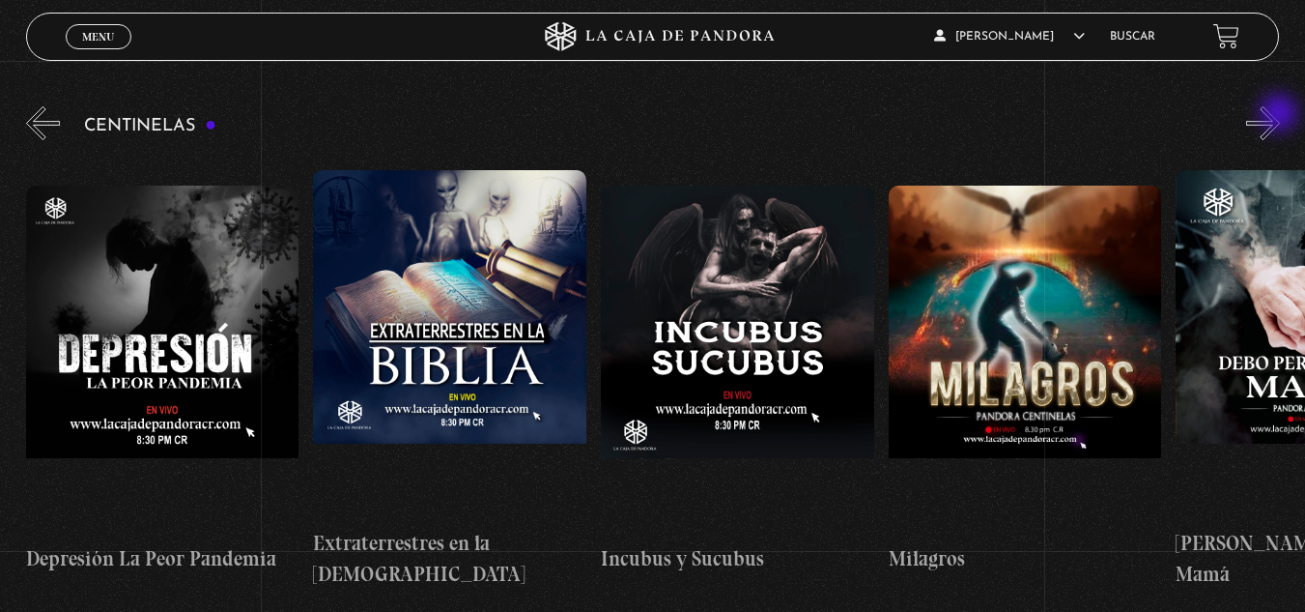
click at [1280, 115] on button "»" at bounding box center [1263, 123] width 34 height 34
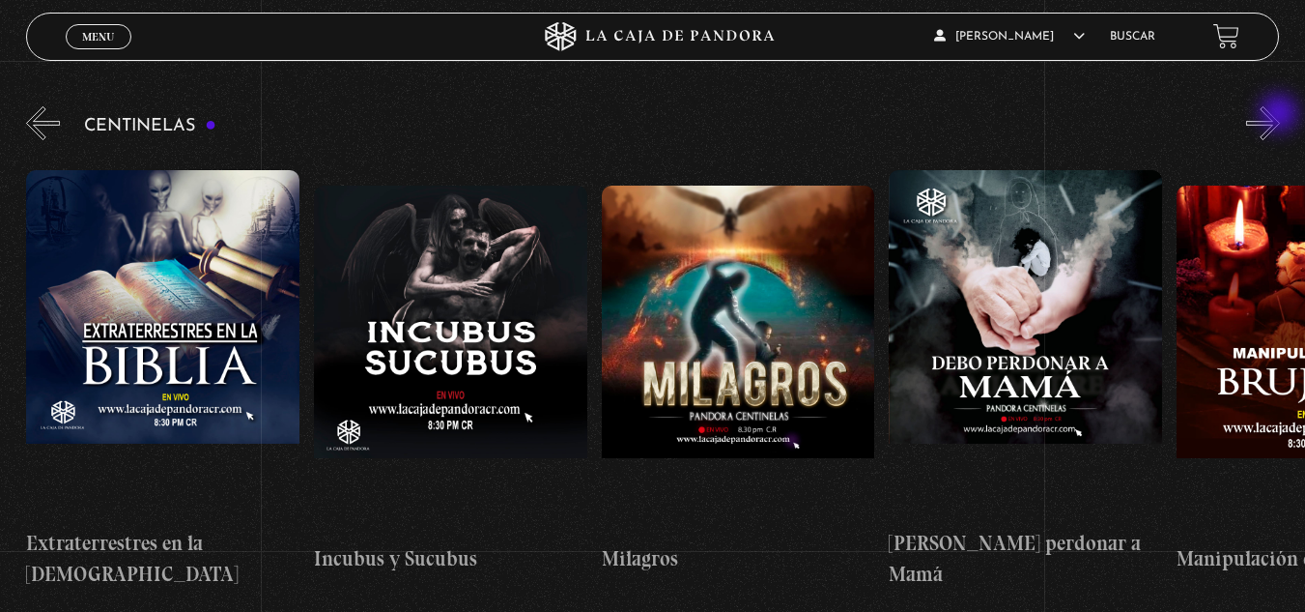
click at [1280, 115] on button "»" at bounding box center [1263, 123] width 34 height 34
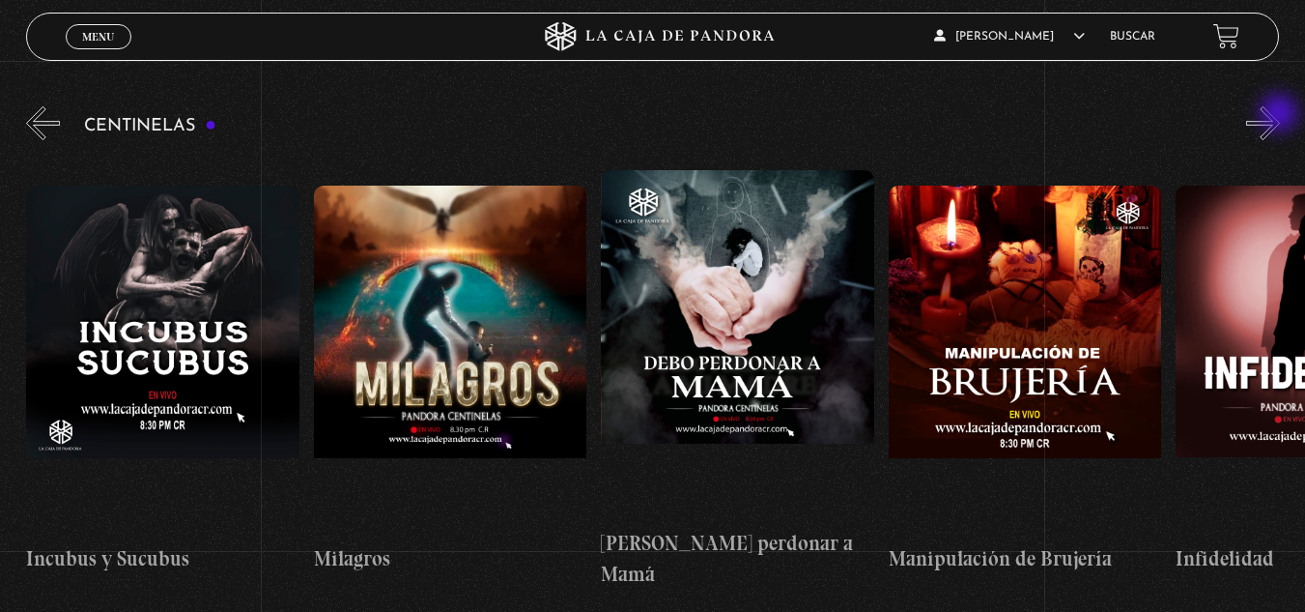
click at [1280, 115] on button "»" at bounding box center [1263, 123] width 34 height 34
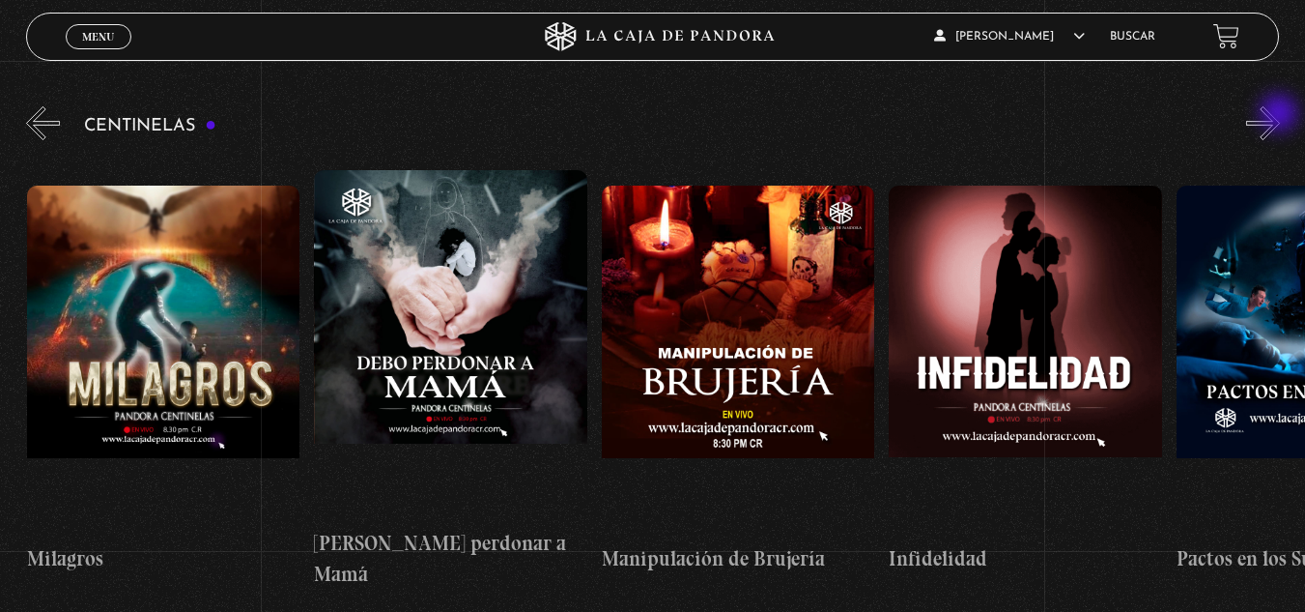
click at [1280, 115] on button "»" at bounding box center [1263, 123] width 34 height 34
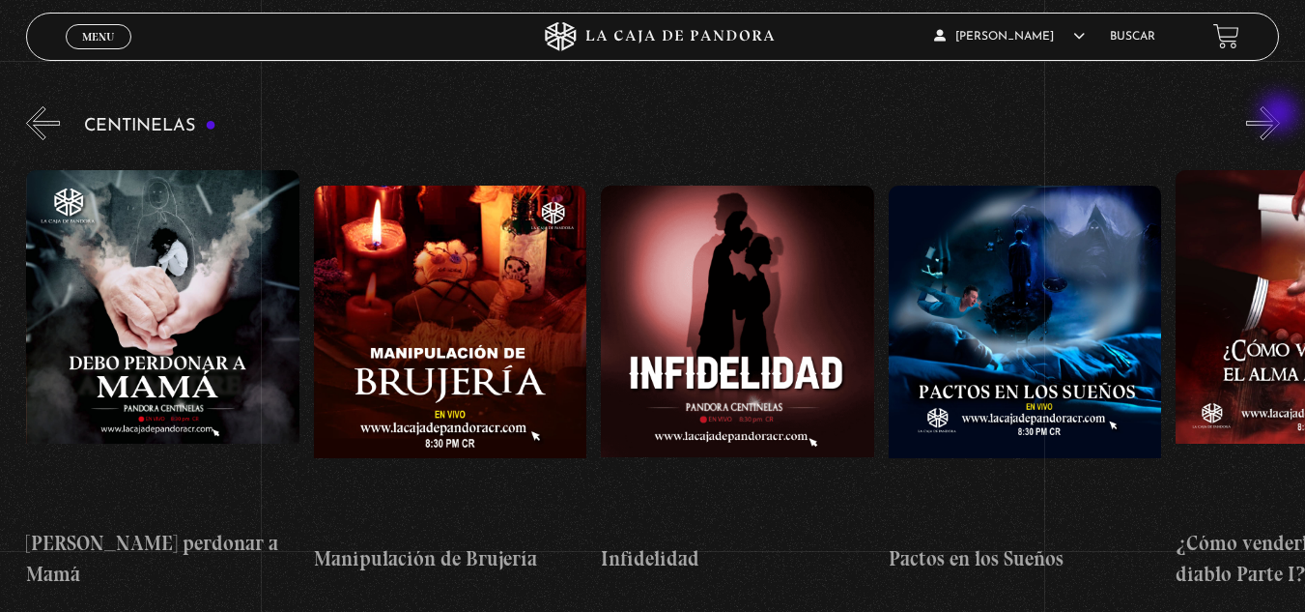
click at [1280, 115] on button "»" at bounding box center [1263, 123] width 34 height 34
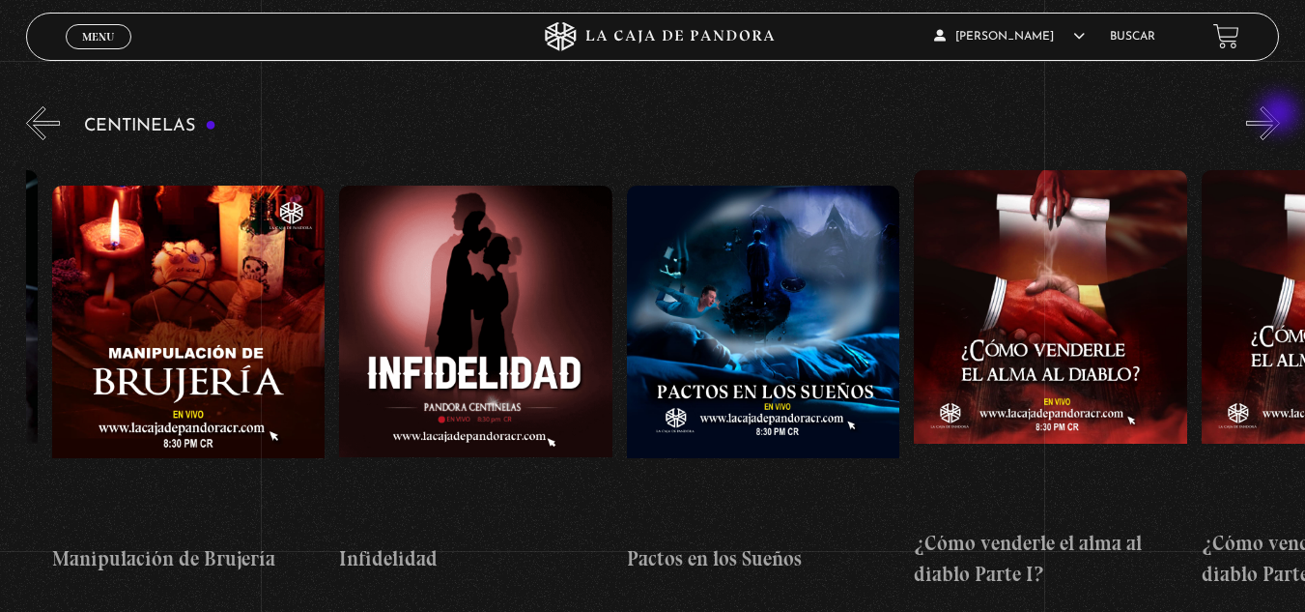
scroll to position [0, 10061]
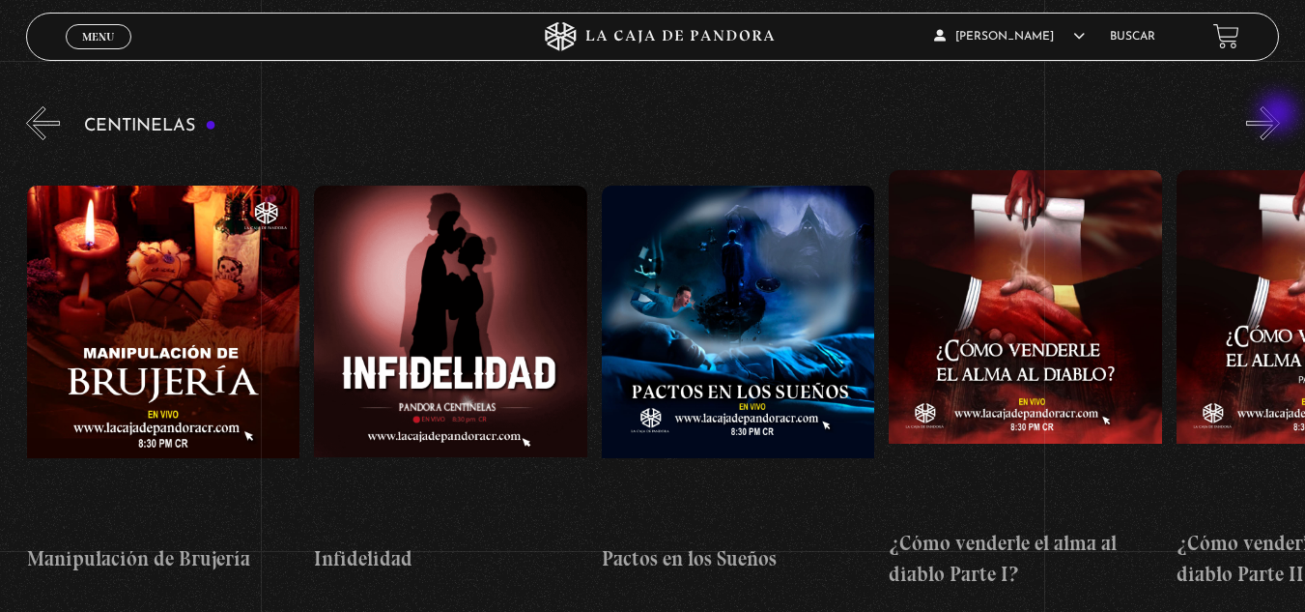
click at [1280, 115] on button "»" at bounding box center [1263, 123] width 34 height 34
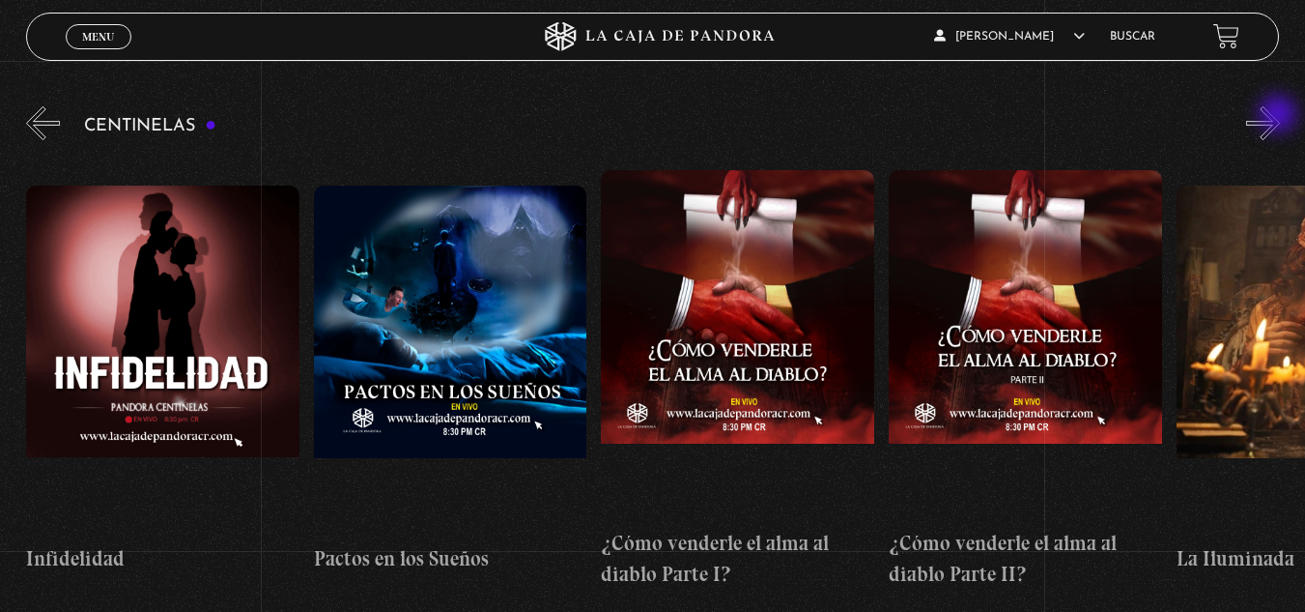
click at [1280, 116] on button "»" at bounding box center [1263, 123] width 34 height 34
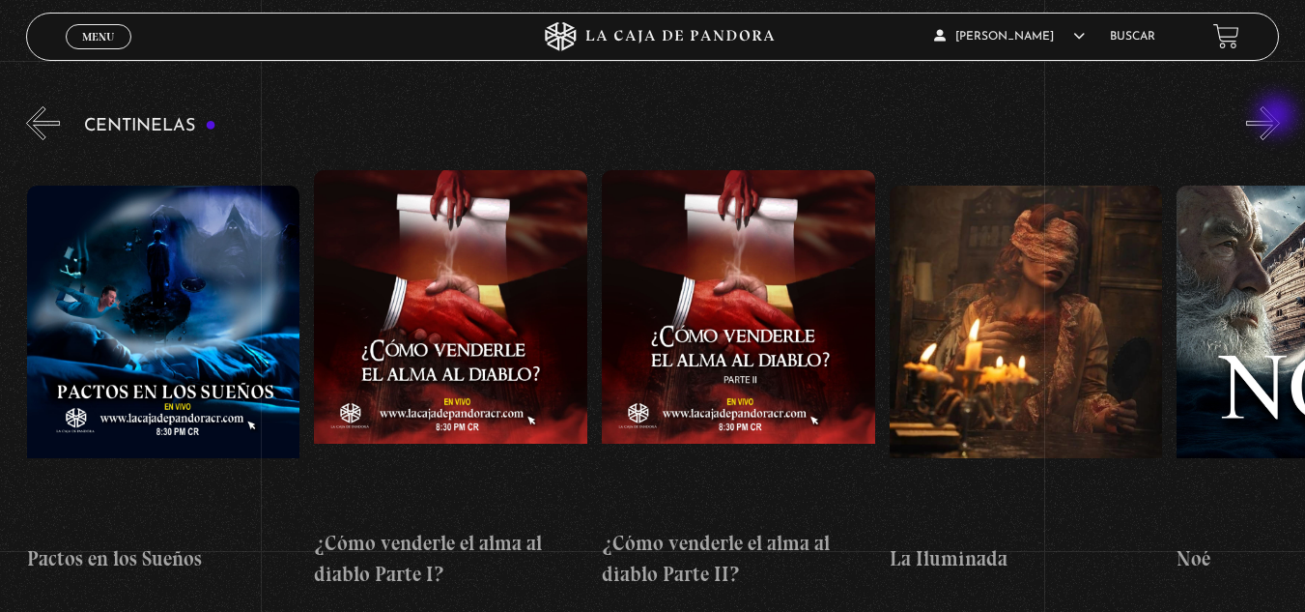
click at [1278, 117] on button "»" at bounding box center [1263, 123] width 34 height 34
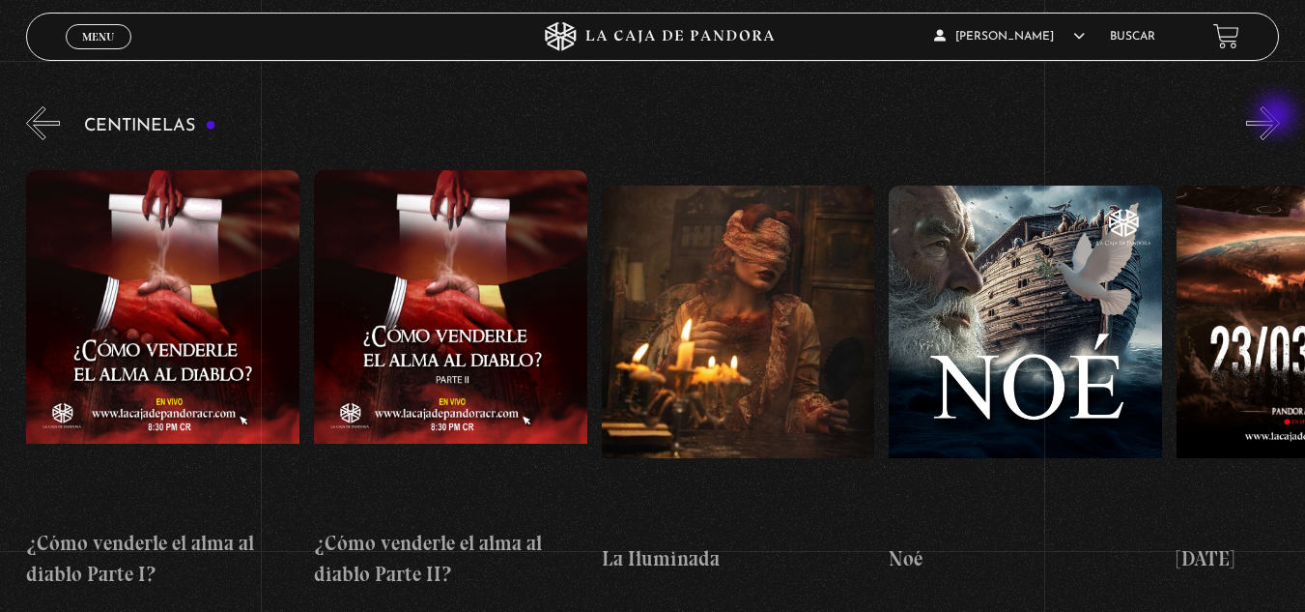
click at [1278, 117] on button "»" at bounding box center [1263, 123] width 34 height 34
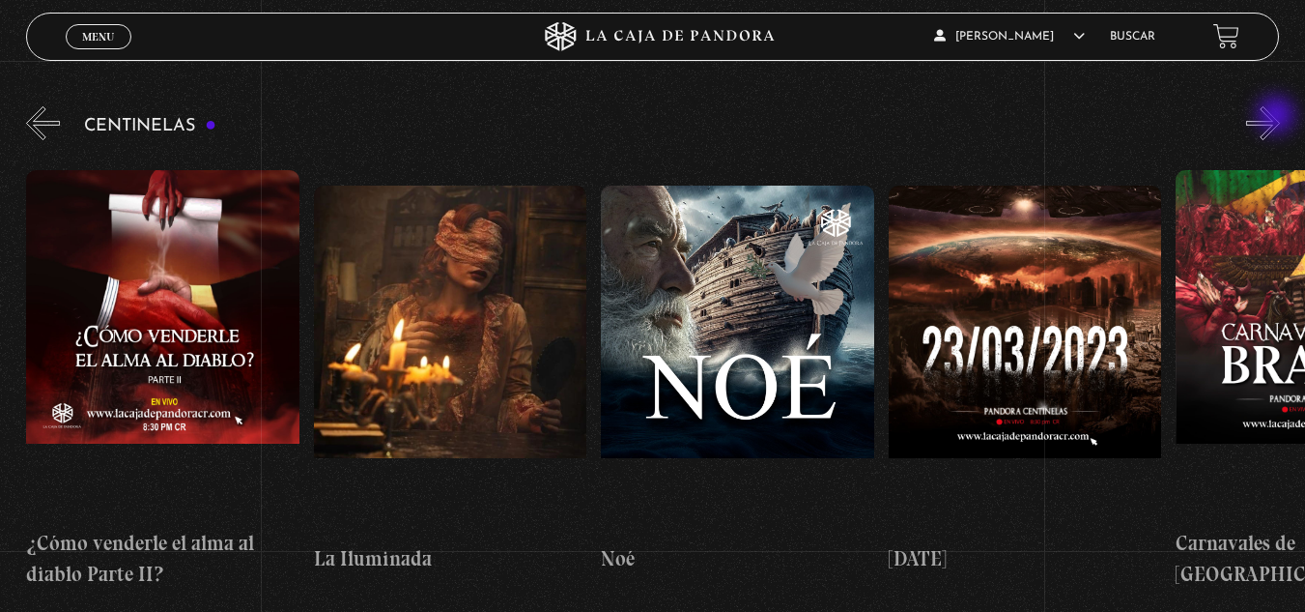
click at [1278, 117] on button "»" at bounding box center [1263, 123] width 34 height 34
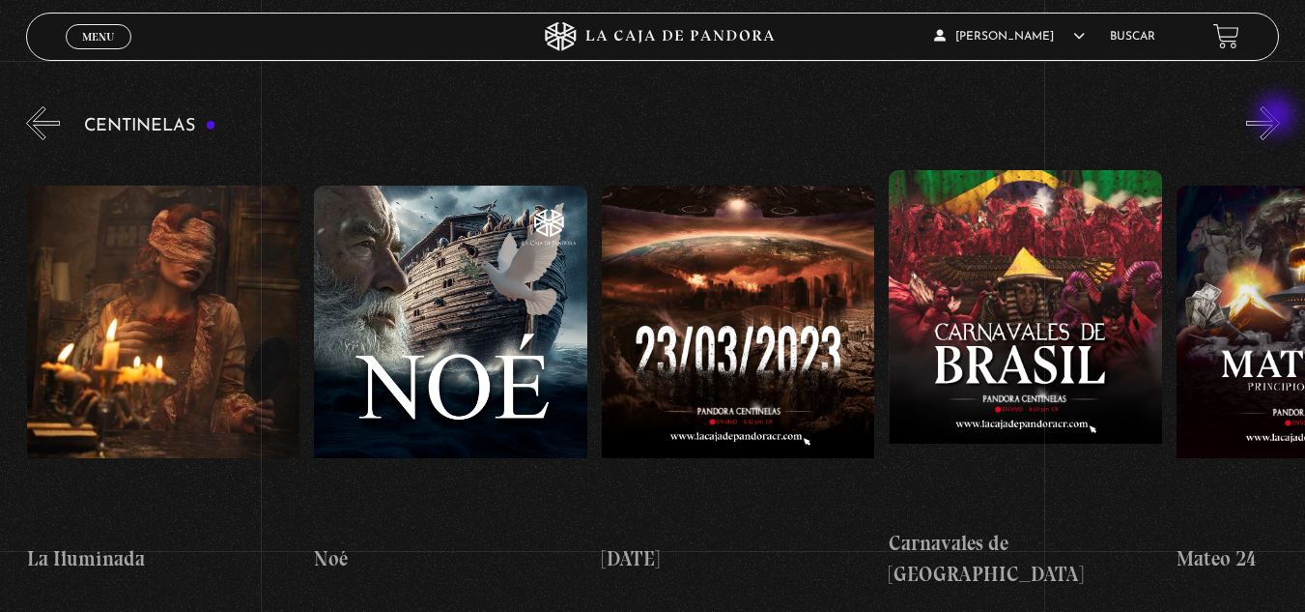
click at [1278, 117] on button "»" at bounding box center [1263, 123] width 34 height 34
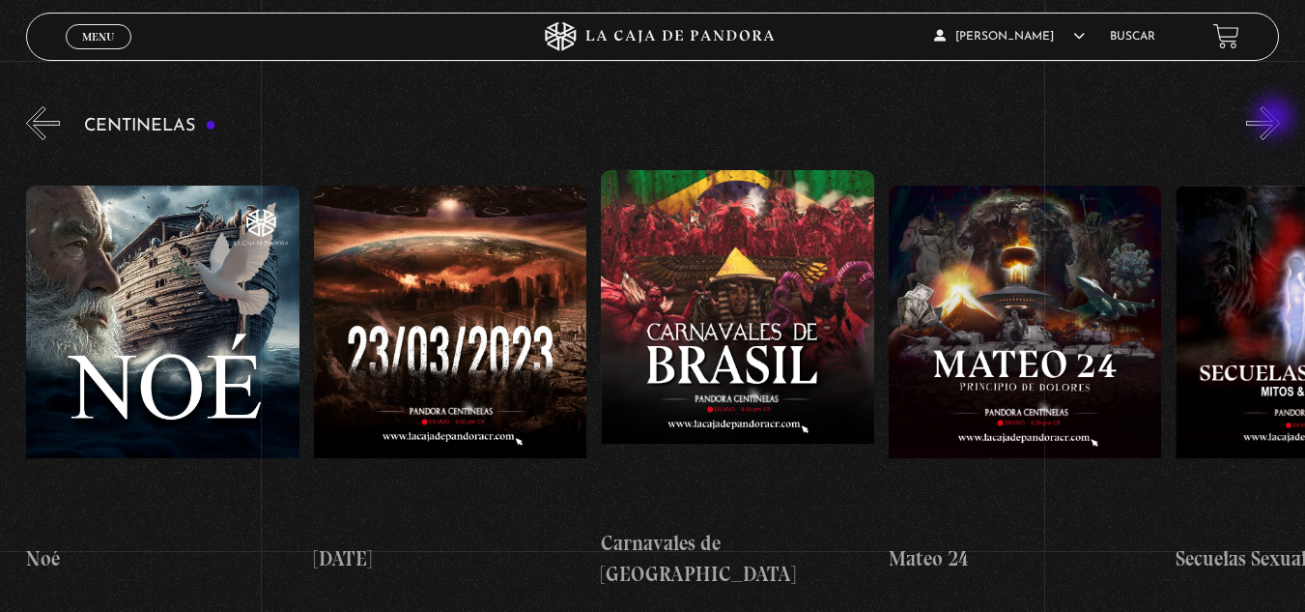
click at [1276, 119] on button "»" at bounding box center [1263, 123] width 34 height 34
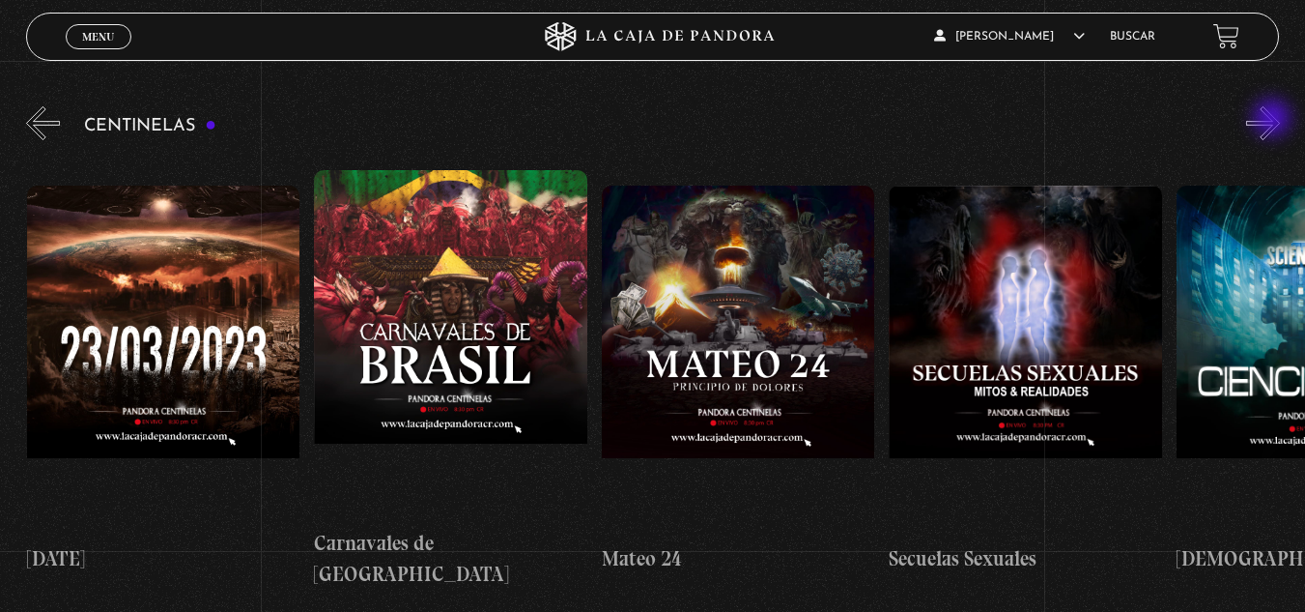
click at [1274, 120] on button "»" at bounding box center [1263, 123] width 34 height 34
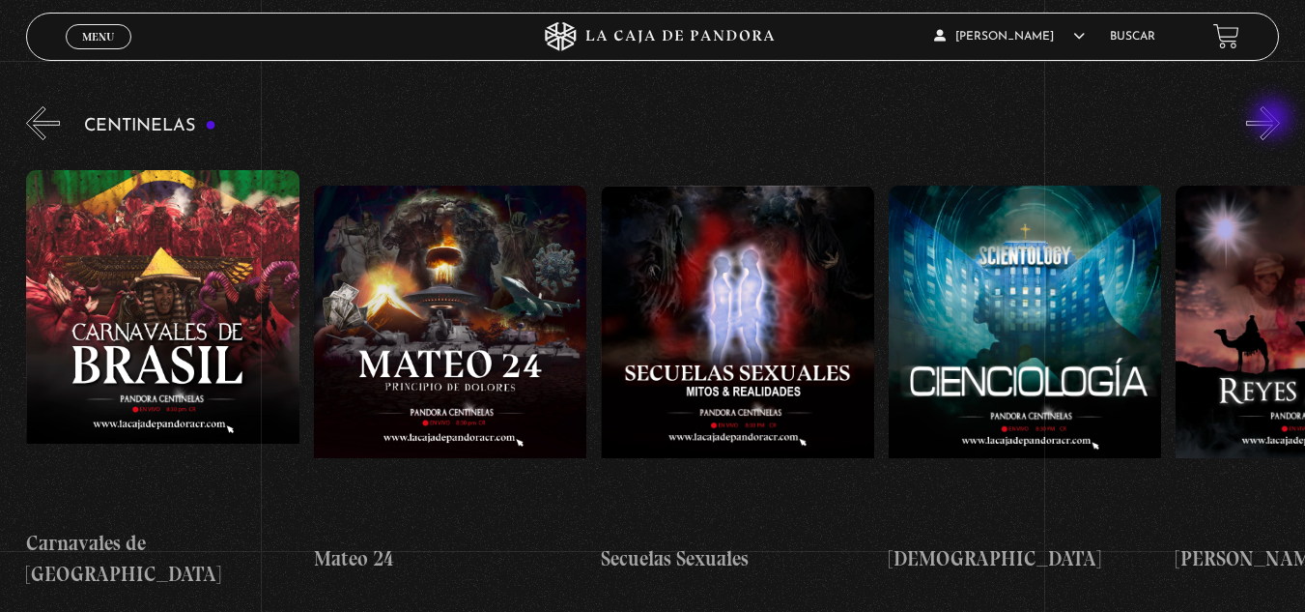
click at [1274, 120] on button "»" at bounding box center [1263, 123] width 34 height 34
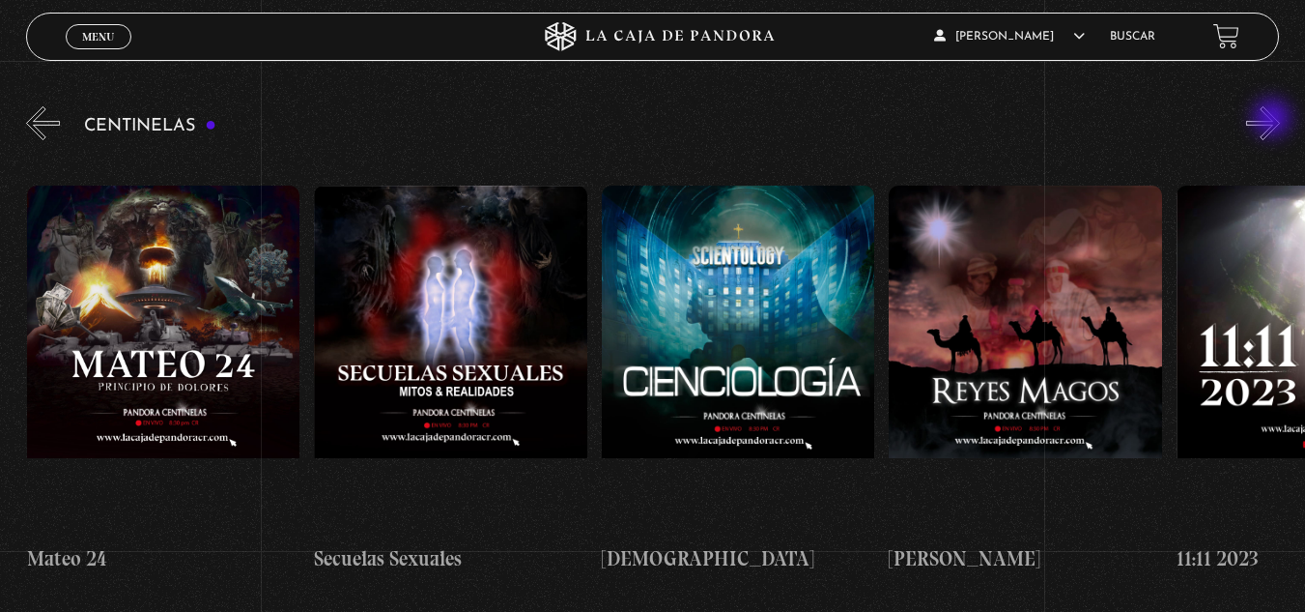
click at [1274, 120] on button "»" at bounding box center [1263, 123] width 34 height 34
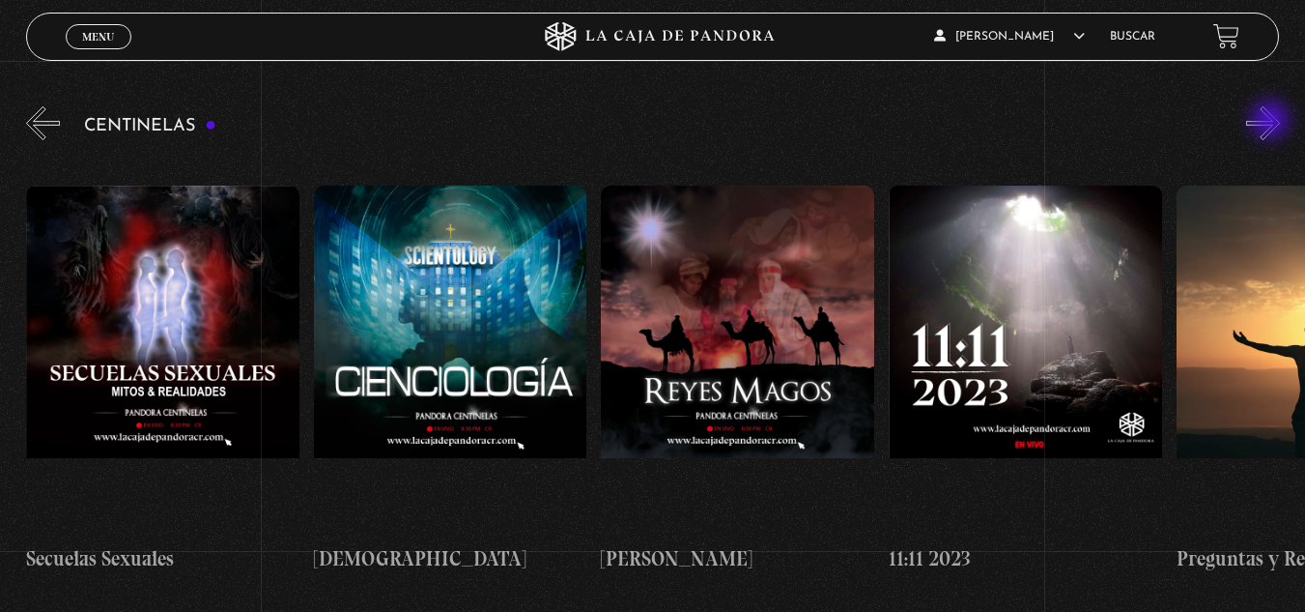
click at [1272, 122] on button "»" at bounding box center [1263, 123] width 34 height 34
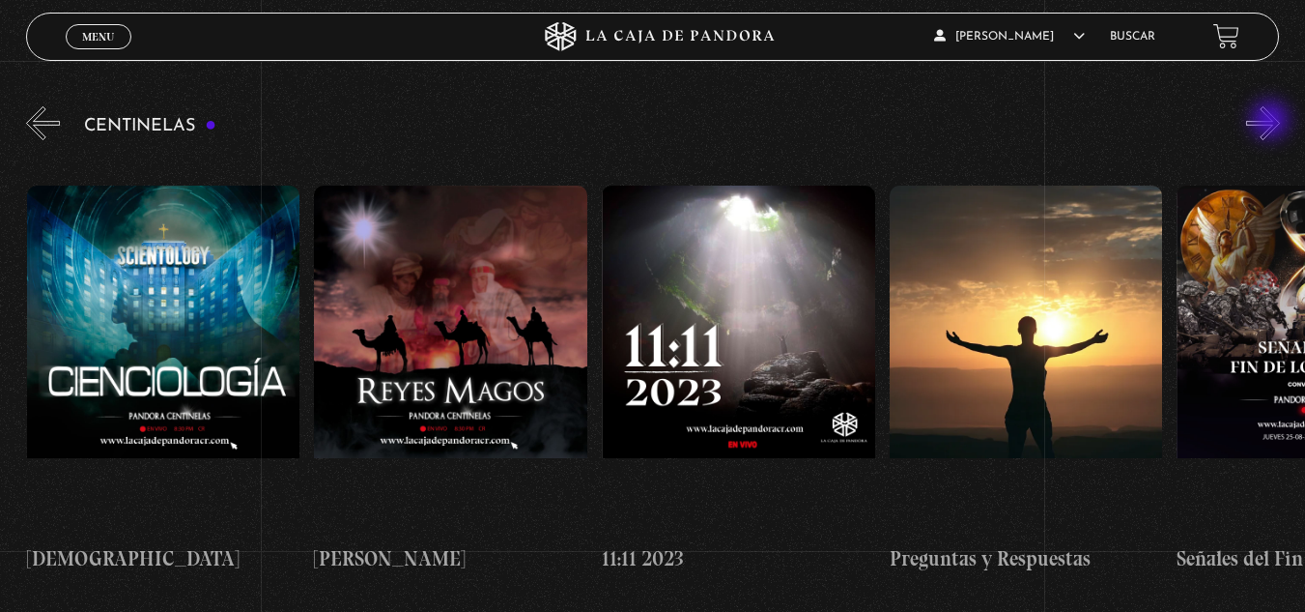
click at [1272, 122] on button "»" at bounding box center [1263, 123] width 34 height 34
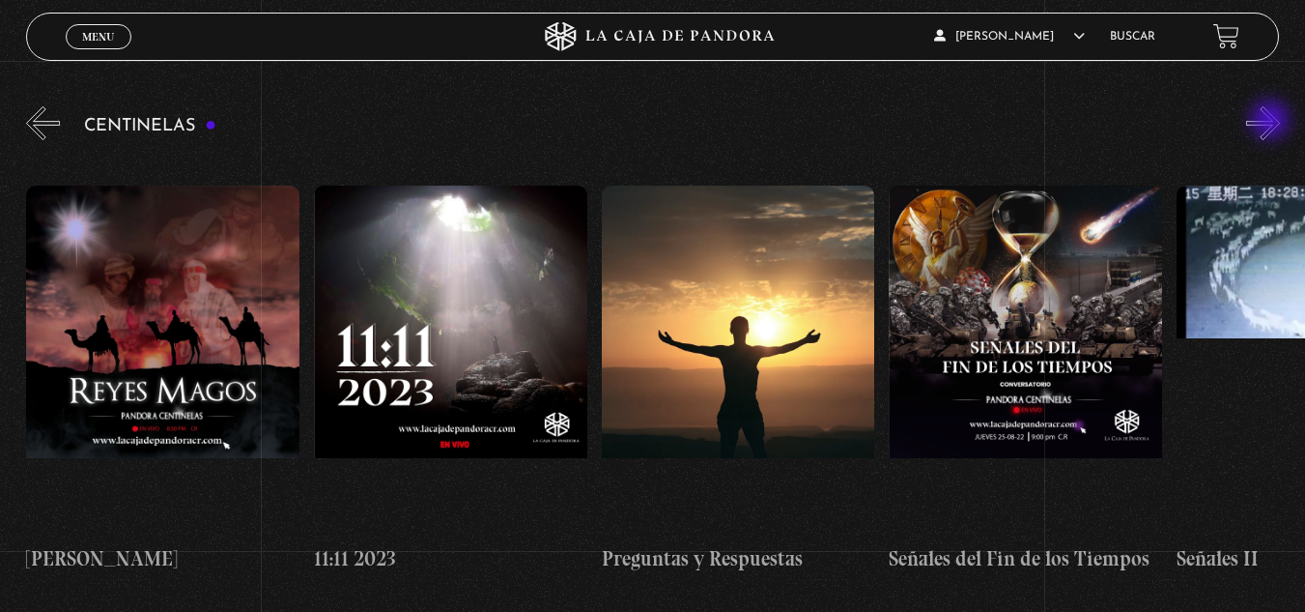
click at [1272, 122] on button "»" at bounding box center [1263, 123] width 34 height 34
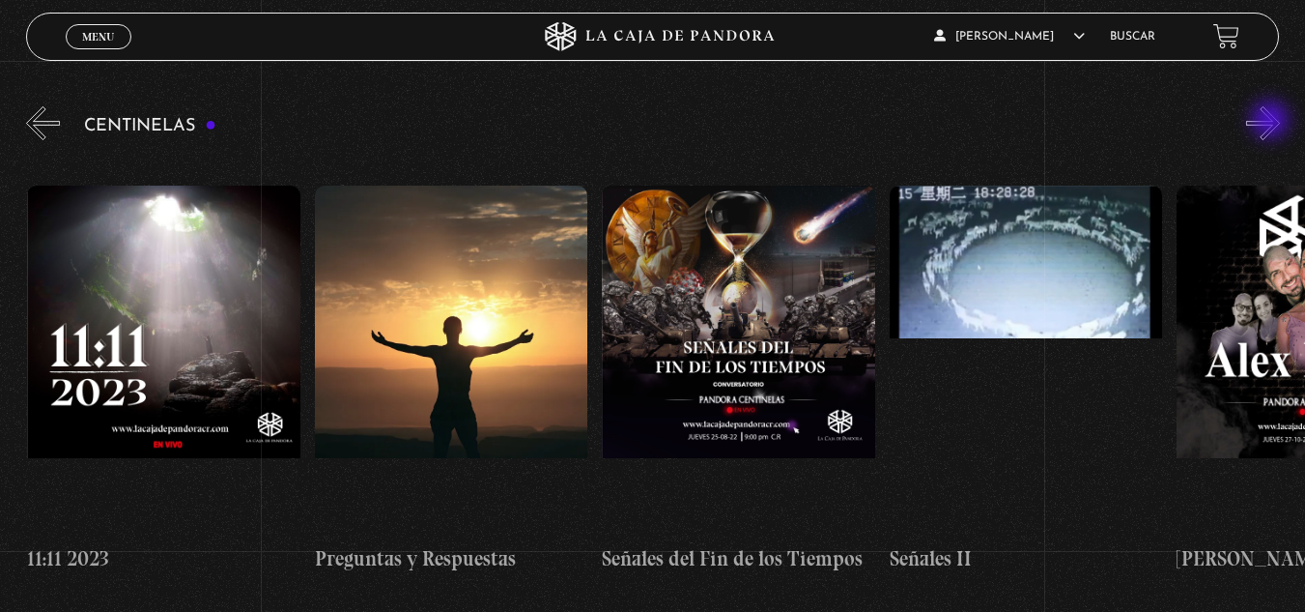
scroll to position [0, 13798]
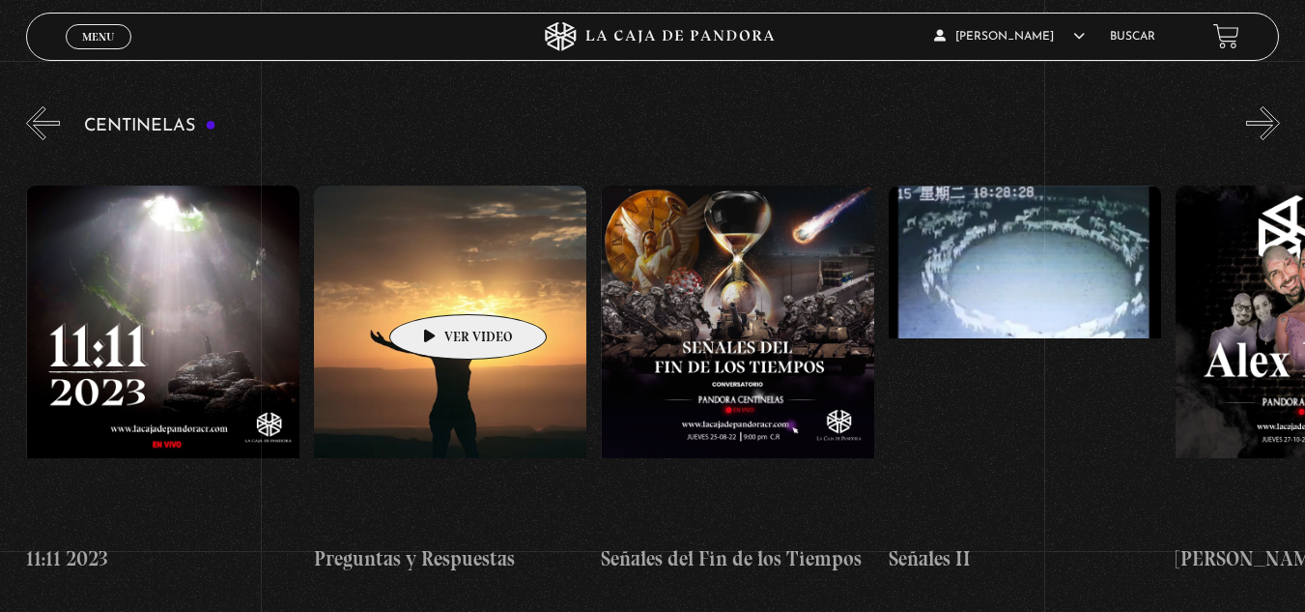
click at [438, 285] on figure at bounding box center [450, 359] width 273 height 348
click at [435, 285] on figure at bounding box center [450, 359] width 273 height 348
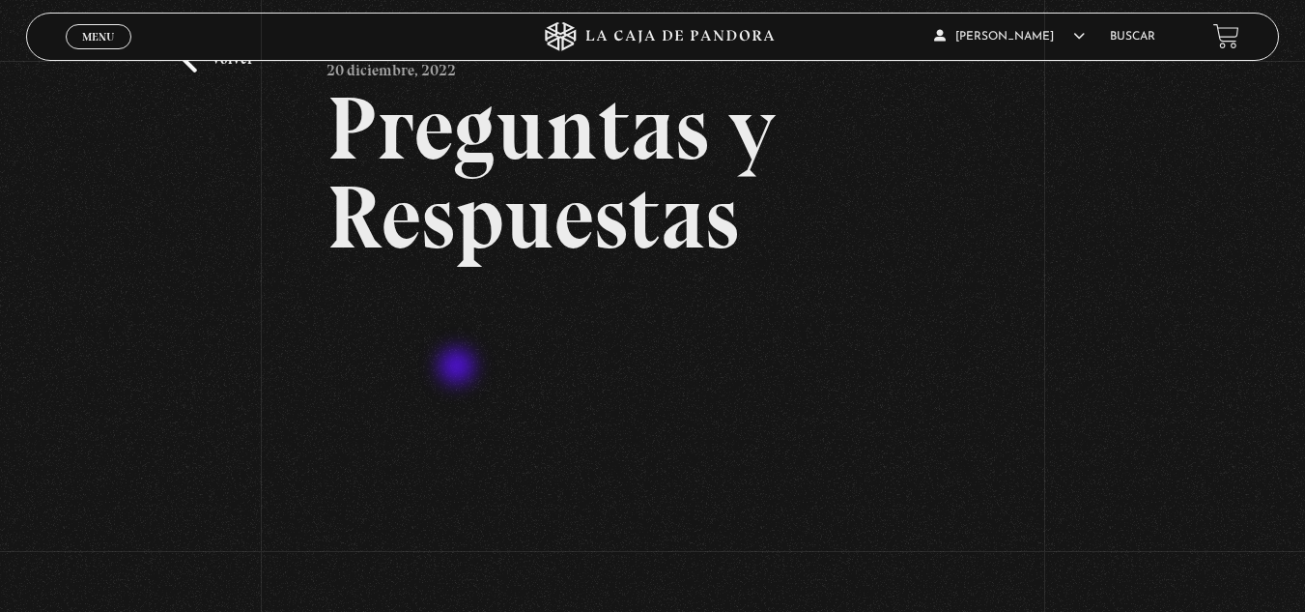
scroll to position [193, 0]
